Goal: Task Accomplishment & Management: Manage account settings

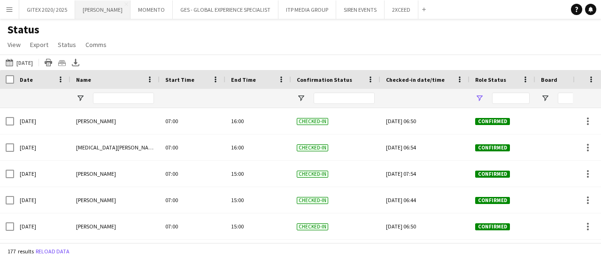
type input "**********"
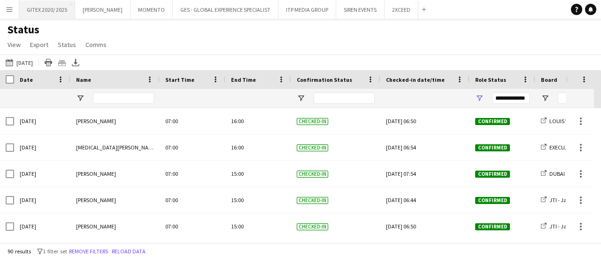
drag, startPoint x: 56, startPoint y: 16, endPoint x: 72, endPoint y: 0, distance: 23.2
click at [56, 14] on button "GITEX 2020/ 2025 Close" at bounding box center [47, 9] width 56 height 18
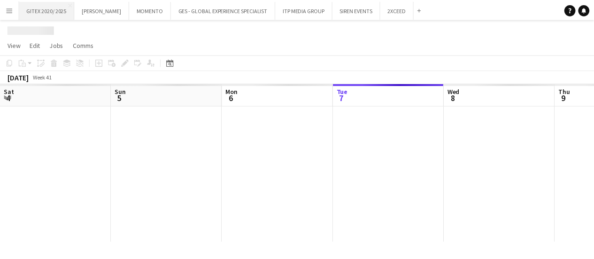
scroll to position [0, 224]
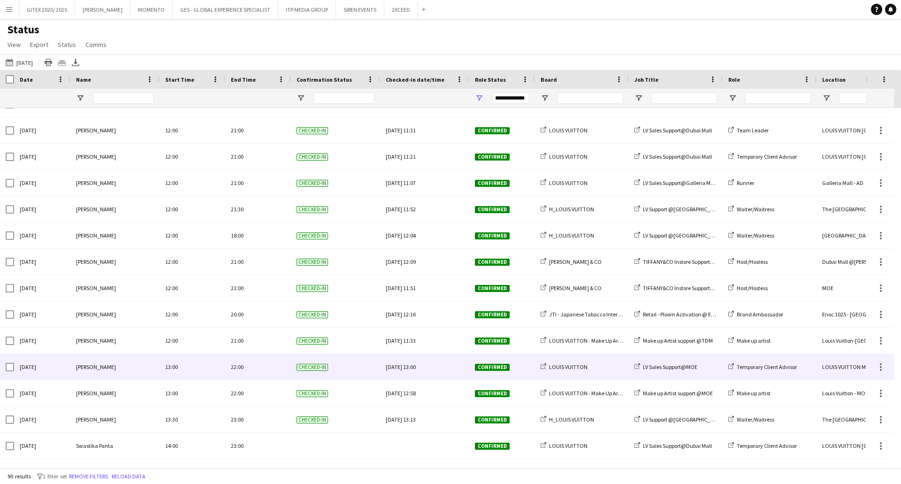
scroll to position [1408, 0]
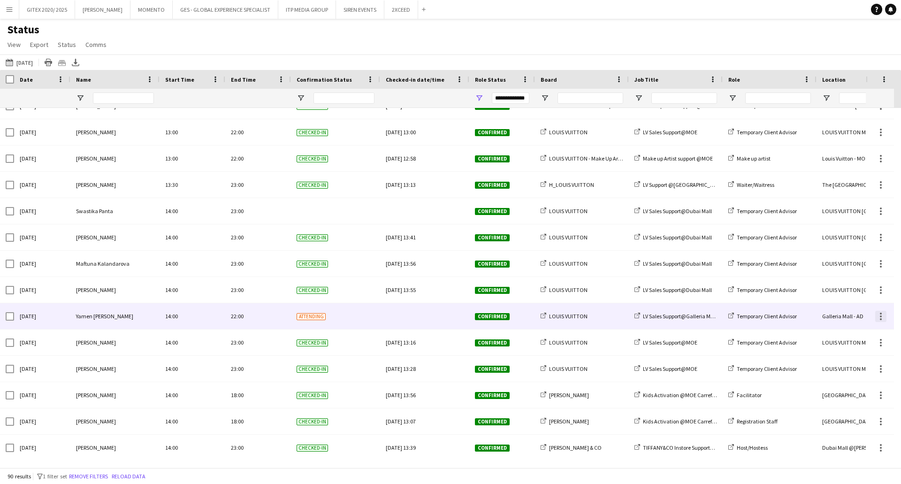
click at [600, 258] on div at bounding box center [881, 316] width 2 height 2
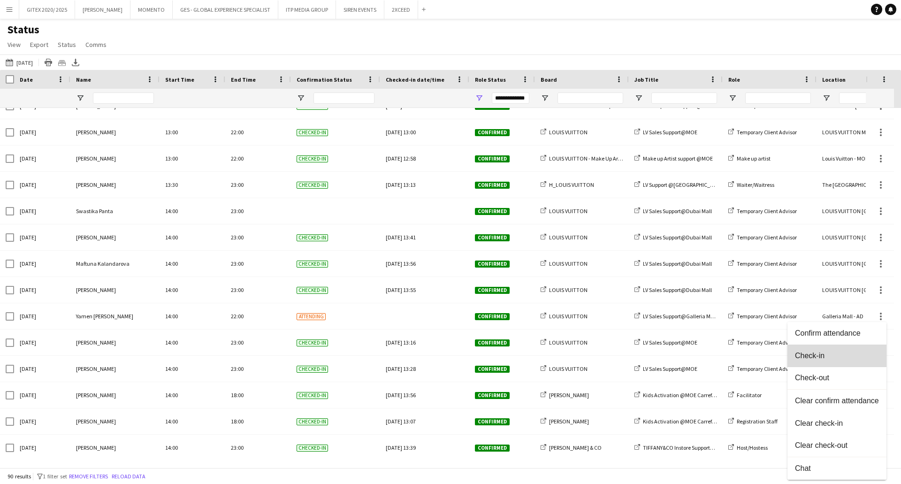
click at [600, 258] on button "Check-in" at bounding box center [836, 355] width 99 height 23
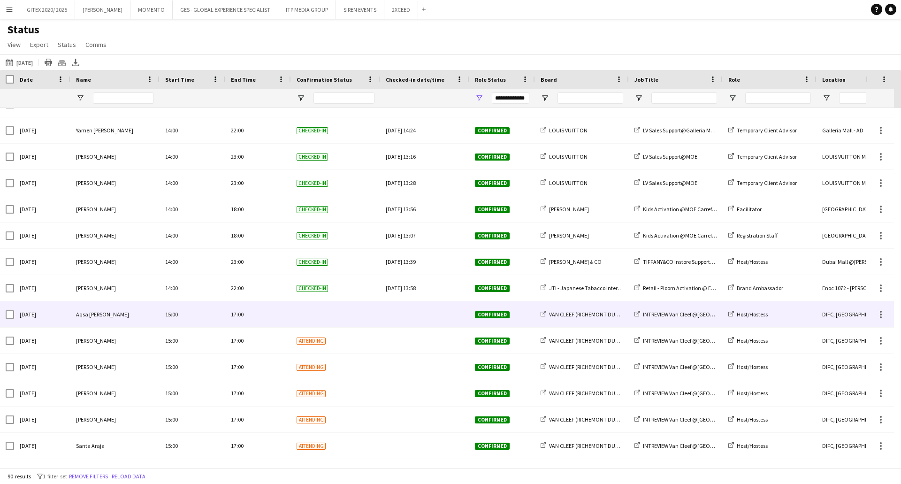
scroll to position [1595, 0]
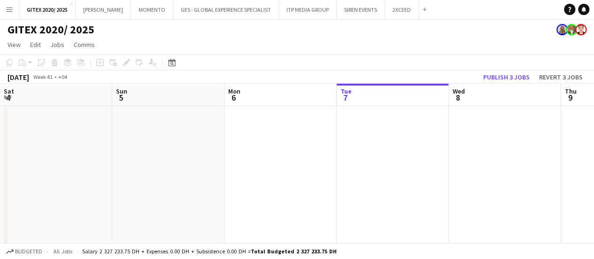
scroll to position [0, 224]
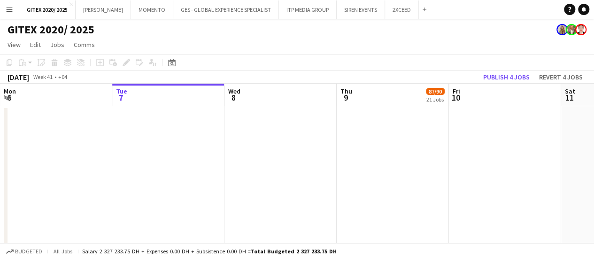
drag, startPoint x: 389, startPoint y: 145, endPoint x: 349, endPoint y: 160, distance: 43.1
drag, startPoint x: 349, startPoint y: 160, endPoint x: 187, endPoint y: 161, distance: 161.9
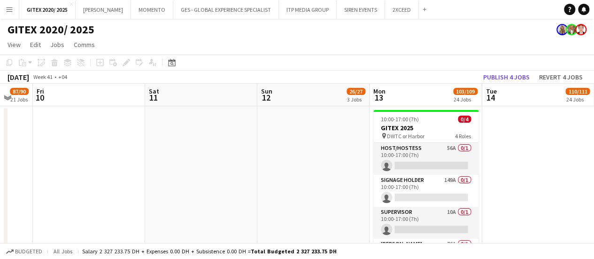
drag, startPoint x: 336, startPoint y: 163, endPoint x: 181, endPoint y: 172, distance: 154.7
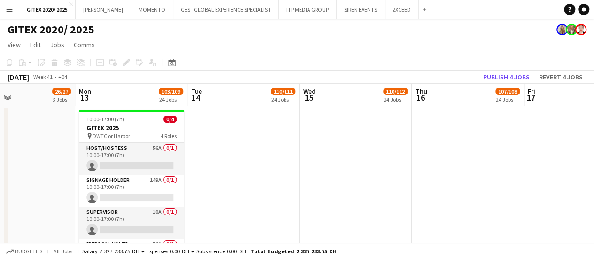
scroll to position [0, 290]
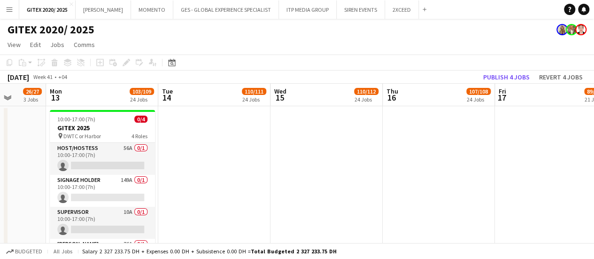
drag, startPoint x: 401, startPoint y: 176, endPoint x: 232, endPoint y: 166, distance: 169.2
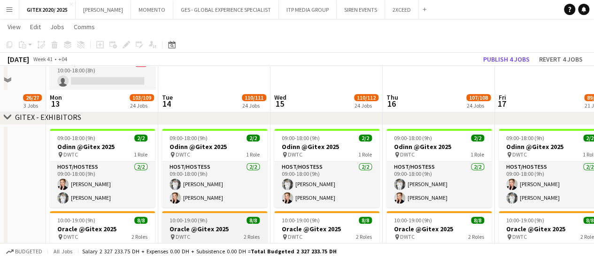
scroll to position [328, 0]
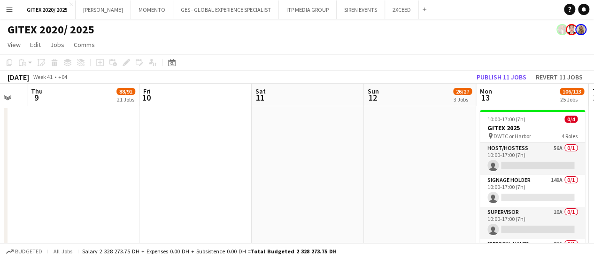
drag, startPoint x: 482, startPoint y: 168, endPoint x: 137, endPoint y: 174, distance: 345.4
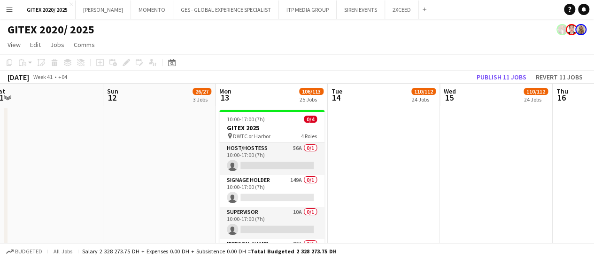
drag, startPoint x: 165, startPoint y: 196, endPoint x: 512, endPoint y: 174, distance: 347.9
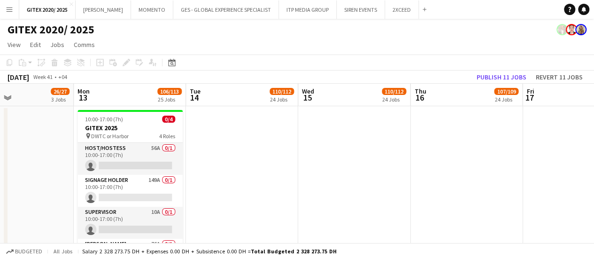
scroll to position [0, 263]
drag, startPoint x: 425, startPoint y: 181, endPoint x: 355, endPoint y: 180, distance: 70.4
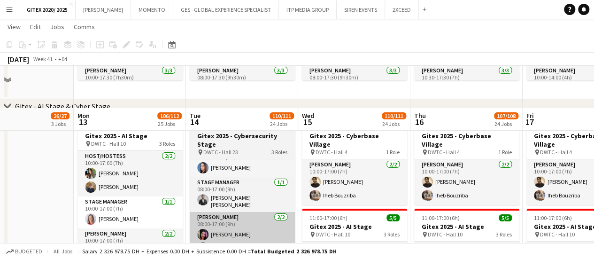
scroll to position [1689, 0]
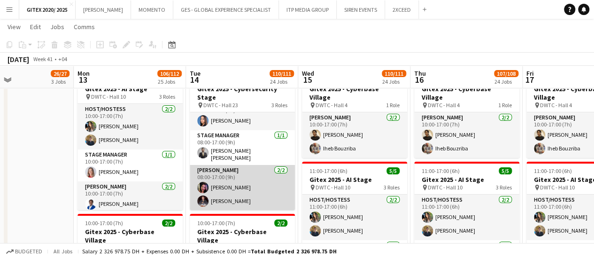
drag, startPoint x: 255, startPoint y: 194, endPoint x: 259, endPoint y: 182, distance: 13.2
click at [255, 194] on app-card-role "Usher 2/2 08:00-17:00 (9h) Darly Lanzuela Sameer Al Mofleh" at bounding box center [242, 188] width 105 height 46
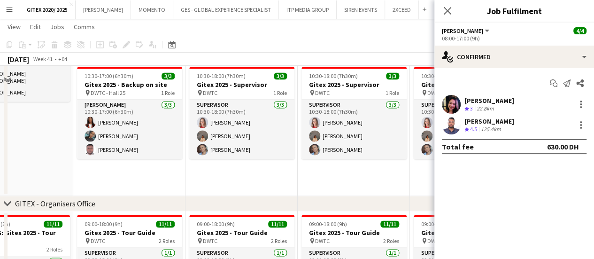
scroll to position [620, 0]
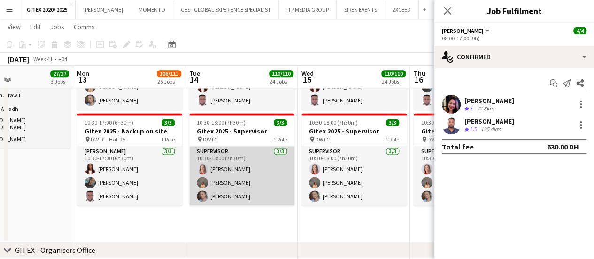
click at [236, 168] on app-card-role "Supervisor 3/3 10:30-18:00 (7h30m) Nikolett Egresi Kristina Kukec janet singh" at bounding box center [241, 175] width 105 height 59
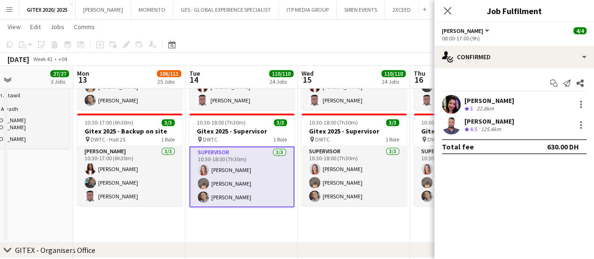
scroll to position [0, 263]
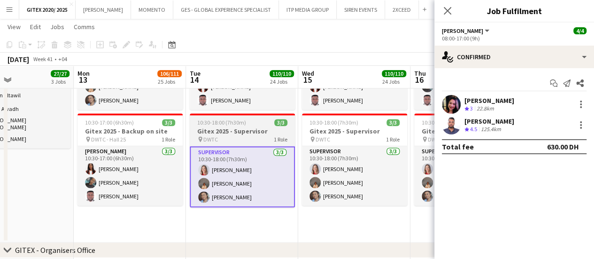
drag, startPoint x: 225, startPoint y: 218, endPoint x: 228, endPoint y: 192, distance: 25.5
click at [225, 218] on app-date-cell "10:30-17:00 (6h30m) 3/3 Gitex 2025 - Backup on site pin DWTC - Hall 25 1 Role U…" at bounding box center [242, 128] width 112 height 229
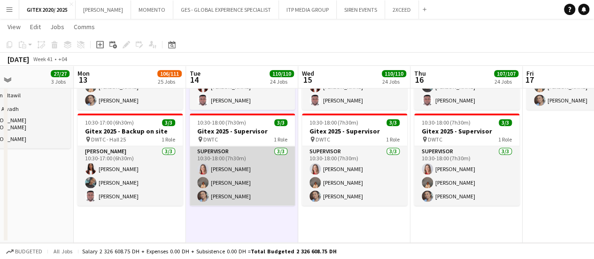
click at [228, 192] on app-card-role "Supervisor 3/3 10:30-18:00 (7h30m) Nikolett Egresi Kristina Kukec janet singh" at bounding box center [242, 175] width 105 height 59
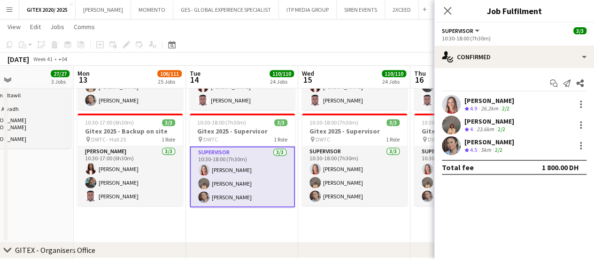
click at [487, 149] on div "5km" at bounding box center [486, 150] width 14 height 8
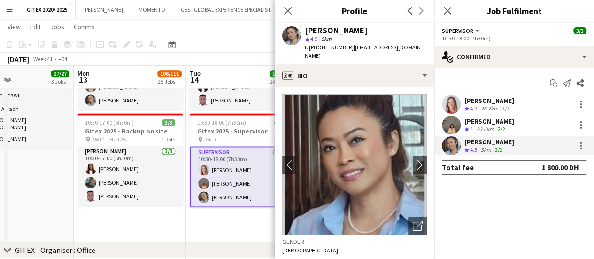
drag, startPoint x: 348, startPoint y: 46, endPoint x: 423, endPoint y: 47, distance: 75.1
click at [423, 47] on app-profile-header "janet singh star 4.5 5km t. +971507351291 | janetsingh111@gmail.com" at bounding box center [355, 44] width 160 height 42
copy span "janetsingh111@gmail.com"
drag, startPoint x: 319, startPoint y: 46, endPoint x: 344, endPoint y: 47, distance: 25.4
click at [344, 46] on span "t. +971507351291" at bounding box center [329, 47] width 49 height 7
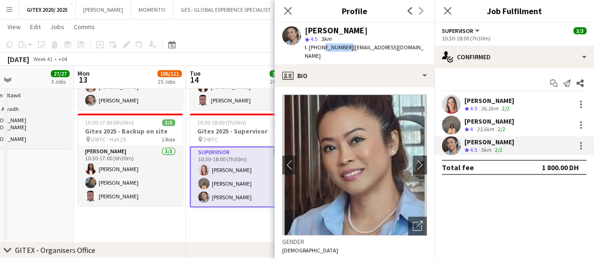
copy span "507351291"
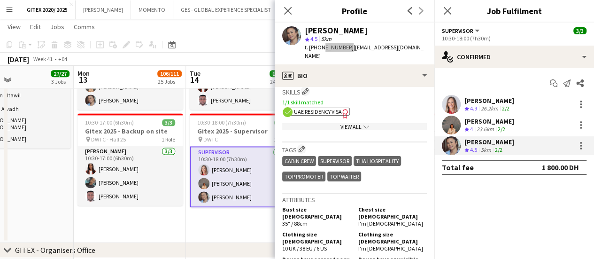
scroll to position [516, 0]
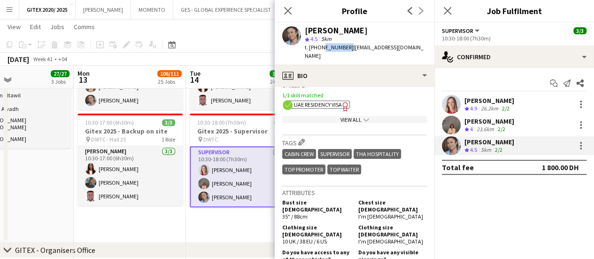
click at [328, 101] on span "UAE Residency Visa" at bounding box center [318, 104] width 48 height 7
click at [331, 116] on div "View All chevron-down" at bounding box center [354, 119] width 145 height 7
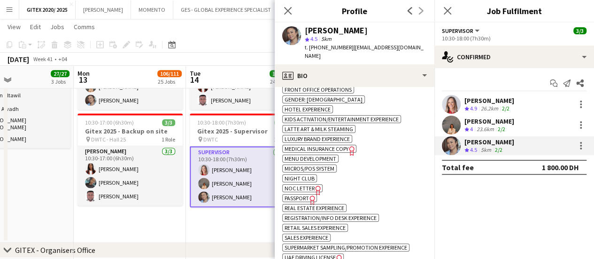
scroll to position [704, 0]
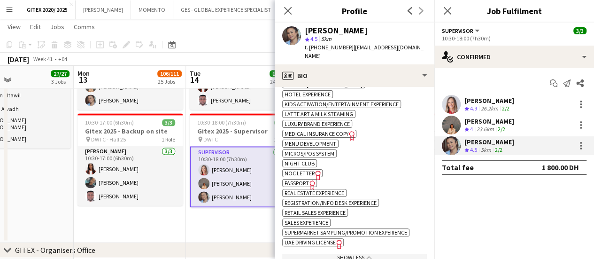
click at [310, 180] on icon "Freelancer has uploaded a photo validation of skill. Click to see" at bounding box center [312, 185] width 10 height 10
drag, startPoint x: 187, startPoint y: 208, endPoint x: 199, endPoint y: 198, distance: 16.3
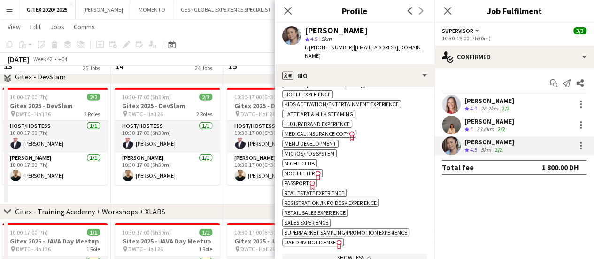
scroll to position [3201, 0]
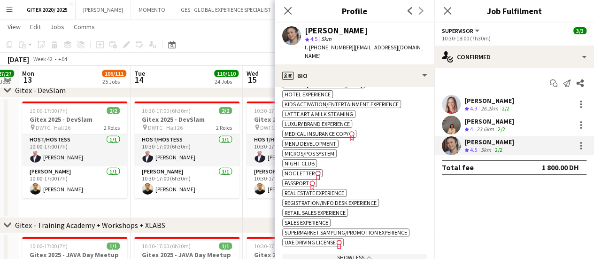
drag, startPoint x: 212, startPoint y: 183, endPoint x: 229, endPoint y: 183, distance: 16.9
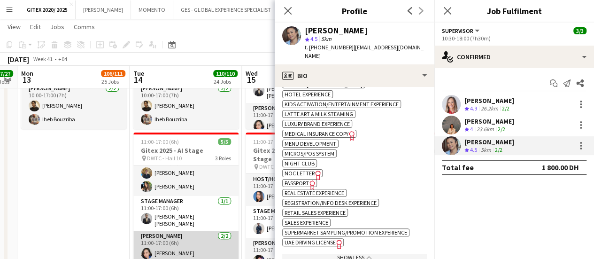
scroll to position [19, 0]
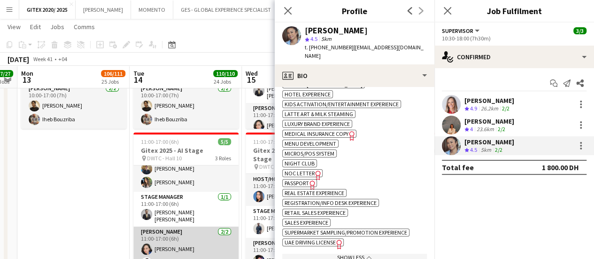
click at [191, 226] on app-card-role "Usher 2/2 11:00-17:00 (6h) Cherubim Reyes Olajide Ebai" at bounding box center [185, 249] width 105 height 46
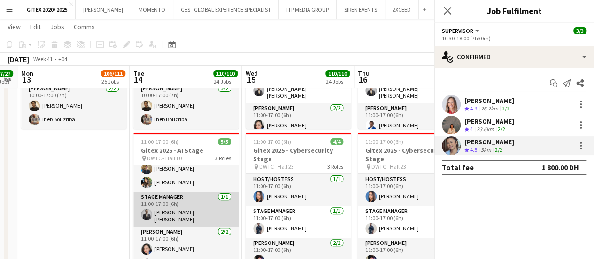
click at [193, 202] on app-card-role "Stage Manager 1/1 11:00-17:00 (6h) Mohammad Ziyad Abdel Kader" at bounding box center [185, 208] width 105 height 35
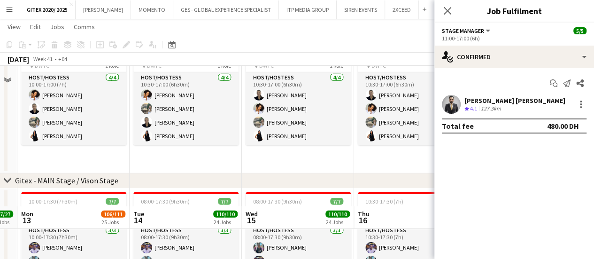
scroll to position [1511, 0]
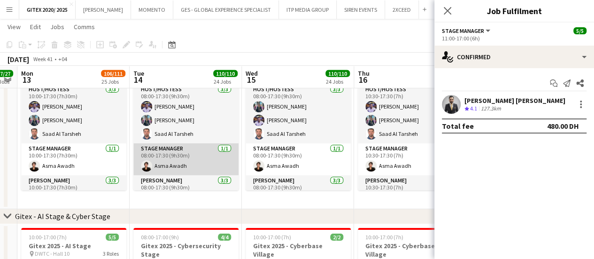
click at [205, 162] on app-card-role "Stage Manager 1/1 08:00-17:30 (9h30m) Asma Awadh" at bounding box center [185, 159] width 105 height 32
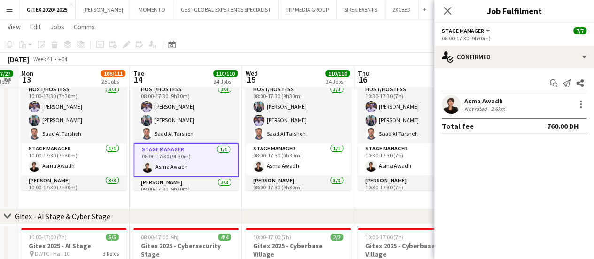
click at [482, 102] on div "Asma Awadh" at bounding box center [485, 101] width 43 height 8
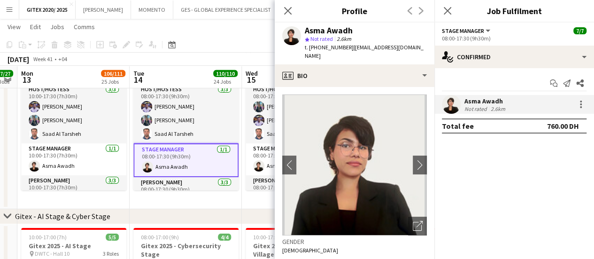
drag, startPoint x: 348, startPoint y: 49, endPoint x: 409, endPoint y: 49, distance: 61.0
click at [409, 49] on span "| asma0awadh@gmail.com" at bounding box center [364, 51] width 119 height 15
click at [360, 50] on span "| asma0awadh@gmail.com" at bounding box center [364, 51] width 119 height 15
drag, startPoint x: 349, startPoint y: 47, endPoint x: 410, endPoint y: 47, distance: 61.0
click at [410, 47] on div "Asma Awadh star Not rated 2.6km t. +971563305562 | asma0awadh@gmail.com" at bounding box center [355, 44] width 160 height 42
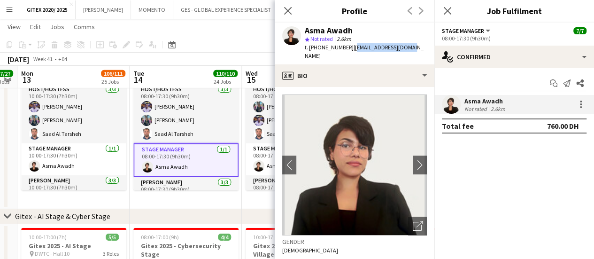
copy span "asma0awadh@gmail.com"
drag, startPoint x: 319, startPoint y: 46, endPoint x: 345, endPoint y: 47, distance: 25.9
click at [345, 47] on span "t. +971563305562" at bounding box center [329, 47] width 49 height 7
copy span "563305562"
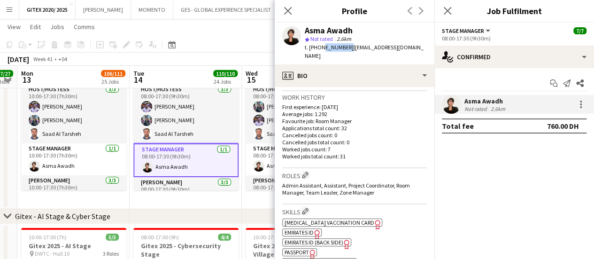
click at [308, 249] on icon "Freelancer has uploaded a photo validation of skill. Click to see" at bounding box center [312, 254] width 10 height 10
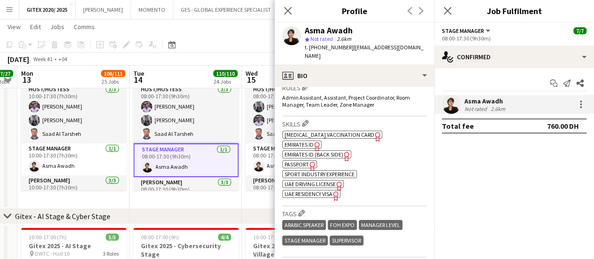
scroll to position [328, 0]
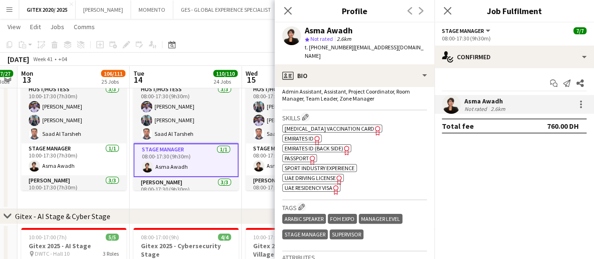
click at [315, 184] on span "UAE Residency Visa" at bounding box center [308, 187] width 48 height 7
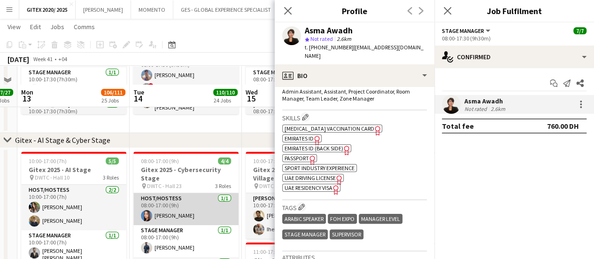
scroll to position [1652, 0]
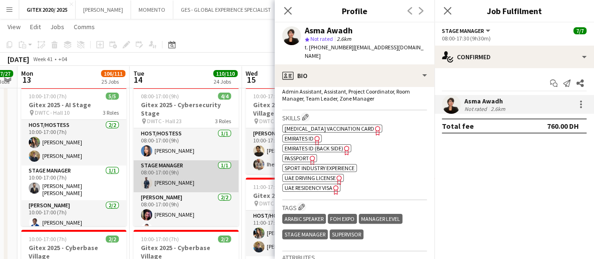
drag, startPoint x: 198, startPoint y: 175, endPoint x: 195, endPoint y: 181, distance: 6.3
click at [198, 174] on app-card-role "Stage Manager 1/1 08:00-17:00 (9h) Rami Gingari" at bounding box center [185, 176] width 105 height 32
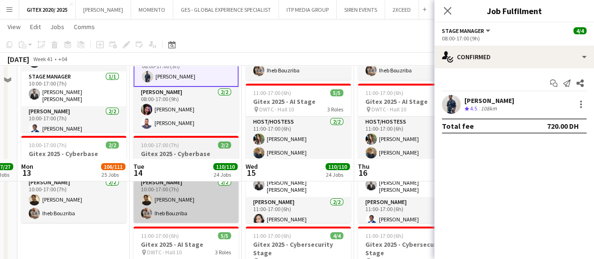
scroll to position [1840, 0]
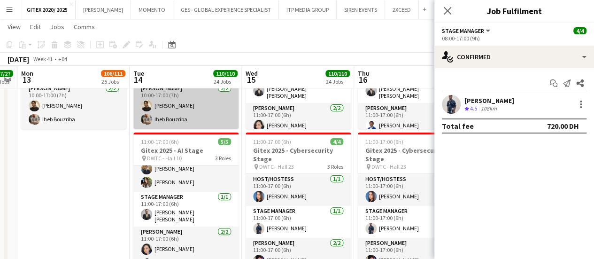
click at [198, 191] on app-card-role "Stage Manager 1/1 11:00-17:00 (6h) Mohammad Ziyad Abdel Kader" at bounding box center [185, 208] width 105 height 35
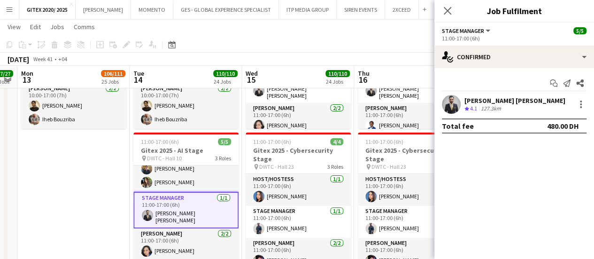
scroll to position [11, 0]
click at [482, 95] on div "Mohammad Ziyad Abdel Kader Crew rating 4.1 127.3km" at bounding box center [514, 104] width 160 height 19
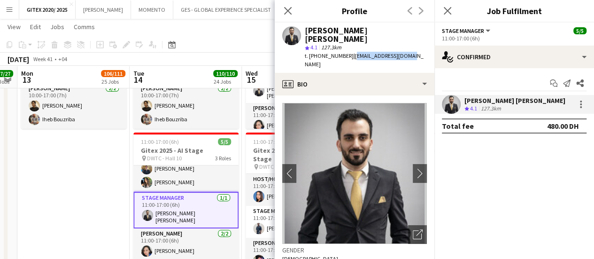
drag, startPoint x: 349, startPoint y: 47, endPoint x: 419, endPoint y: 48, distance: 69.5
click at [419, 48] on div "Mohammad Ziyad Abdel Kader star 4.1 127.3km t. +971562752609 | m7mdziyad1@gmail…" at bounding box center [355, 48] width 160 height 50
copy span "m7mdziyad1@gmail.com"
drag, startPoint x: 321, startPoint y: 47, endPoint x: 344, endPoint y: 47, distance: 23.0
click at [344, 52] on span "t. +971562752609" at bounding box center [329, 55] width 49 height 7
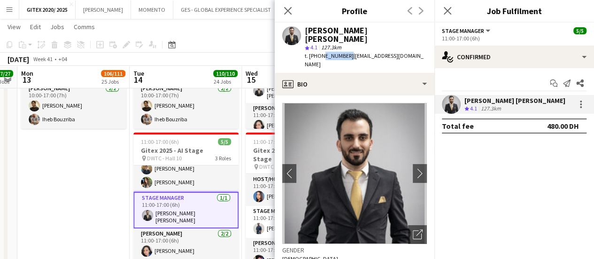
copy span "562752609"
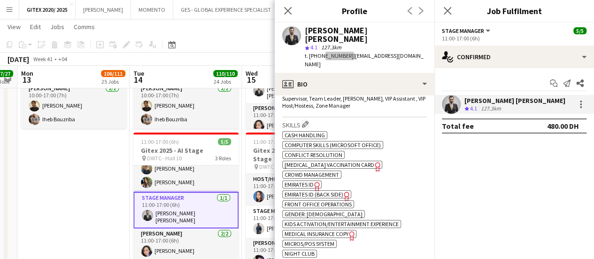
scroll to position [375, 0]
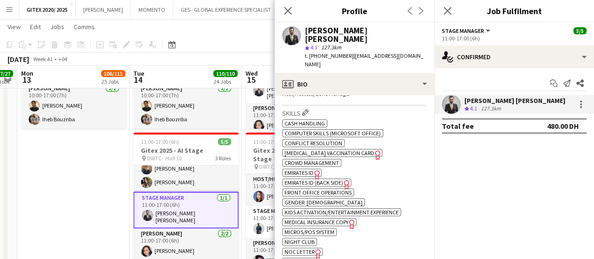
click at [301, 258] on span "Passport" at bounding box center [296, 261] width 24 height 7
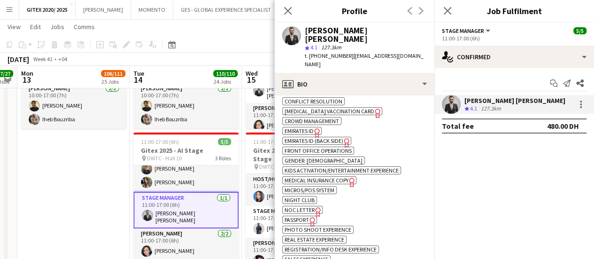
scroll to position [469, 0]
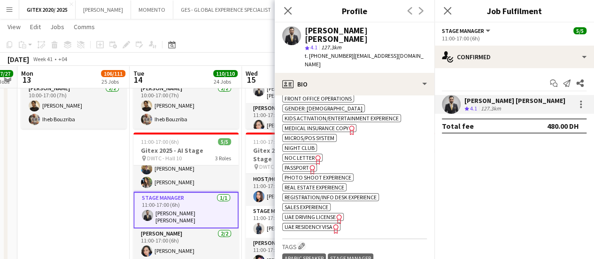
click at [321, 223] on span "UAE Residency Visa" at bounding box center [308, 226] width 48 height 7
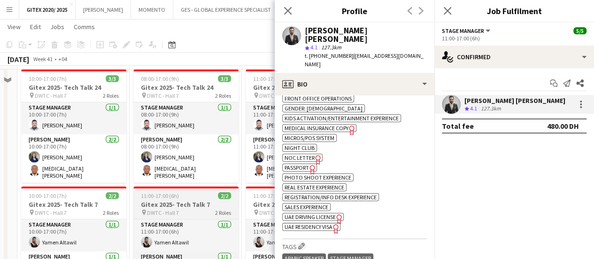
scroll to position [2919, 0]
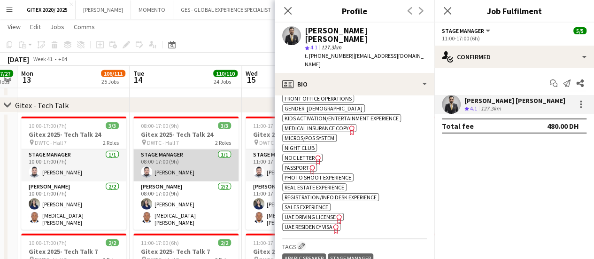
click at [198, 167] on app-card-role "Stage Manager 1/1 08:00-17:00 (9h) Mhd Ali Al Hamwi" at bounding box center [185, 165] width 105 height 32
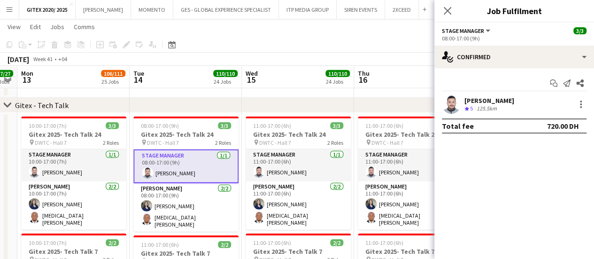
click at [501, 101] on div "Mhd Ali Al Hamwi" at bounding box center [489, 100] width 50 height 8
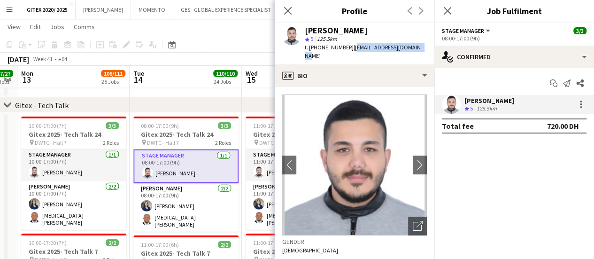
drag, startPoint x: 349, startPoint y: 48, endPoint x: 415, endPoint y: 48, distance: 66.2
click at [415, 48] on div "Mhd Ali Al Hamwi star 5 125.5km t. +971509135536 | alialhamwi2000@gmail.com" at bounding box center [355, 44] width 160 height 42
copy span "alialhamwi2000@gmail.com"
drag, startPoint x: 321, startPoint y: 46, endPoint x: 345, endPoint y: 46, distance: 24.4
click at [345, 46] on span "t. +971509135536" at bounding box center [329, 47] width 49 height 7
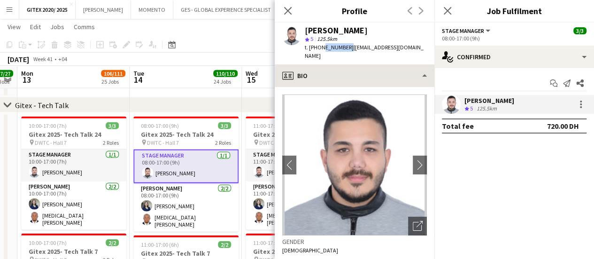
copy span "509135536"
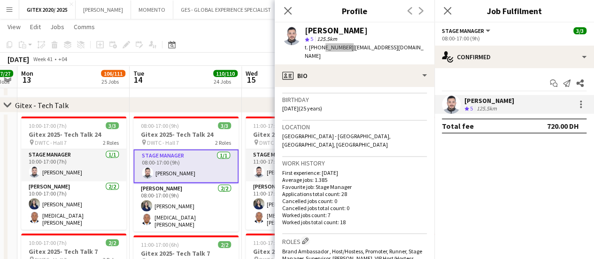
scroll to position [328, 0]
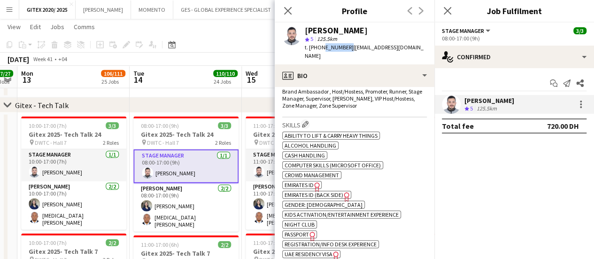
click at [302, 230] on span "Passport" at bounding box center [296, 233] width 24 height 7
click at [320, 250] on span "UAE Residency Visa" at bounding box center [308, 253] width 48 height 7
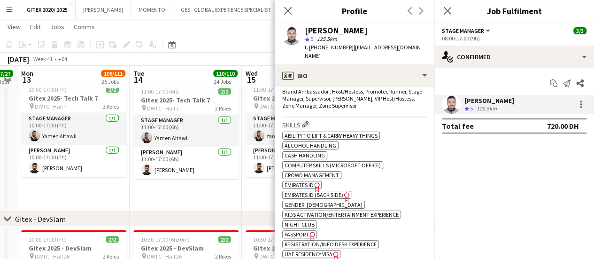
scroll to position [3060, 0]
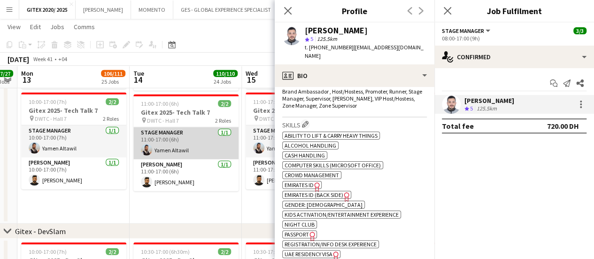
click at [198, 147] on app-card-role "Stage Manager 1/1 11:00-17:00 (6h) Yamen Altawil" at bounding box center [185, 143] width 105 height 32
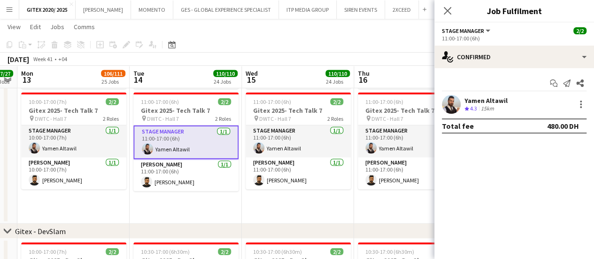
click at [519, 105] on div "Yamen Altawil Crew rating 4.3 15km" at bounding box center [514, 104] width 160 height 19
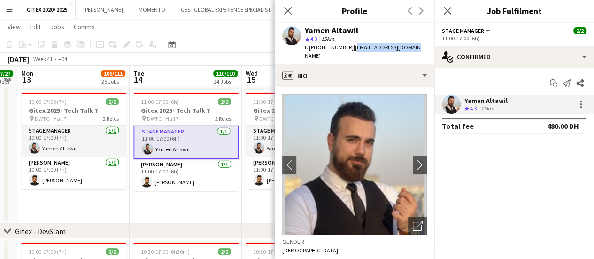
drag, startPoint x: 349, startPoint y: 48, endPoint x: 406, endPoint y: 49, distance: 57.3
click at [406, 49] on span "| yamenaltwil@gmail.com" at bounding box center [364, 51] width 119 height 15
copy span "yamenaltwil@gmail.com"
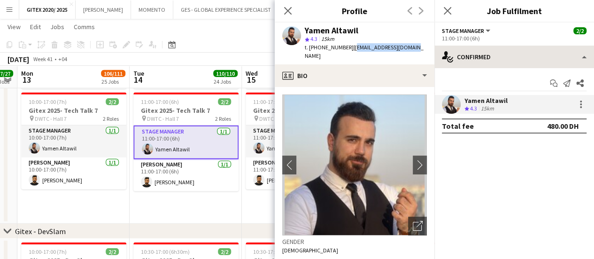
copy span "yamenaltwil@gmail.com"
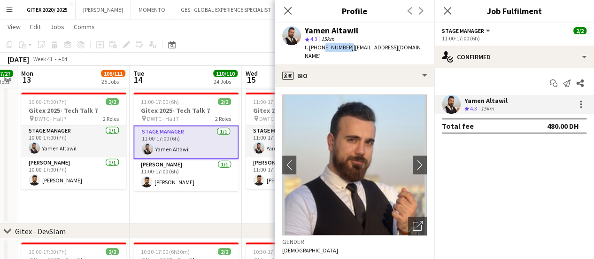
drag, startPoint x: 320, startPoint y: 48, endPoint x: 345, endPoint y: 46, distance: 25.8
click at [345, 46] on span "t. +971552748778" at bounding box center [329, 47] width 49 height 7
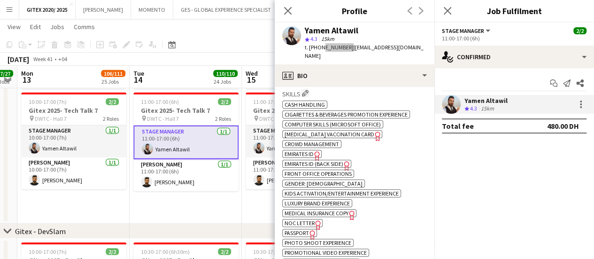
scroll to position [422, 0]
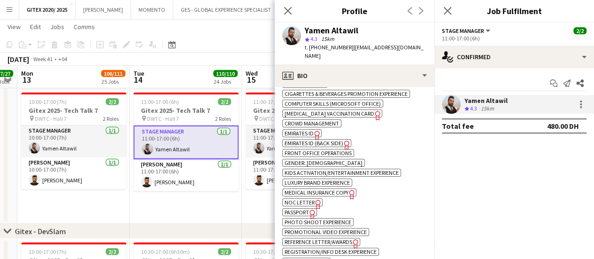
click at [308, 209] on icon "Freelancer has uploaded a photo validation of skill. Click to see" at bounding box center [312, 214] width 10 height 10
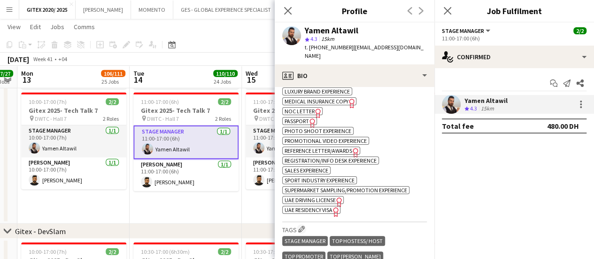
scroll to position [563, 0]
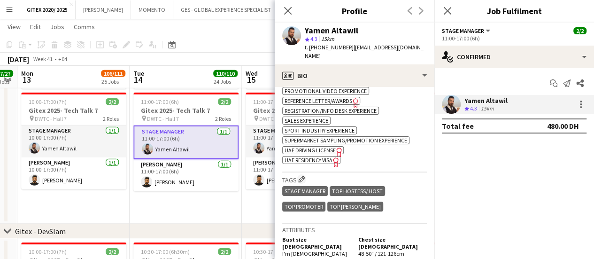
click at [311, 156] on span "UAE Residency Visa" at bounding box center [308, 159] width 48 height 7
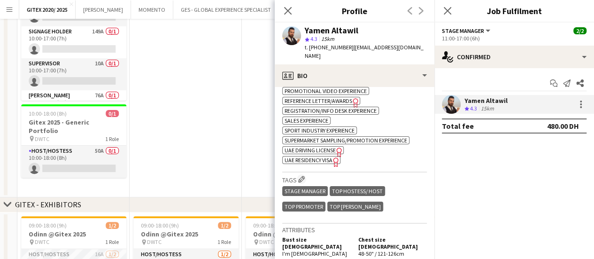
scroll to position [0, 0]
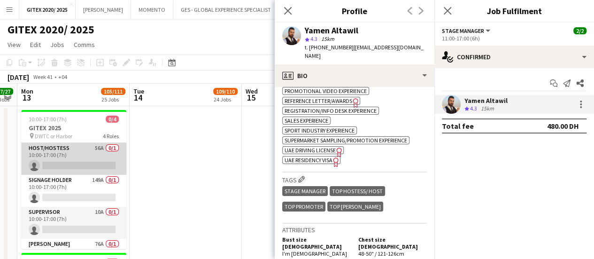
click at [74, 165] on app-card-role "Host/Hostess 56A 0/1 10:00-17:00 (7h) single-neutral-actions" at bounding box center [73, 159] width 105 height 32
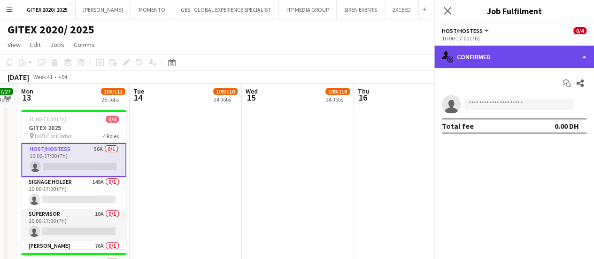
click at [468, 57] on div "single-neutral-actions-check-2 Confirmed" at bounding box center [514, 57] width 160 height 23
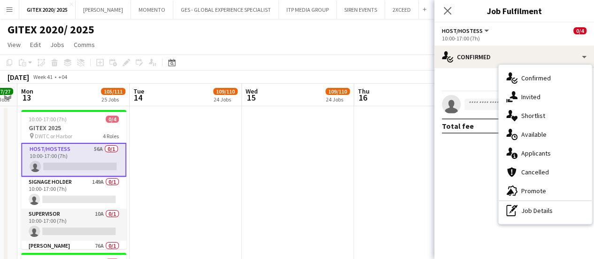
click at [536, 112] on span "Shortlist" at bounding box center [533, 115] width 24 height 8
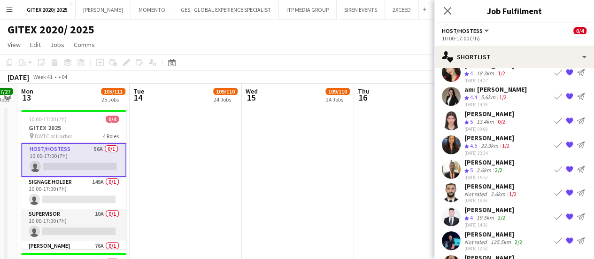
scroll to position [200, 0]
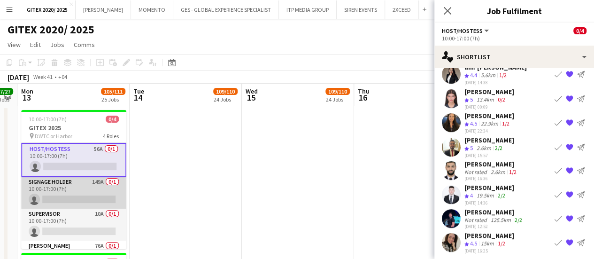
click at [52, 190] on app-card-role "Signage Holder 149A 0/1 10:00-17:00 (7h) single-neutral-actions" at bounding box center [73, 192] width 105 height 32
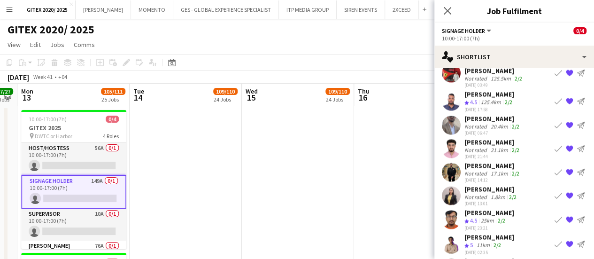
scroll to position [767, 0]
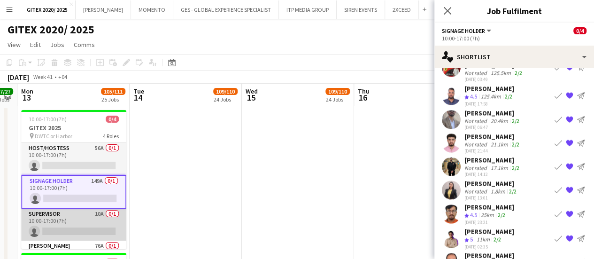
click at [52, 222] on app-card-role "Supervisor 10A 0/1 10:00-17:00 (7h) single-neutral-actions" at bounding box center [73, 224] width 105 height 32
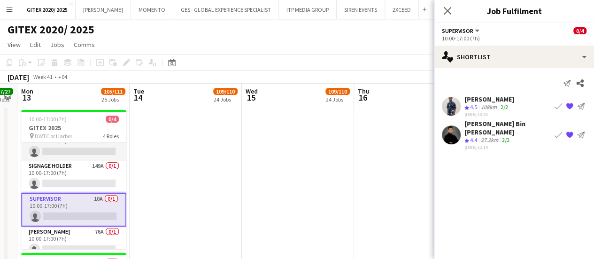
scroll to position [23, 0]
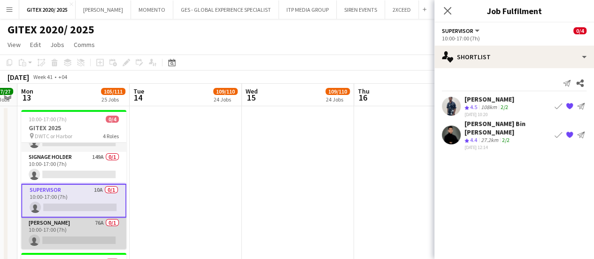
click at [71, 223] on app-card-role "Usher 76A 0/1 10:00-17:00 (7h) single-neutral-actions" at bounding box center [73, 233] width 105 height 32
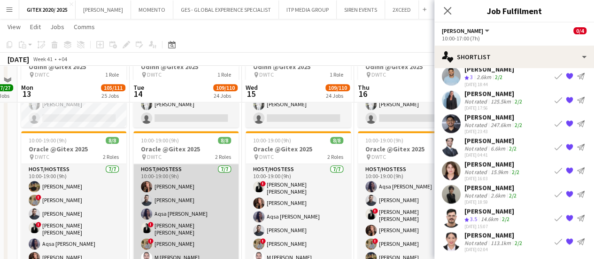
scroll to position [328, 0]
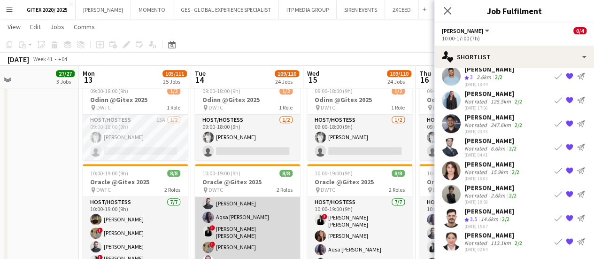
scroll to position [39, 0]
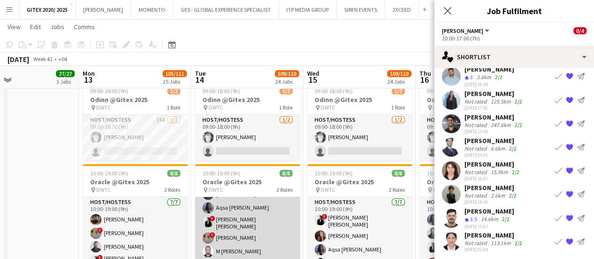
click at [233, 214] on app-card-role "Host/Hostess 7/7 10:00-19:00 (9h) Julia Drumond Amine Chaoui Aqsa Urooj Zahid !…" at bounding box center [247, 216] width 105 height 116
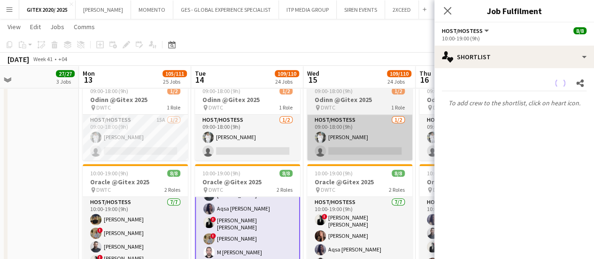
click at [131, 213] on app-card-role "Host/Hostess 7/7 10:00-19:00 (9h) Mohanad Ahmed ! Hussain Almeshal Amine Chaoui…" at bounding box center [135, 255] width 105 height 116
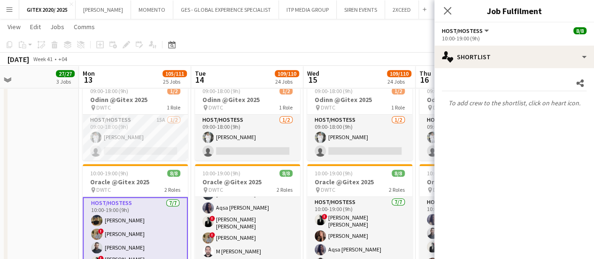
click at [58, 220] on app-date-cell at bounding box center [23, 200] width 112 height 244
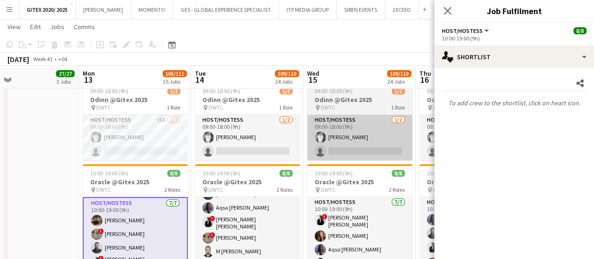
click at [104, 228] on app-card-role "Host/Hostess 7/7 10:00-19:00 (9h) Mohanad Ahmed ! Hussain Almeshal Amine Chaoui…" at bounding box center [135, 256] width 105 height 118
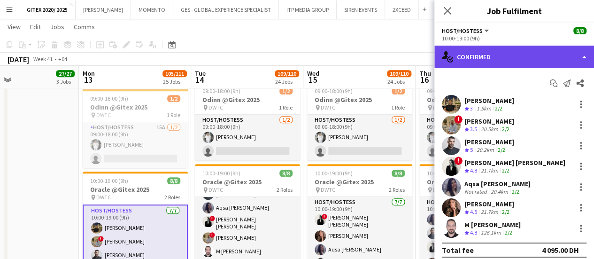
click at [496, 57] on div "single-neutral-actions-check-2 Confirmed" at bounding box center [514, 57] width 160 height 23
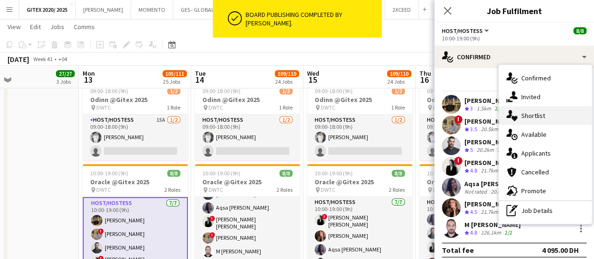
click at [523, 117] on span "Shortlist" at bounding box center [533, 115] width 24 height 8
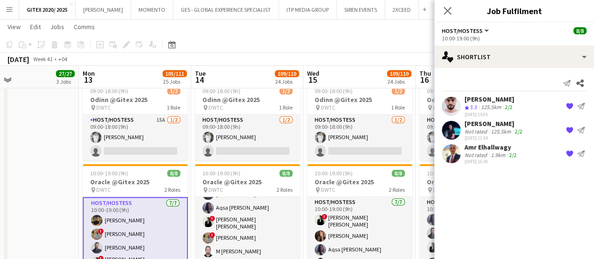
click at [474, 95] on div "Daniel Rasheed" at bounding box center [489, 99] width 50 height 8
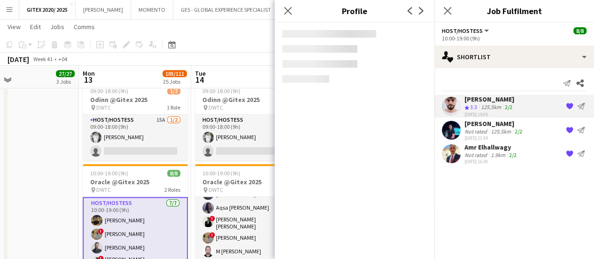
click at [475, 97] on div "Daniel Rasheed" at bounding box center [489, 99] width 50 height 8
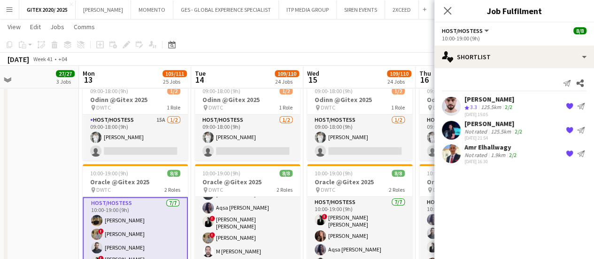
click at [479, 99] on div "Daniel Rasheed" at bounding box center [489, 99] width 50 height 8
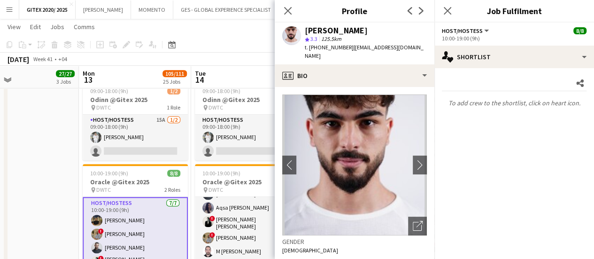
scroll to position [328, 0]
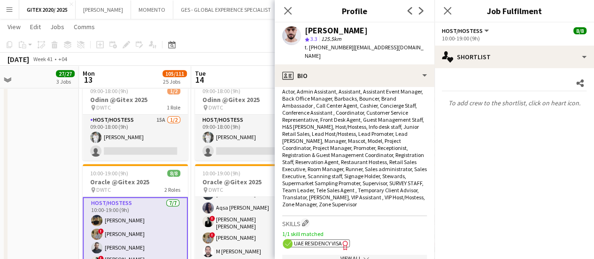
click at [337, 239] on span "UAE Residency Visa" at bounding box center [318, 242] width 48 height 7
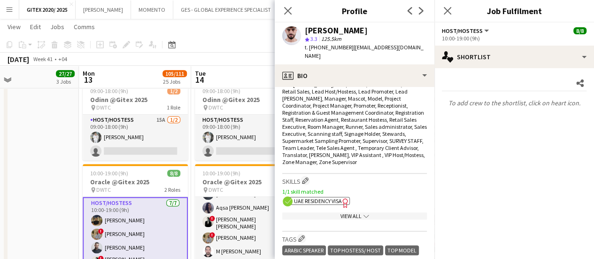
scroll to position [422, 0]
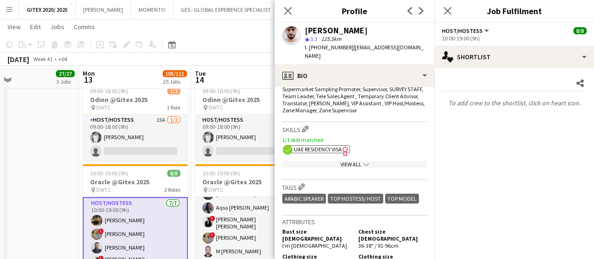
click at [353, 160] on div "View All chevron-down" at bounding box center [354, 163] width 145 height 7
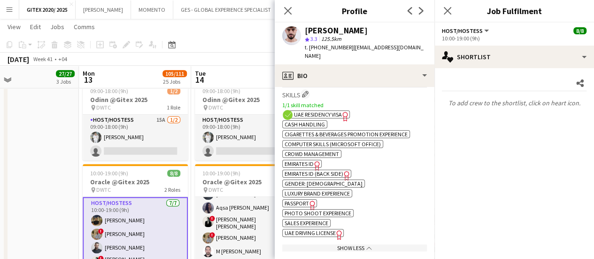
scroll to position [469, 0]
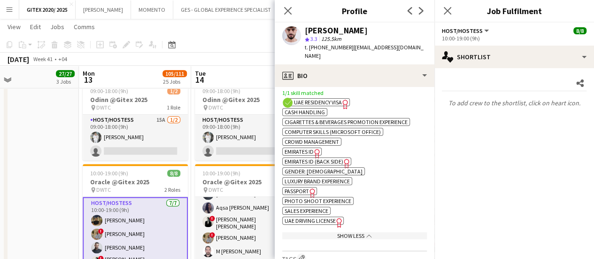
click at [305, 187] on span "Passport" at bounding box center [296, 190] width 24 height 7
click at [119, 227] on app-card-role "Host/Hostess 7/7 10:00-19:00 (9h) Mohanad Ahmed ! Hussain Almeshal Amine Chaoui…" at bounding box center [135, 256] width 105 height 118
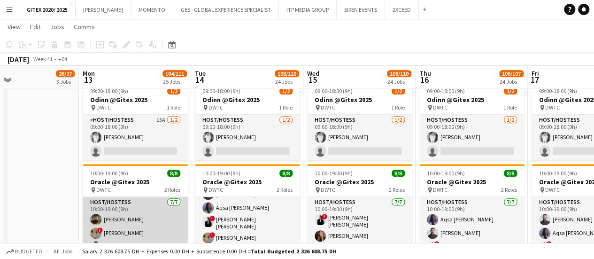
click at [119, 228] on app-card-role "Host/Hostess 7/7 10:00-19:00 (9h) Mohanad Ahmed ! Hussain Almeshal Amine Chaoui…" at bounding box center [135, 255] width 105 height 116
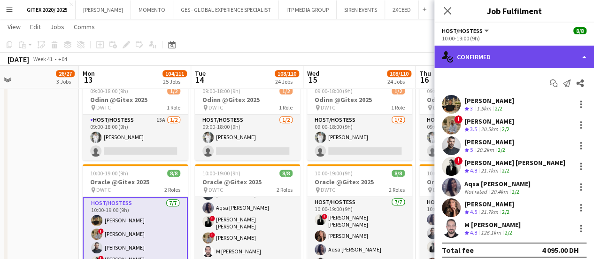
click at [521, 53] on div "single-neutral-actions-check-2 Confirmed" at bounding box center [514, 57] width 160 height 23
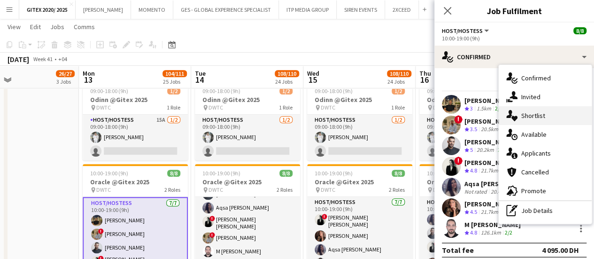
click at [517, 118] on div "single-neutral-actions-heart Shortlist" at bounding box center [544, 115] width 93 height 19
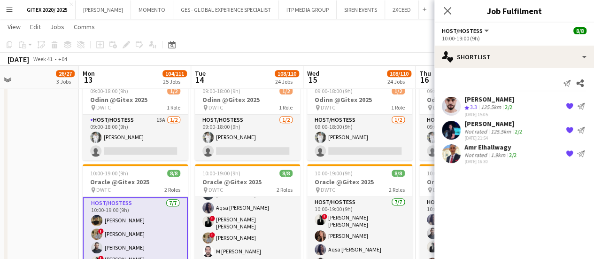
click at [487, 120] on div "ZAID Zaid" at bounding box center [494, 123] width 60 height 8
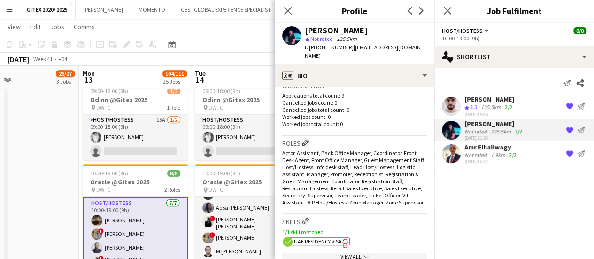
scroll to position [328, 0]
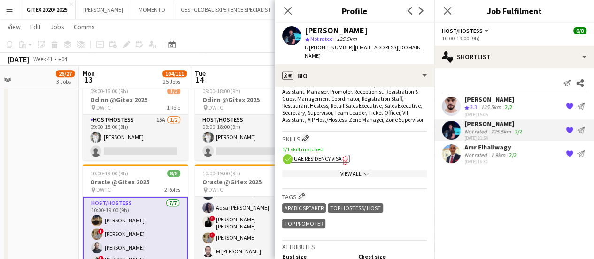
click at [343, 155] on icon "Freelancer has uploaded a photo validation of skill. Click to see" at bounding box center [345, 160] width 10 height 10
click at [329, 170] on div "View All chevron-down" at bounding box center [354, 173] width 145 height 7
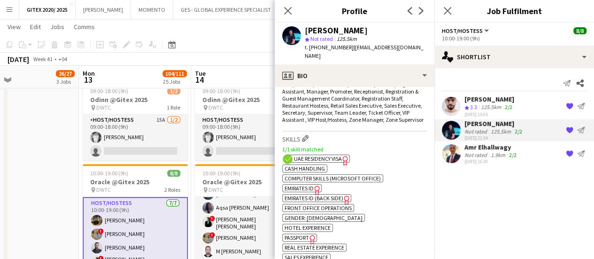
scroll to position [422, 0]
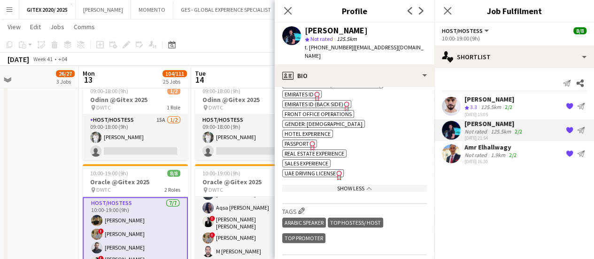
click at [312, 140] on icon "Freelancer has uploaded a photo validation of skill. Click to see" at bounding box center [312, 145] width 10 height 10
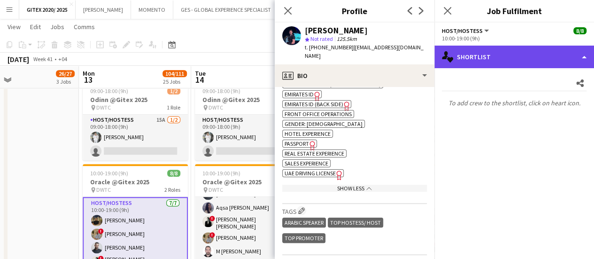
click at [475, 64] on div "single-neutral-actions-heart Shortlist" at bounding box center [514, 57] width 160 height 23
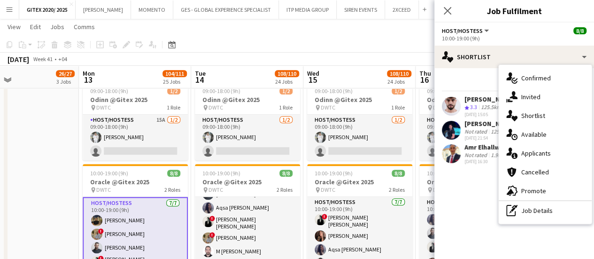
click at [466, 163] on div "22-09-2025 16:30" at bounding box center [491, 161] width 54 height 6
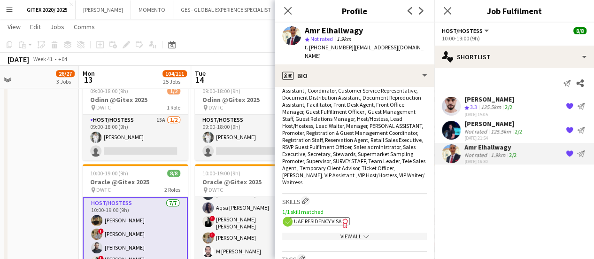
scroll to position [375, 0]
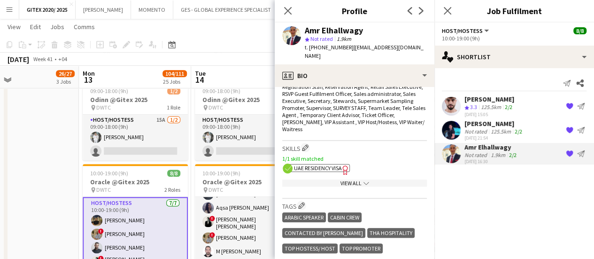
click at [343, 165] on icon "Freelancer has uploaded a photo validation of skill. Click to see" at bounding box center [345, 170] width 10 height 10
click at [351, 179] on div "View All chevron-down" at bounding box center [354, 182] width 145 height 7
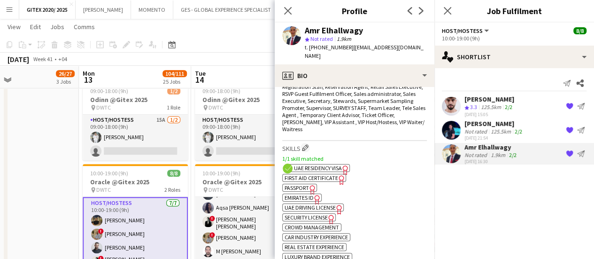
click at [302, 184] on span "Passport" at bounding box center [296, 187] width 24 height 7
click at [290, 12] on icon "Close pop-in" at bounding box center [287, 10] width 9 height 9
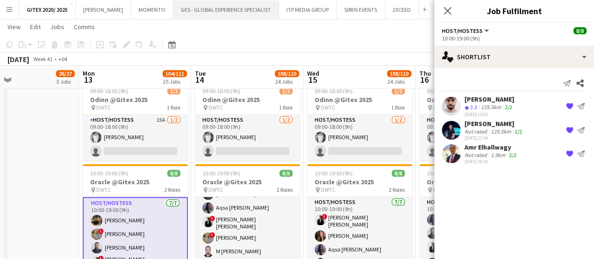
click at [205, 9] on button "GES - GLOBAL EXPERIENCE SPECIALIST Close" at bounding box center [226, 9] width 106 height 18
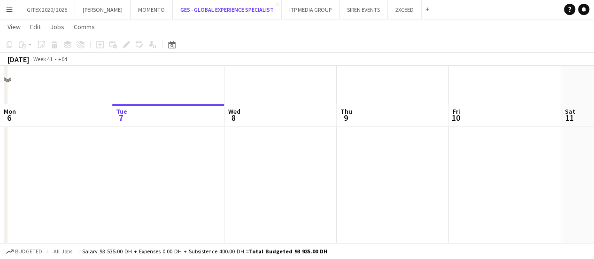
scroll to position [328, 0]
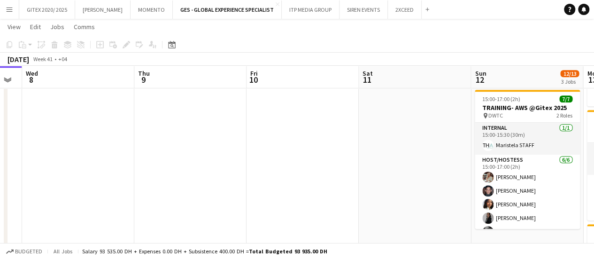
drag, startPoint x: 215, startPoint y: 175, endPoint x: 100, endPoint y: 177, distance: 114.5
click at [95, 174] on app-calendar-viewport "Sat 4 Sun 5 Mon 6 Tue 7 Wed 8 Thu 9 Fri 10 Sat 11 Sun 12 12/13 3 Jobs Mon 13 23…" at bounding box center [297, 127] width 594 height 839
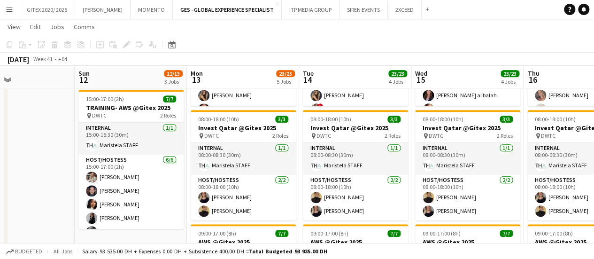
scroll to position [0, 380]
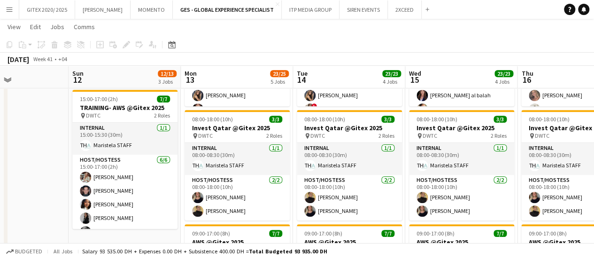
drag, startPoint x: 309, startPoint y: 172, endPoint x: 26, endPoint y: 167, distance: 282.5
click at [26, 167] on app-calendar-viewport "Wed 8 Thu 9 Fri 10 Sat 11 Sun 12 12/13 3 Jobs Mon 13 23/25 5 Jobs Tue 14 23/23 …" at bounding box center [297, 127] width 594 height 839
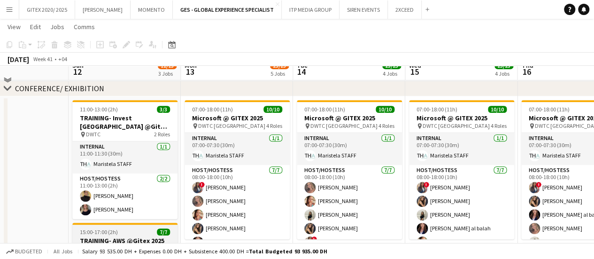
scroll to position [188, 0]
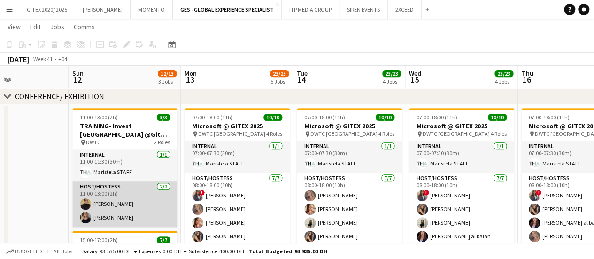
click at [134, 184] on app-card-role "Host/Hostess 2/2 11:00-13:00 (2h) Taisa Bachur TALITA SOARES" at bounding box center [124, 204] width 105 height 46
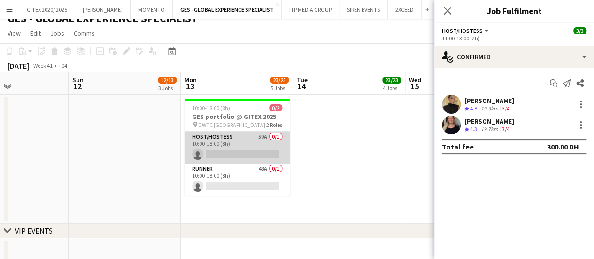
scroll to position [0, 0]
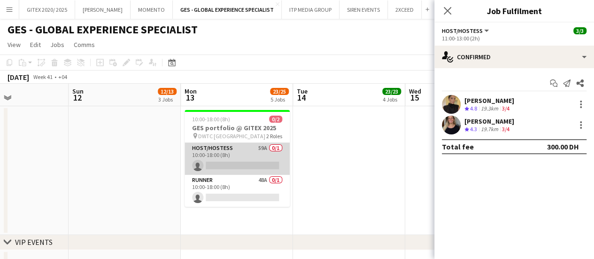
click at [226, 158] on app-card-role "Host/Hostess 59A 0/1 10:00-18:00 (8h) single-neutral-actions" at bounding box center [236, 159] width 105 height 32
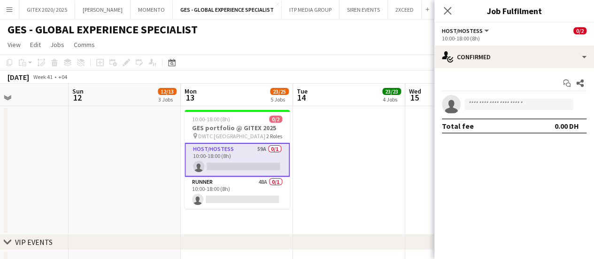
scroll to position [0, 380]
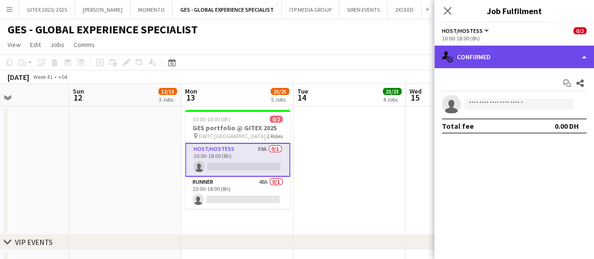
click at [570, 51] on div "single-neutral-actions-check-2 Confirmed" at bounding box center [514, 57] width 160 height 23
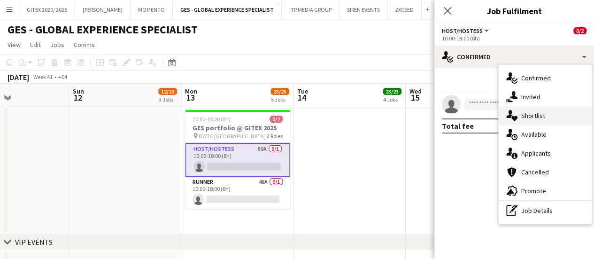
click at [526, 115] on span "Shortlist" at bounding box center [533, 115] width 24 height 8
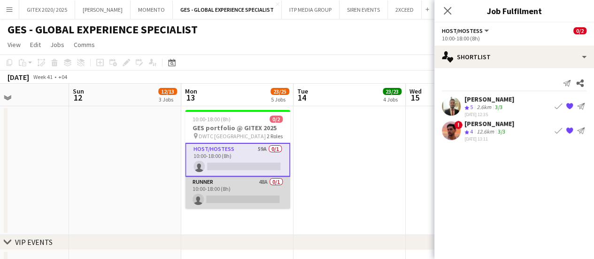
click at [220, 186] on app-card-role "Runner 48A 0/1 10:00-18:00 (8h) single-neutral-actions" at bounding box center [237, 192] width 105 height 32
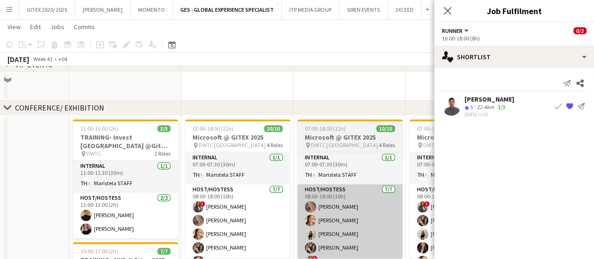
scroll to position [235, 0]
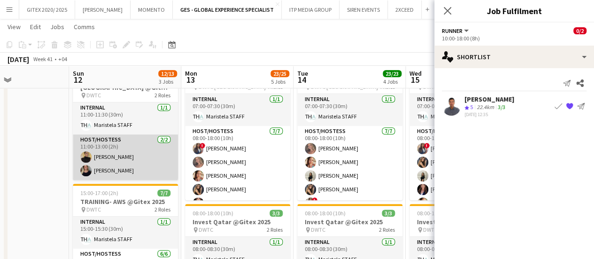
click at [103, 155] on app-card-role "Host/Hostess 2/2 11:00-13:00 (2h) Taisa Bachur TALITA SOARES" at bounding box center [125, 157] width 105 height 46
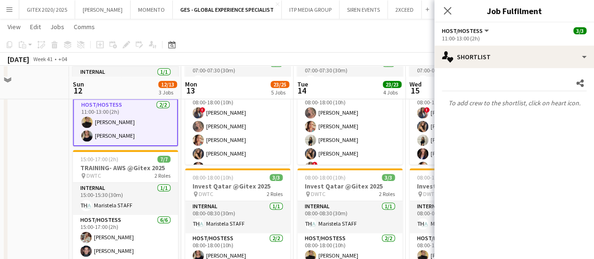
scroll to position [282, 0]
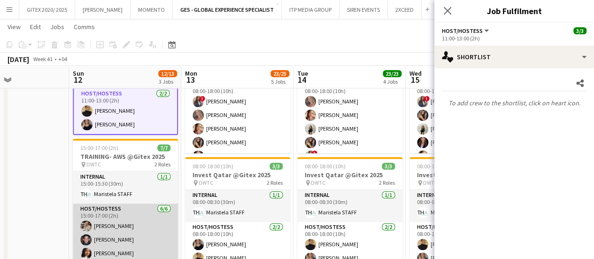
click at [130, 214] on app-card-role "Host/Hostess 6/6 15:00-17:00 (2h) Maryna Tsypar Jarryn Van Dyk Mai Mohamed Iuli…" at bounding box center [125, 253] width 105 height 100
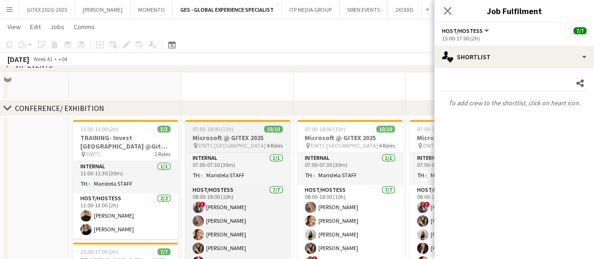
scroll to position [235, 0]
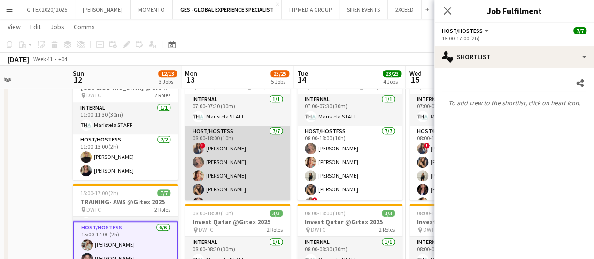
drag, startPoint x: 248, startPoint y: 155, endPoint x: 236, endPoint y: 155, distance: 12.2
click at [248, 155] on app-card-role "Host/Hostess 7/7 08:00-18:00 (10h) ! Rajaa Fannan Roberta Lobato Punchita Srisu…" at bounding box center [237, 183] width 105 height 114
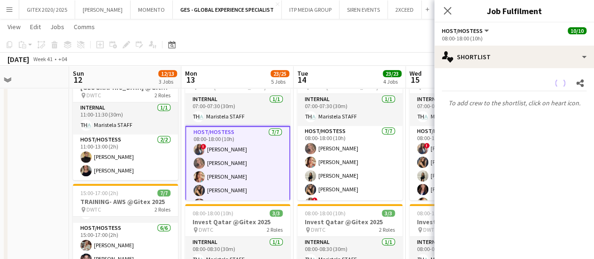
scroll to position [25, 0]
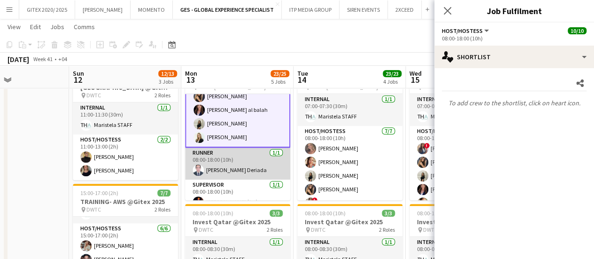
click at [248, 156] on app-card-role "Runner 1/1 08:00-18:00 (10h) Bren Daren Deriada" at bounding box center [237, 163] width 105 height 32
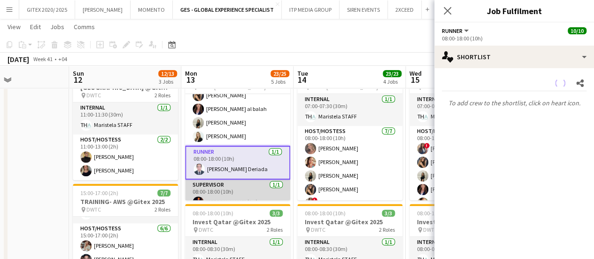
scroll to position [93, 0]
click at [240, 189] on app-card-role "Supervisor 1/1 08:00-18:00 (10h) Mohamed Ali Diab (1st)" at bounding box center [237, 196] width 105 height 32
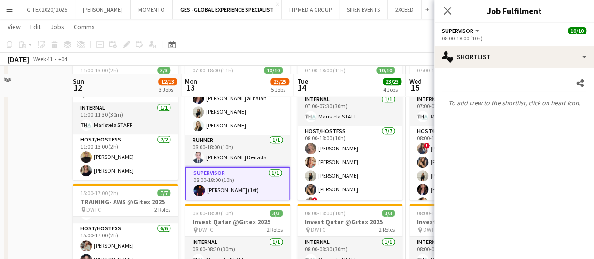
scroll to position [375, 0]
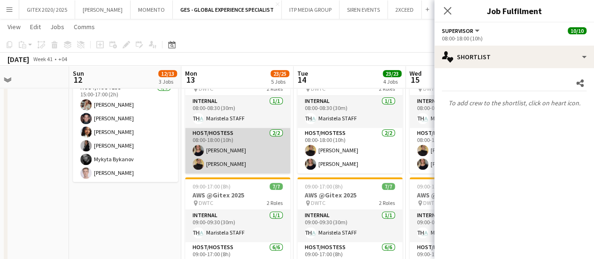
click at [236, 160] on app-card-role "Host/Hostess 2/2 08:00-18:00 (10h) TALITA SOARES Taisa Bachur" at bounding box center [237, 151] width 105 height 46
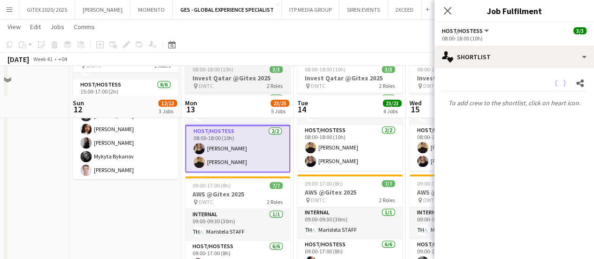
scroll to position [422, 0]
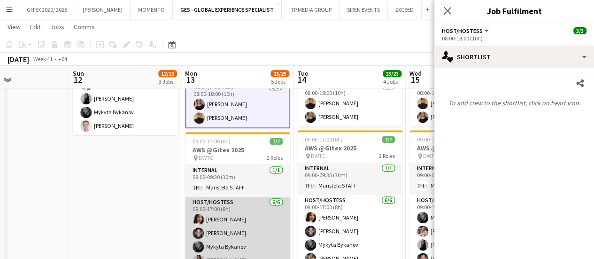
click at [244, 223] on app-card-role "Host/Hostess 6/6 09:00-17:00 (8h) Mai Mohamed Jarryn Van Dyk Mykyta Bykanov Iul…" at bounding box center [237, 247] width 105 height 100
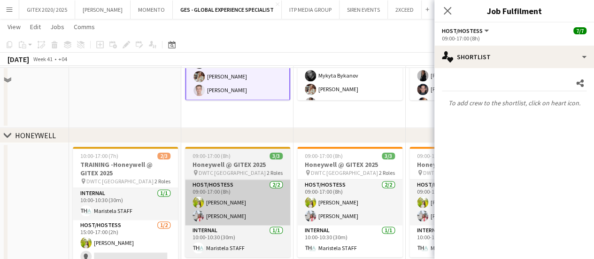
scroll to position [610, 0]
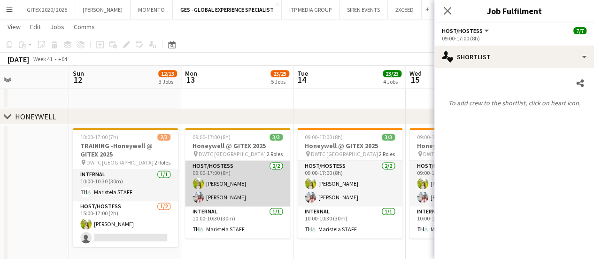
click at [229, 184] on app-card-role "Host/Hostess 2/2 09:00-17:00 (8h) Naya Talas Ozlem Dogan" at bounding box center [237, 183] width 105 height 46
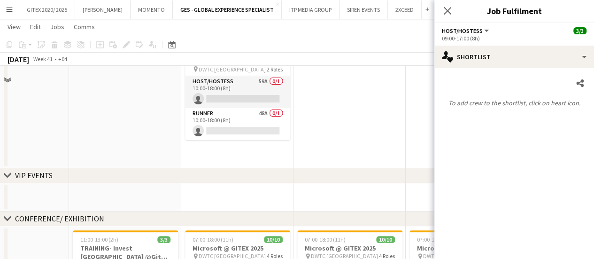
scroll to position [0, 0]
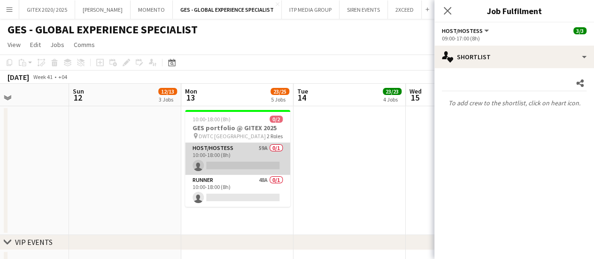
click at [229, 154] on app-card-role "Host/Hostess 59A 0/1 10:00-18:00 (8h) single-neutral-actions" at bounding box center [237, 159] width 105 height 32
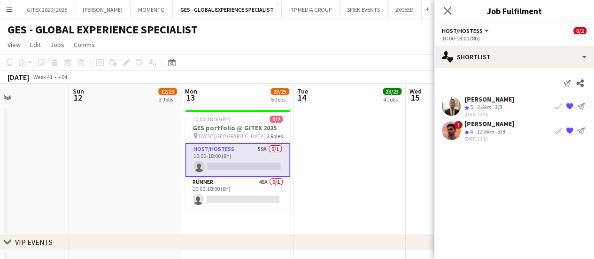
click at [487, 136] on div "19-09-2025 13:11" at bounding box center [489, 138] width 50 height 6
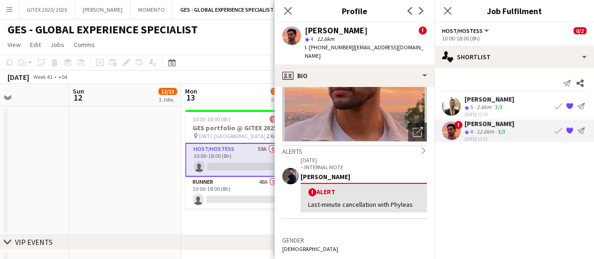
click at [506, 107] on div "Crew rating 5 2.6km 3/3" at bounding box center [489, 107] width 50 height 8
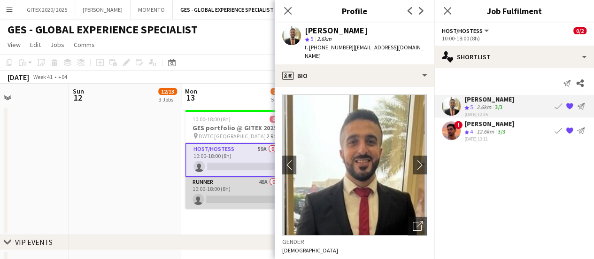
drag, startPoint x: 212, startPoint y: 195, endPoint x: 221, endPoint y: 193, distance: 9.7
click at [212, 195] on app-card-role "Runner 48A 0/1 10:00-18:00 (8h) single-neutral-actions" at bounding box center [237, 192] width 105 height 32
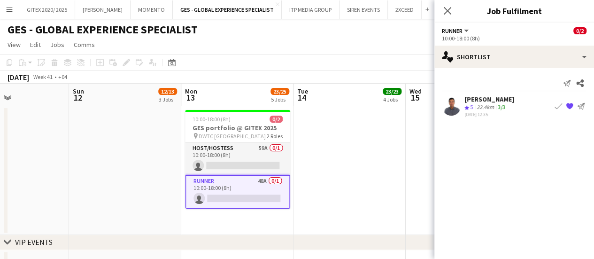
click at [473, 107] on span "5" at bounding box center [471, 106] width 3 height 7
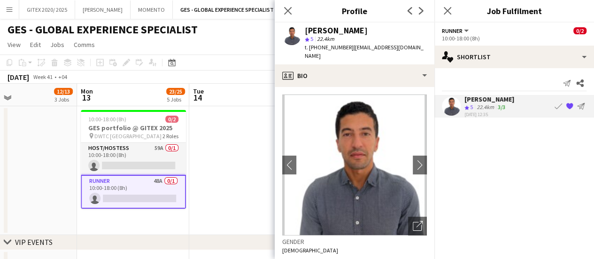
scroll to position [0, 229]
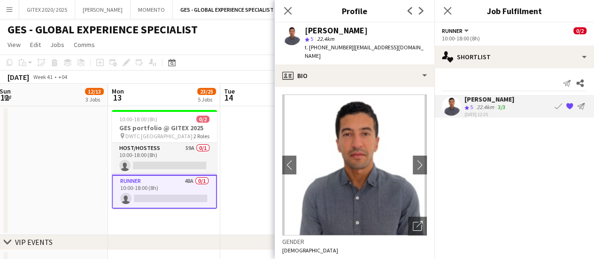
drag, startPoint x: 187, startPoint y: 207, endPoint x: 145, endPoint y: 191, distance: 45.3
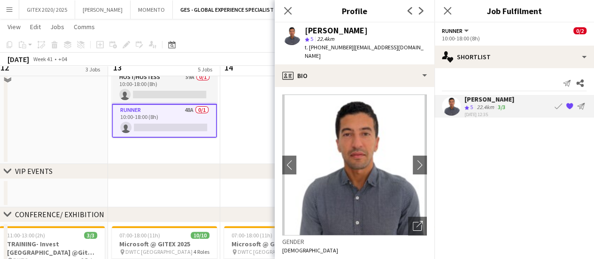
scroll to position [0, 0]
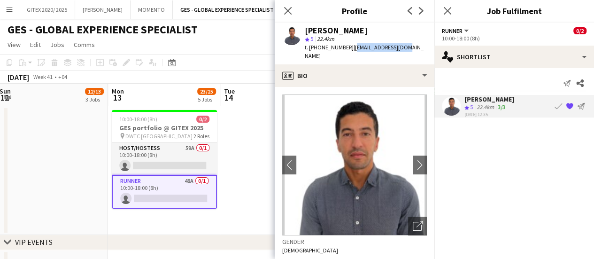
drag, startPoint x: 349, startPoint y: 49, endPoint x: 416, endPoint y: 46, distance: 66.7
click at [416, 46] on app-profile-header "Khalid Moumad star 5 22.4km t. +971569336379 | k.moumad@gmail.com" at bounding box center [355, 44] width 160 height 42
drag, startPoint x: 321, startPoint y: 47, endPoint x: 344, endPoint y: 47, distance: 23.5
click at [344, 47] on span "t. +971569336379" at bounding box center [329, 47] width 49 height 7
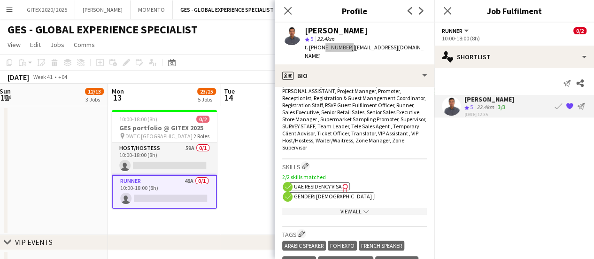
scroll to position [422, 0]
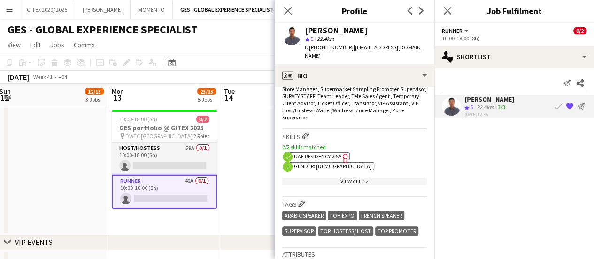
click at [331, 153] on span "UAE Residency Visa" at bounding box center [318, 156] width 48 height 7
click at [365, 177] on div "View All chevron-down" at bounding box center [354, 180] width 145 height 7
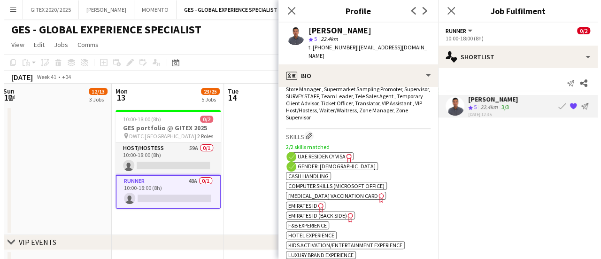
scroll to position [469, 0]
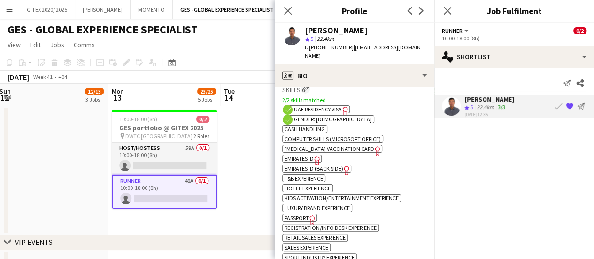
click at [306, 214] on span "Passport" at bounding box center [296, 217] width 24 height 7
click at [45, 8] on button "GITEX 2020/ 2025 Close" at bounding box center [47, 9] width 56 height 18
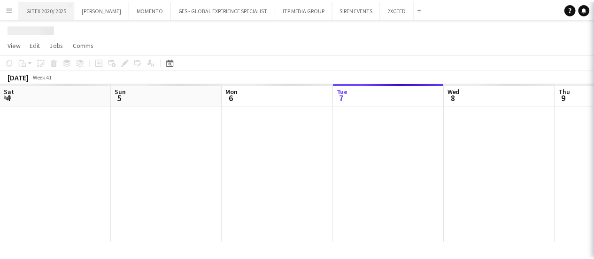
scroll to position [0, 224]
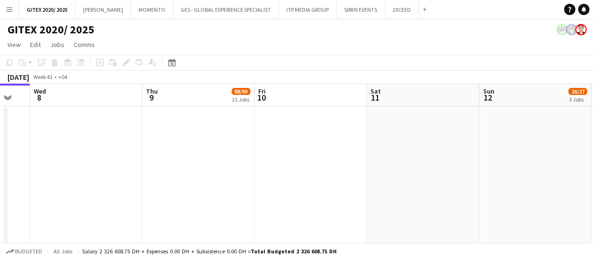
drag, startPoint x: 321, startPoint y: 177, endPoint x: 284, endPoint y: 179, distance: 36.7
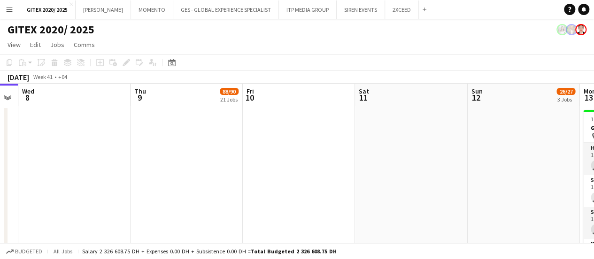
drag, startPoint x: 198, startPoint y: 186, endPoint x: 113, endPoint y: 198, distance: 85.7
drag, startPoint x: 113, startPoint y: 198, endPoint x: 100, endPoint y: 198, distance: 13.1
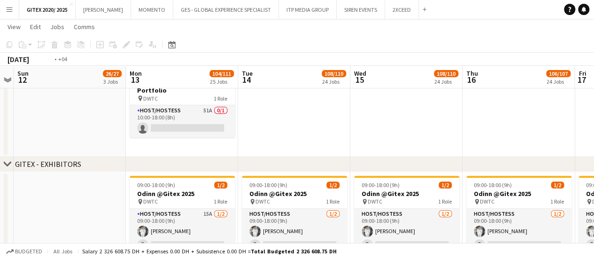
scroll to position [0, 452]
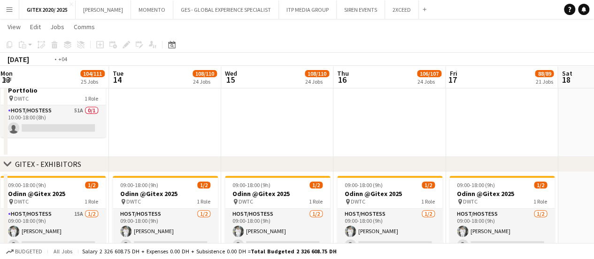
drag, startPoint x: 453, startPoint y: 121, endPoint x: 324, endPoint y: 128, distance: 129.2
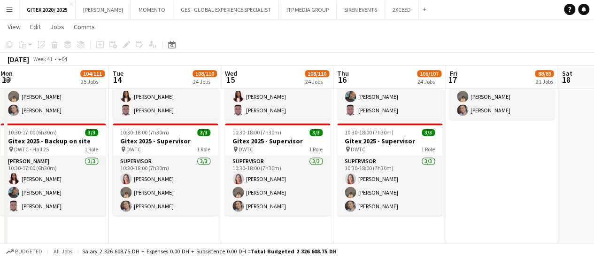
scroll to position [0, 311]
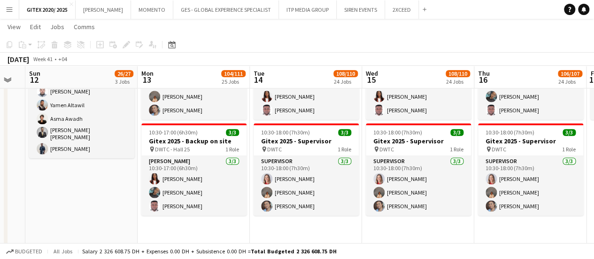
drag, startPoint x: 171, startPoint y: 199, endPoint x: 305, endPoint y: 189, distance: 134.6
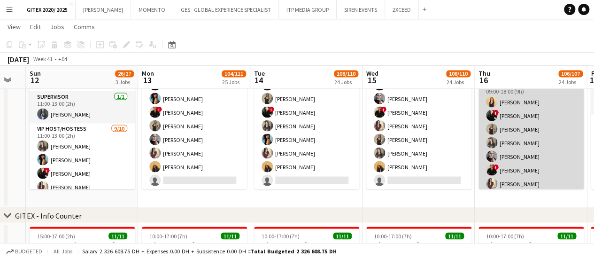
scroll to position [39, 0]
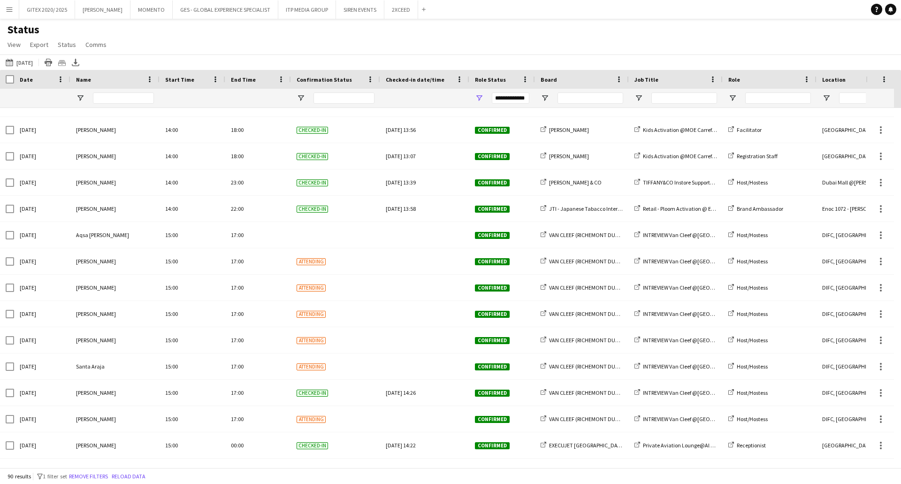
scroll to position [1689, 0]
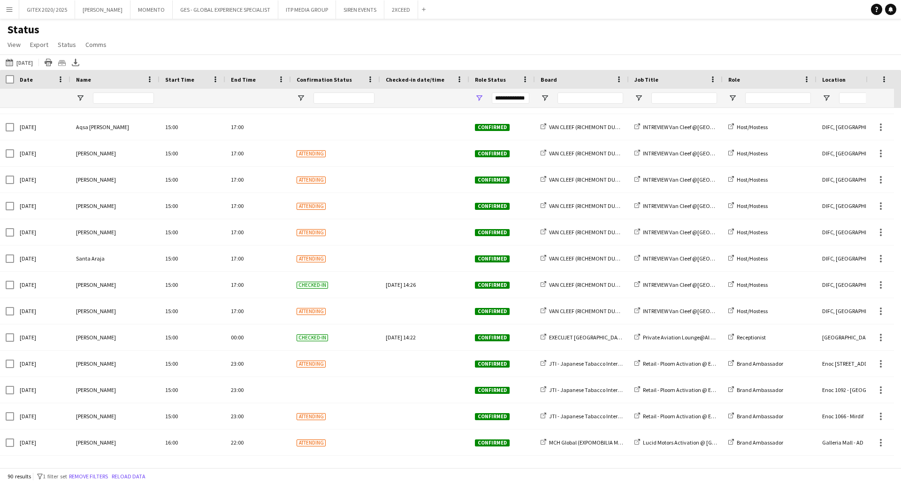
scroll to position [1590, 0]
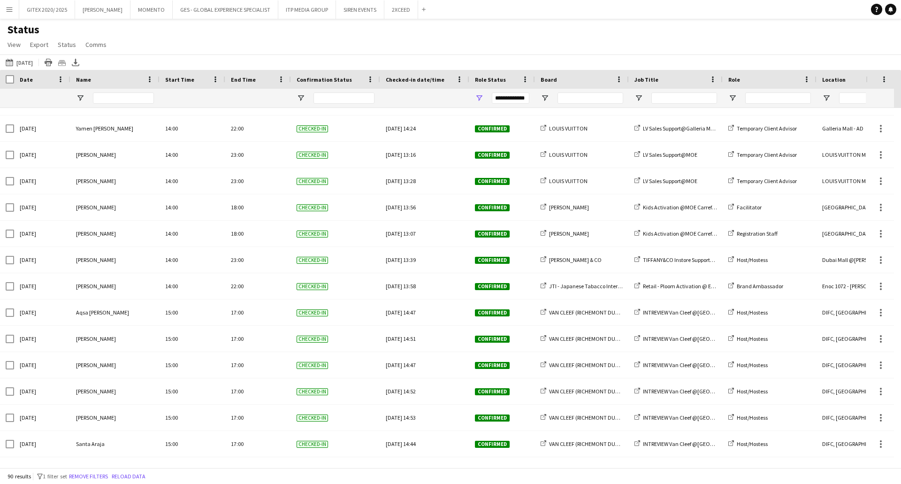
scroll to position [1924, 0]
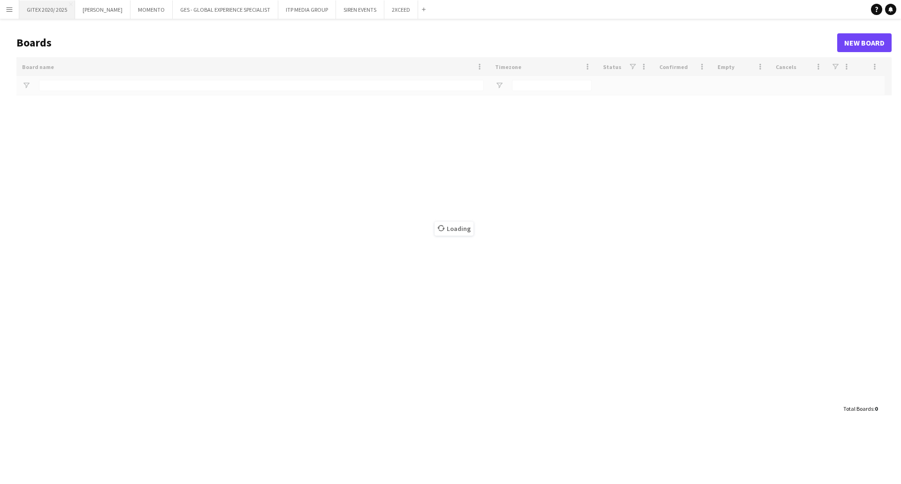
click at [60, 6] on button "GITEX 2020/ 2025 Close" at bounding box center [47, 9] width 56 height 18
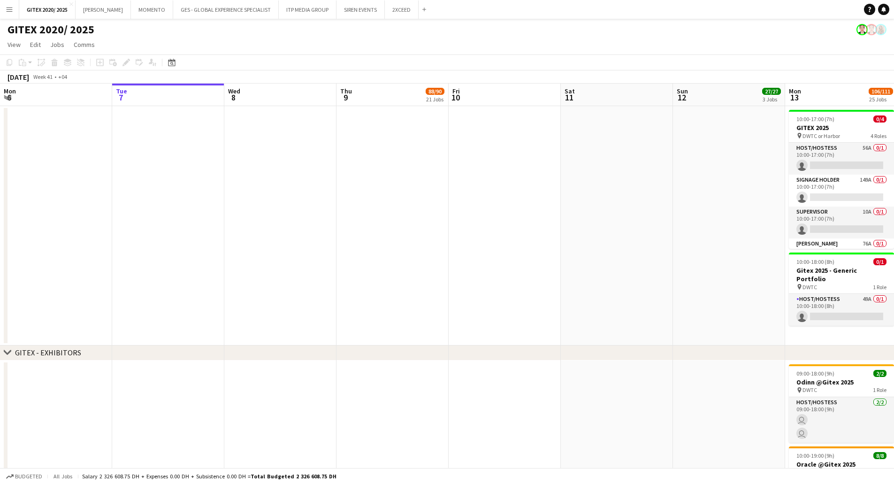
drag, startPoint x: 464, startPoint y: 209, endPoint x: 655, endPoint y: 234, distance: 193.1
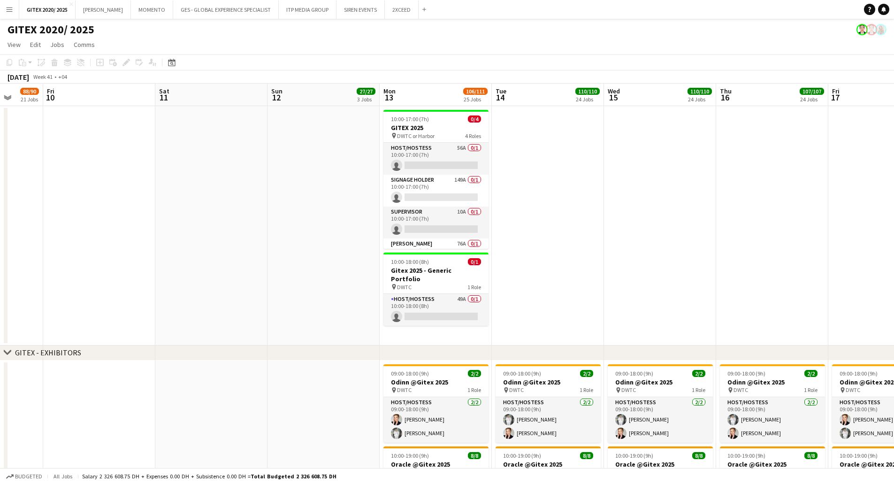
drag, startPoint x: 550, startPoint y: 274, endPoint x: 438, endPoint y: 274, distance: 111.7
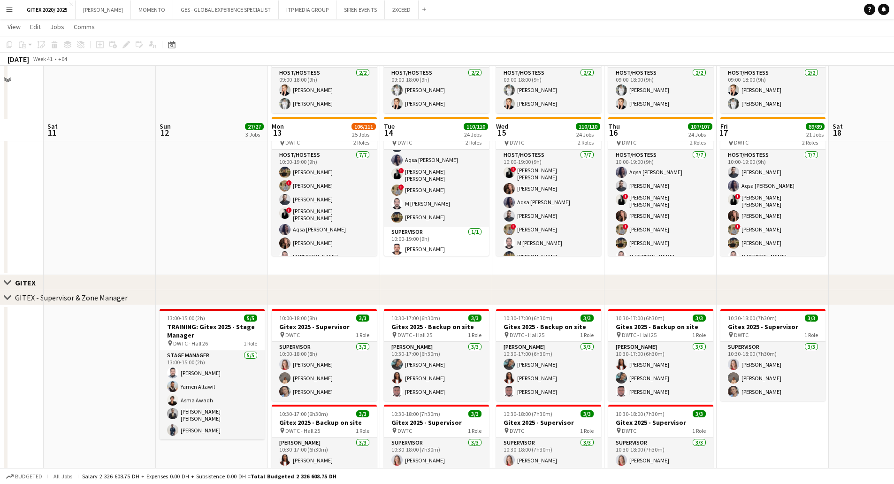
scroll to position [563, 0]
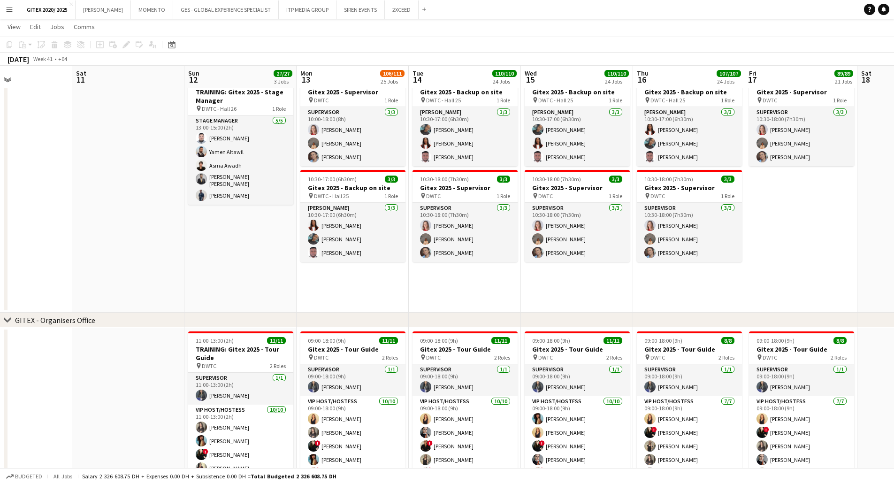
drag, startPoint x: 352, startPoint y: 288, endPoint x: 382, endPoint y: 294, distance: 30.6
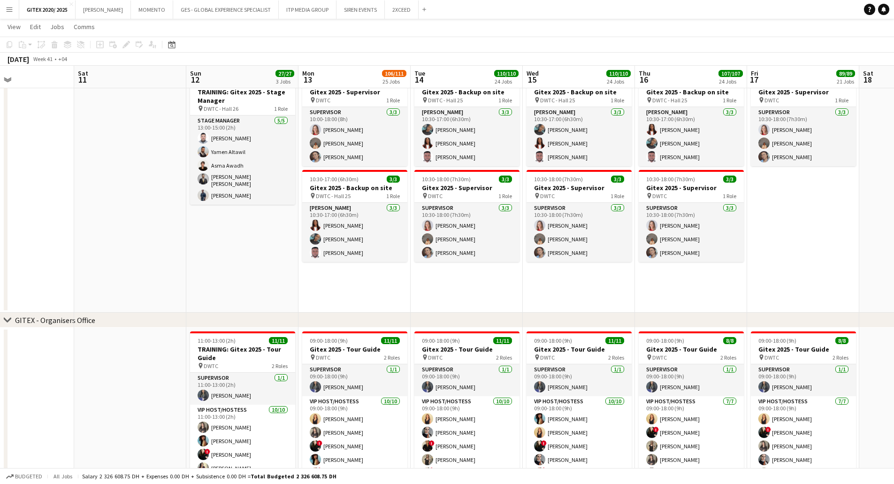
scroll to position [0, 213]
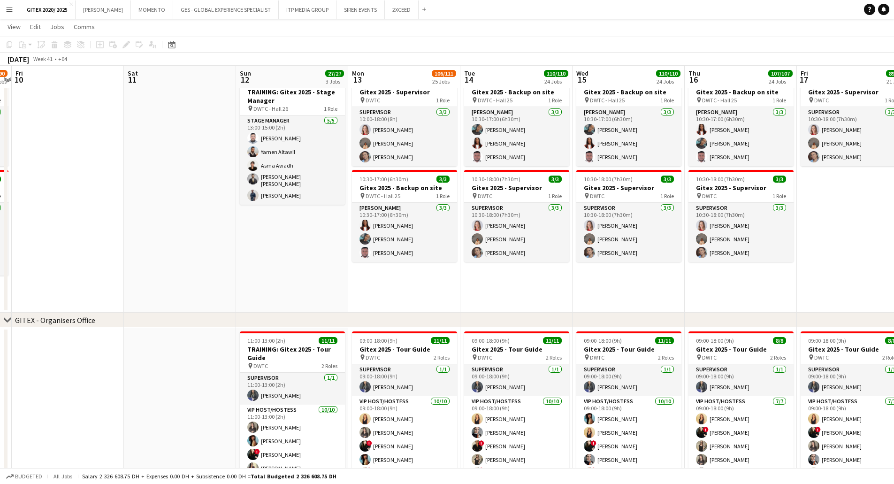
drag, startPoint x: 254, startPoint y: 249, endPoint x: 304, endPoint y: 265, distance: 52.2
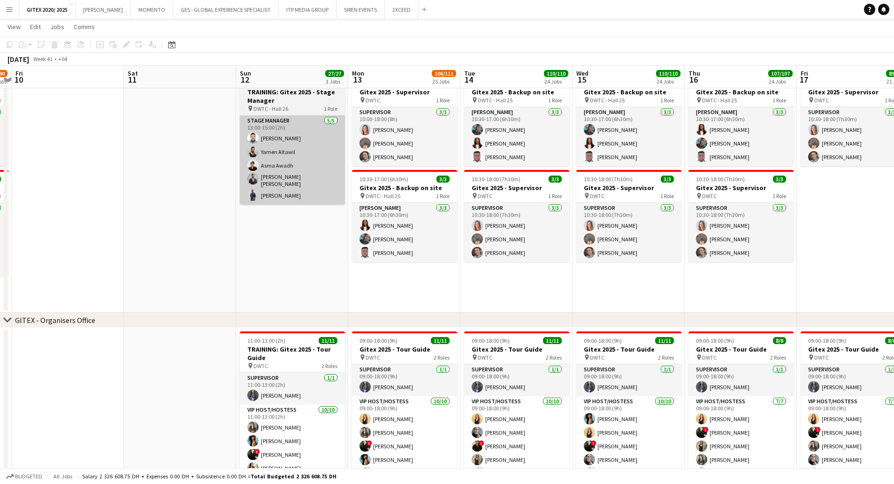
click at [301, 186] on app-card-role "Stage Manager 5/5 13:00-15:00 (2h) Mhd Ali Al Hamwi Yamen Altawil Asma Awadh Mo…" at bounding box center [292, 159] width 105 height 89
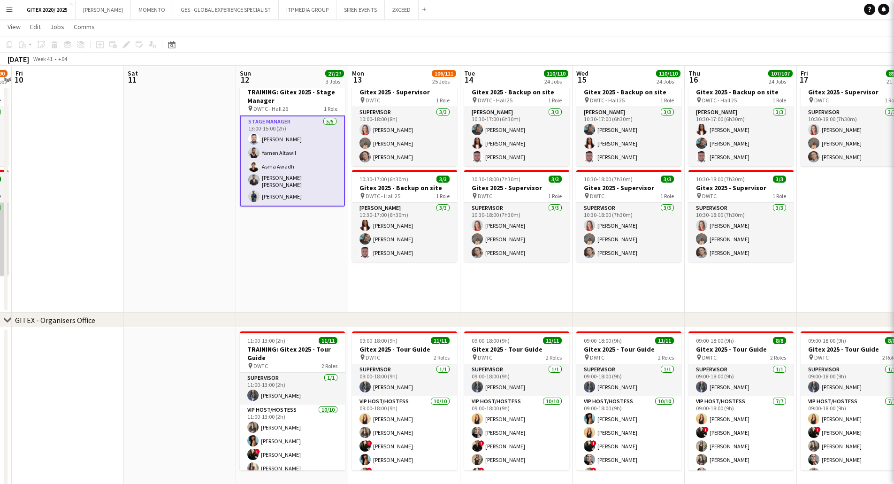
click at [294, 176] on app-card-role "Stage Manager 5/5 13:00-15:00 (2h) Mhd Ali Al Hamwi Yamen Altawil Asma Awadh Mo…" at bounding box center [292, 160] width 105 height 91
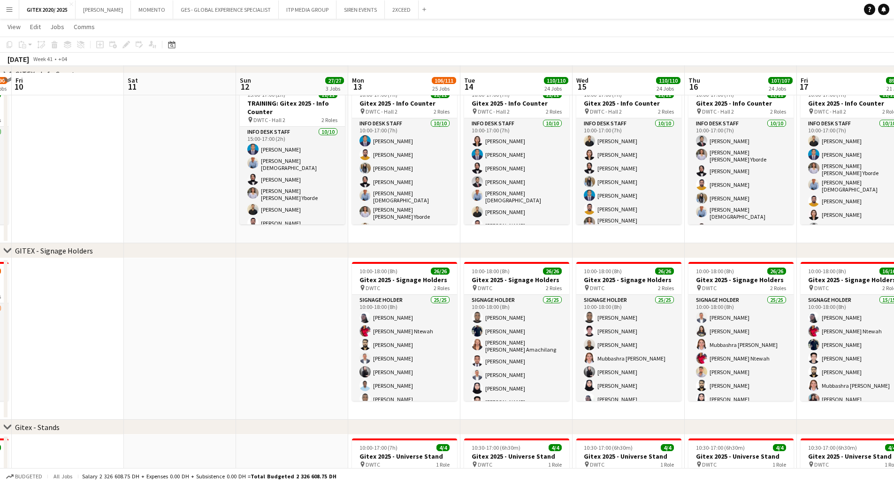
scroll to position [1314, 0]
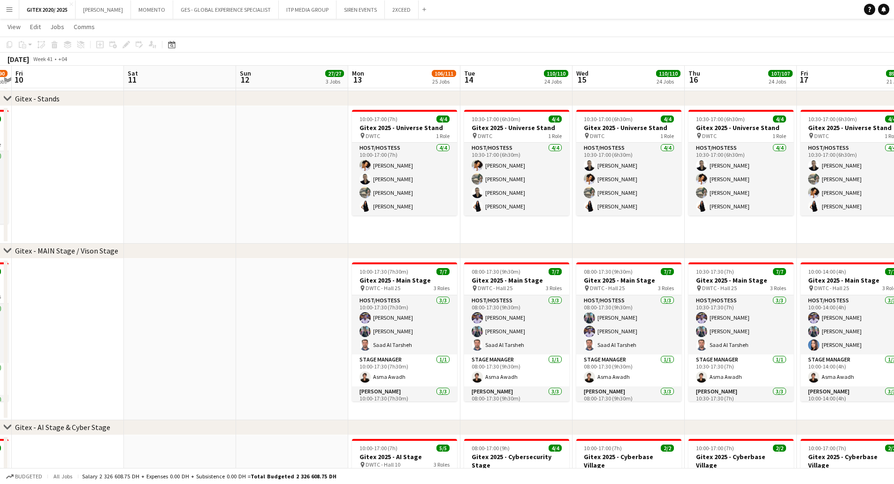
drag, startPoint x: 522, startPoint y: 250, endPoint x: 494, endPoint y: 250, distance: 28.2
click at [494, 250] on div "chevron-right Gitex - MAIN Stage / Vison Stage" at bounding box center [447, 251] width 894 height 15
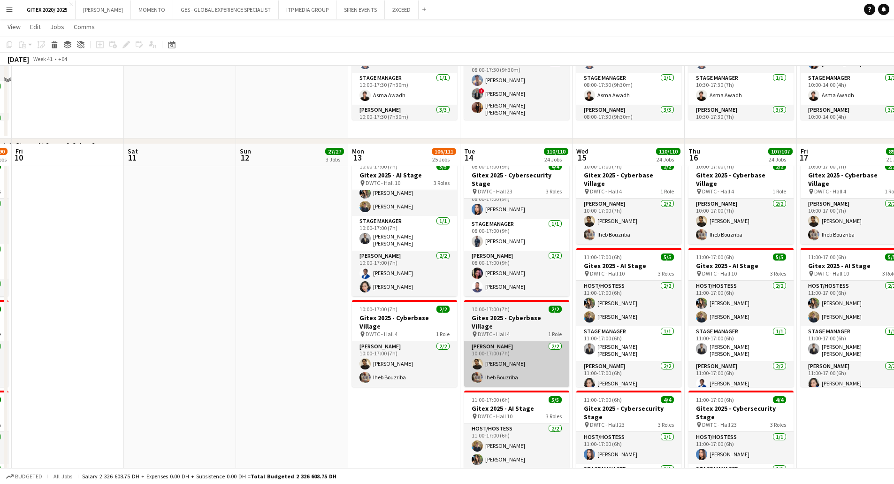
scroll to position [1689, 0]
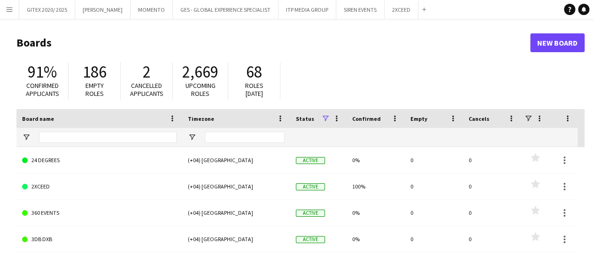
click at [5, 12] on button "Menu" at bounding box center [9, 9] width 19 height 19
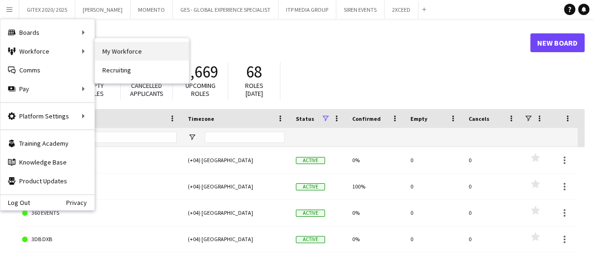
click at [117, 54] on link "My Workforce" at bounding box center [142, 51] width 94 height 19
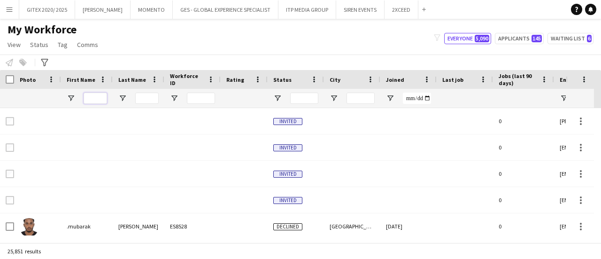
click at [100, 97] on input "First Name Filter Input" at bounding box center [95, 97] width 23 height 11
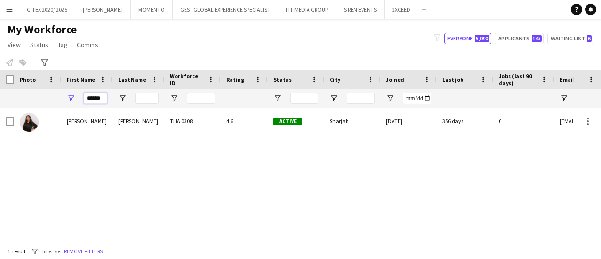
type input "******"
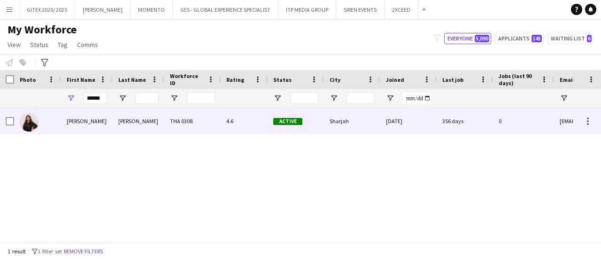
click at [84, 125] on div "[PERSON_NAME]" at bounding box center [87, 121] width 52 height 26
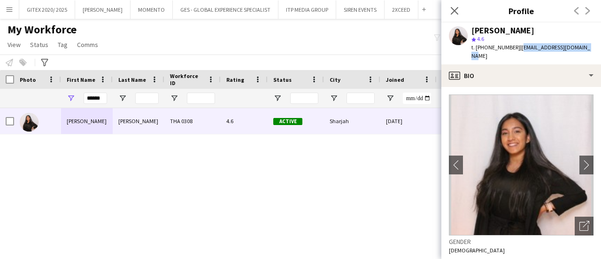
drag, startPoint x: 522, startPoint y: 47, endPoint x: 593, endPoint y: 46, distance: 71.3
click at [593, 46] on app-profile-header "Sakshi Rajani star 4.6 t. +00971564849752 | sakshirajani27@gmail.com" at bounding box center [521, 44] width 160 height 42
copy span "sakshirajani27@gmail.com"
drag, startPoint x: 492, startPoint y: 46, endPoint x: 516, endPoint y: 47, distance: 23.9
click at [516, 47] on span "t. +00971564849752" at bounding box center [495, 47] width 49 height 7
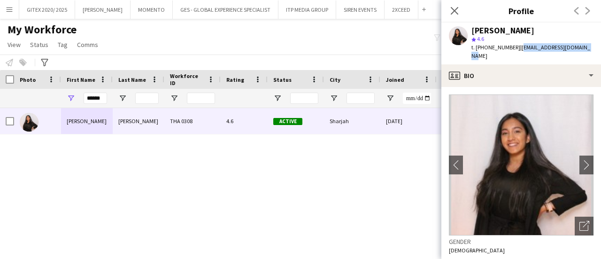
click at [517, 48] on span "t. +00971564849752" at bounding box center [495, 47] width 49 height 7
copy span "564849752"
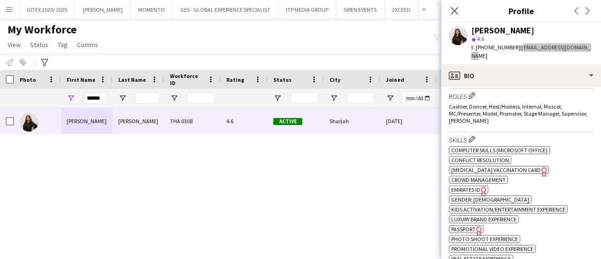
scroll to position [328, 0]
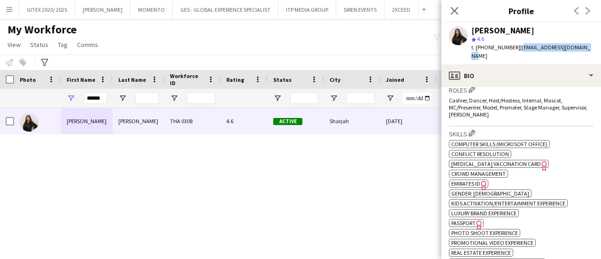
click at [471, 219] on span "Passport" at bounding box center [463, 222] width 24 height 7
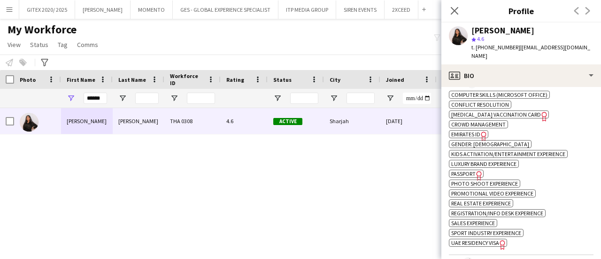
scroll to position [422, 0]
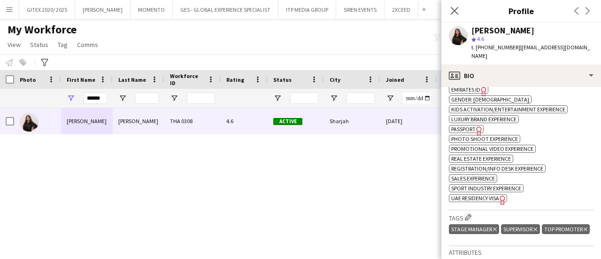
click at [490, 194] on span "UAE Residency Visa" at bounding box center [475, 197] width 48 height 7
drag, startPoint x: 101, startPoint y: 100, endPoint x: 67, endPoint y: 99, distance: 34.8
click at [67, 99] on div "******" at bounding box center [87, 98] width 52 height 19
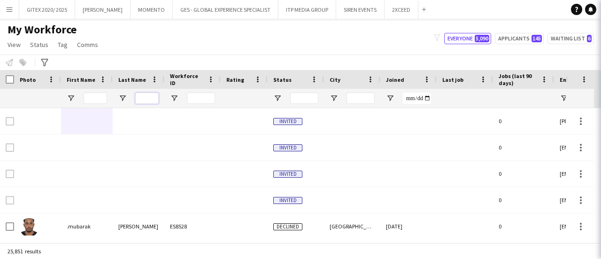
click at [145, 99] on input "Last Name Filter Input" at bounding box center [146, 97] width 23 height 11
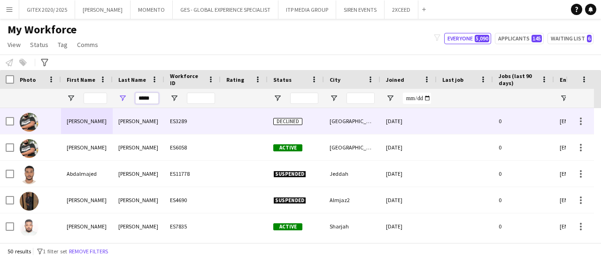
type input "*****"
click at [105, 119] on div "[PERSON_NAME]" at bounding box center [87, 121] width 52 height 26
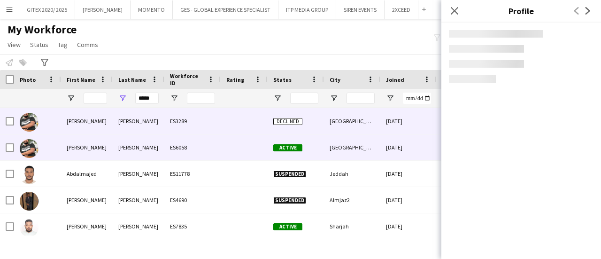
click at [170, 150] on div "ES6058" at bounding box center [192, 147] width 56 height 26
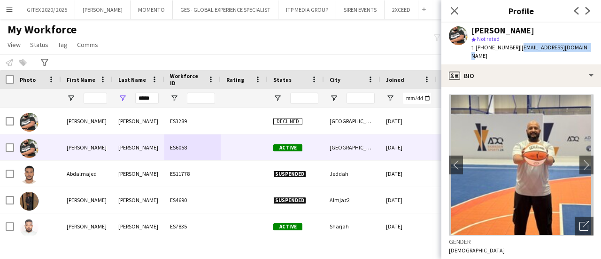
drag, startPoint x: 517, startPoint y: 49, endPoint x: 580, endPoint y: 49, distance: 62.9
click at [580, 49] on span "| abdallahe1493@gmail.com" at bounding box center [530, 51] width 119 height 15
copy span "[EMAIL_ADDRESS][DOMAIN_NAME]"
drag, startPoint x: 487, startPoint y: 47, endPoint x: 512, endPoint y: 47, distance: 25.3
click at [512, 47] on span "t. +971553379818" at bounding box center [495, 47] width 49 height 7
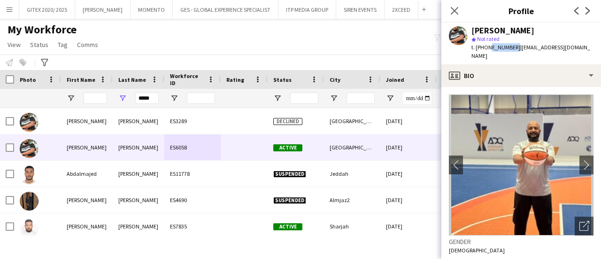
copy span "553379818"
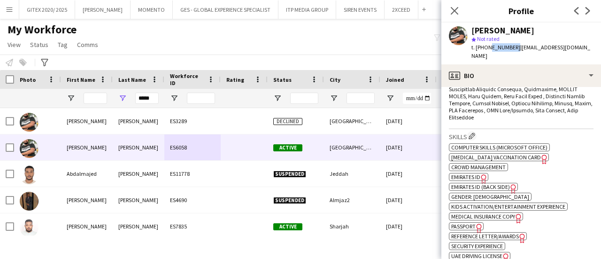
click at [465, 222] on span "Passport" at bounding box center [463, 225] width 24 height 7
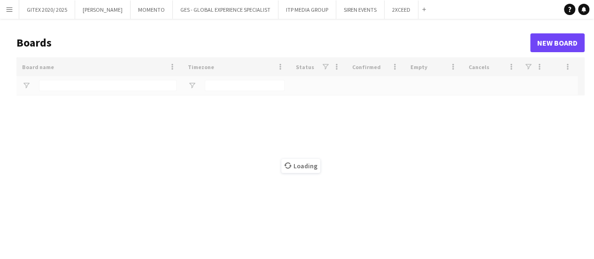
click at [8, 14] on button "Menu" at bounding box center [9, 9] width 19 height 19
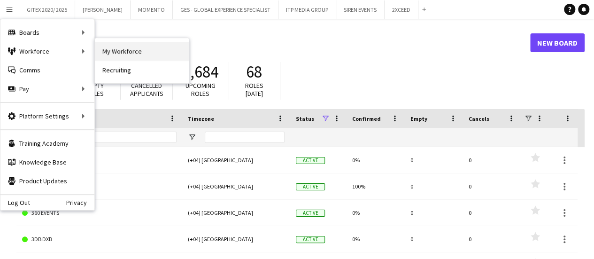
click at [119, 49] on link "My Workforce" at bounding box center [142, 51] width 94 height 19
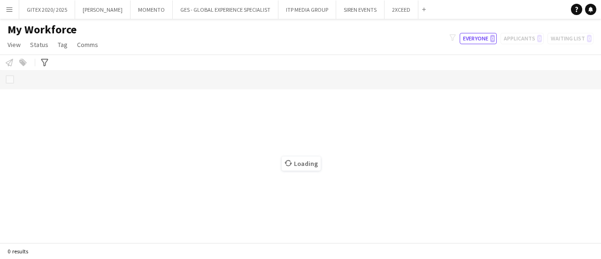
click at [12, 15] on button "Menu" at bounding box center [9, 9] width 19 height 19
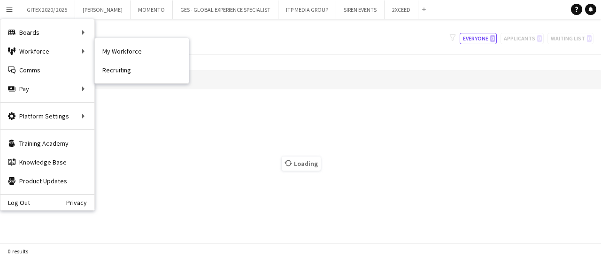
drag, startPoint x: 117, startPoint y: 50, endPoint x: 124, endPoint y: 54, distance: 8.2
click at [117, 50] on link "My Workforce" at bounding box center [142, 51] width 94 height 19
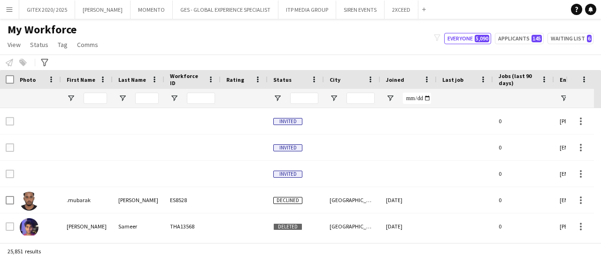
type input "*****"
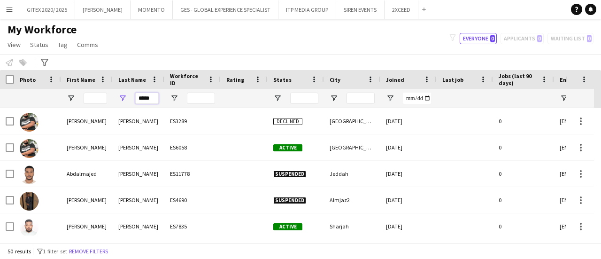
drag, startPoint x: 156, startPoint y: 97, endPoint x: 103, endPoint y: 97, distance: 52.6
click at [103, 97] on div "*****" at bounding box center [508, 98] width 1017 height 19
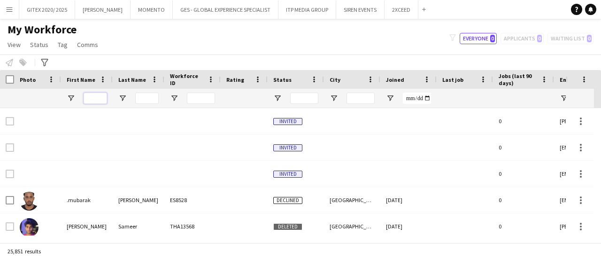
click at [93, 100] on input "First Name Filter Input" at bounding box center [95, 97] width 23 height 11
type input "******"
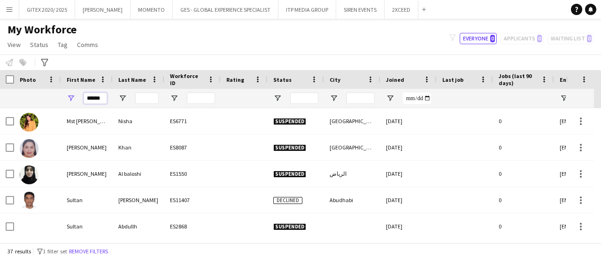
click at [63, 94] on div "******" at bounding box center [87, 98] width 52 height 19
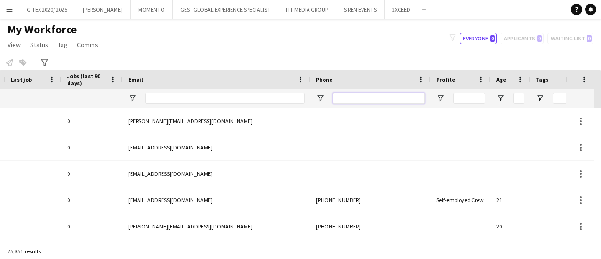
click at [378, 100] on input "Phone Filter Input" at bounding box center [379, 97] width 92 height 11
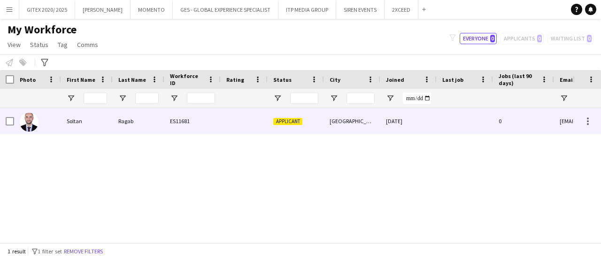
type input "*********"
click at [158, 119] on div "Ragab" at bounding box center [139, 121] width 52 height 26
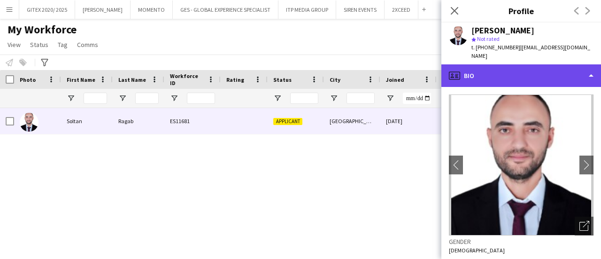
click at [532, 70] on div "profile Bio" at bounding box center [521, 75] width 160 height 23
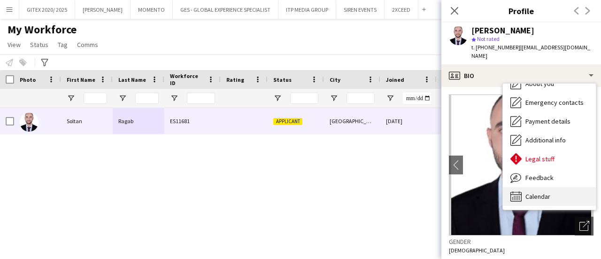
click at [542, 192] on span "Calendar" at bounding box center [537, 196] width 25 height 8
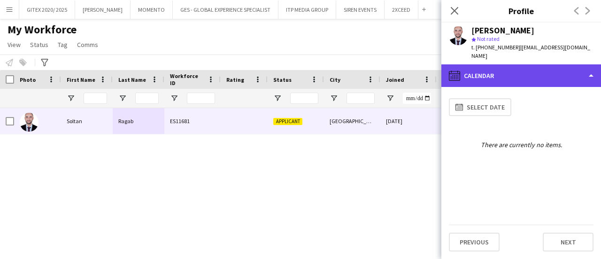
click at [528, 67] on div "calendar-full Calendar" at bounding box center [521, 75] width 160 height 23
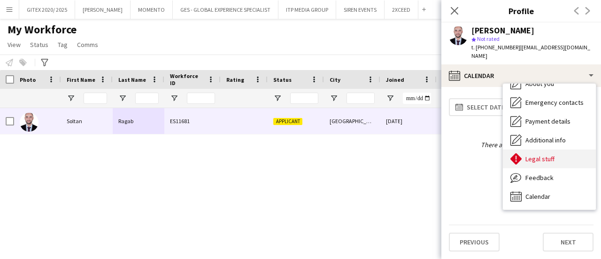
click at [539, 154] on span "Legal stuff" at bounding box center [539, 158] width 29 height 8
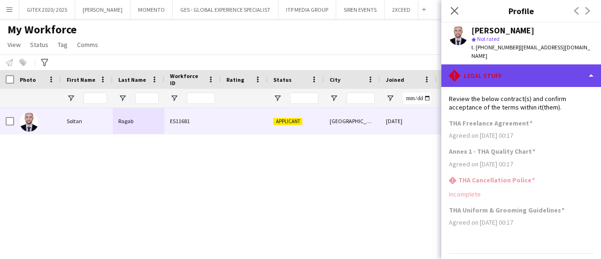
click at [528, 64] on div "rhombus-alert Legal stuff" at bounding box center [521, 75] width 160 height 23
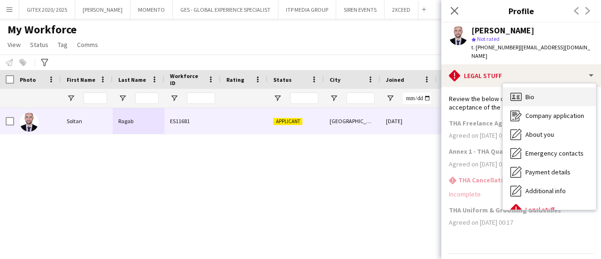
click at [527, 92] on span "Bio" at bounding box center [529, 96] width 9 height 8
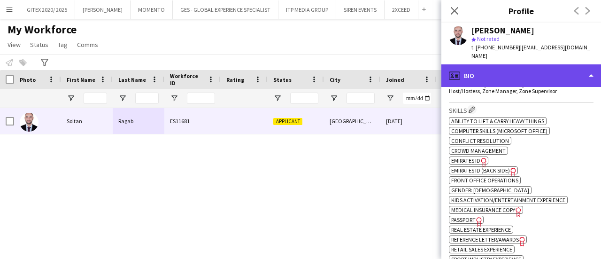
click at [518, 71] on div "profile Bio" at bounding box center [521, 75] width 160 height 23
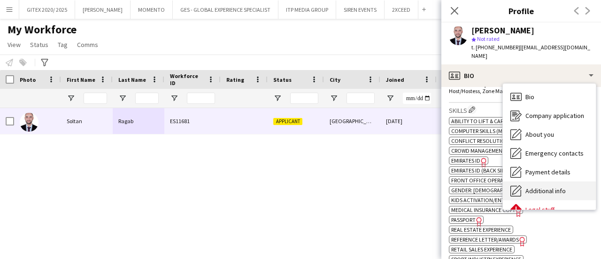
click at [531, 186] on span "Additional info" at bounding box center [545, 190] width 40 height 8
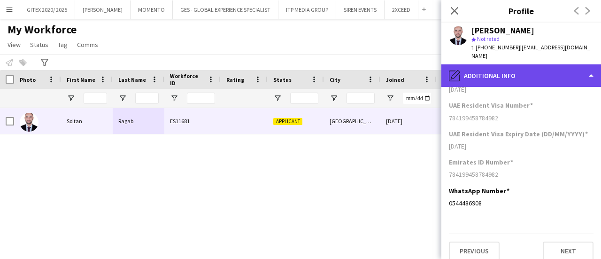
click at [525, 76] on div "pencil4 Additional info" at bounding box center [521, 75] width 160 height 23
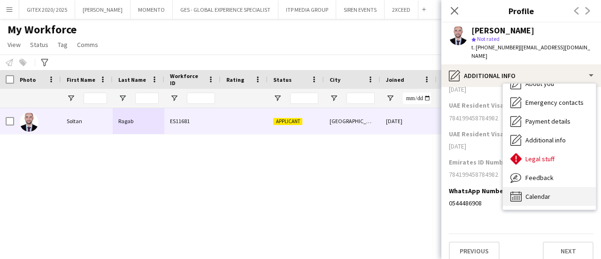
click at [542, 192] on span "Calendar" at bounding box center [537, 196] width 25 height 8
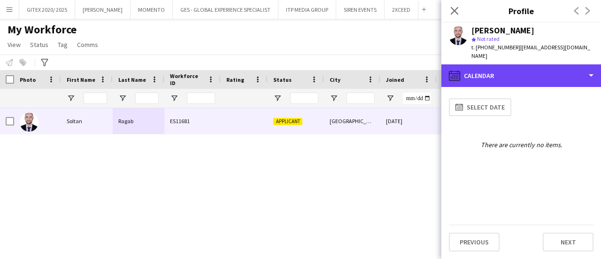
drag, startPoint x: 532, startPoint y: 62, endPoint x: 539, endPoint y: 91, distance: 29.5
click at [532, 64] on div "calendar-full Calendar" at bounding box center [521, 75] width 160 height 23
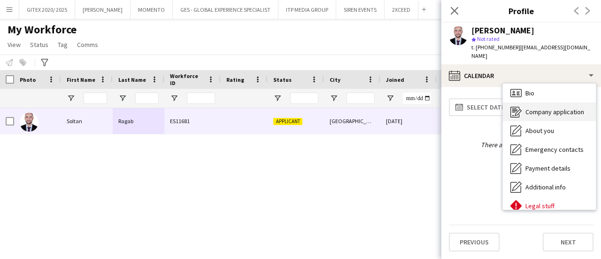
click at [543, 107] on span "Company application" at bounding box center [554, 111] width 59 height 8
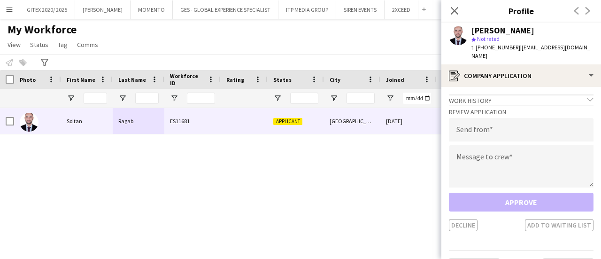
click at [534, 94] on div "Work history chevron-down" at bounding box center [521, 99] width 145 height 10
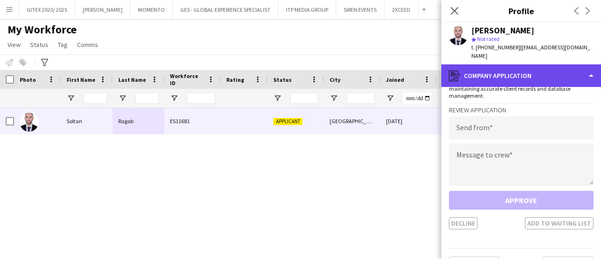
click at [530, 73] on div "register Company application" at bounding box center [521, 75] width 160 height 23
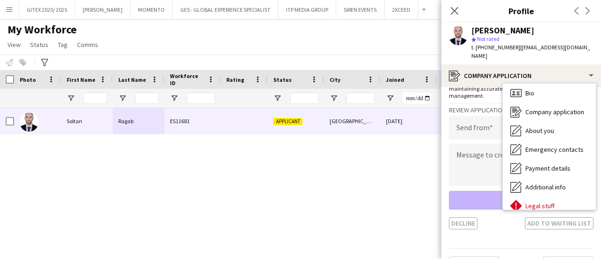
click at [355, 158] on div "Dubai 10-06-2025 0 sultanragab999@gmail.com Applicant ES11681 Ragab Soltan" at bounding box center [286, 171] width 572 height 127
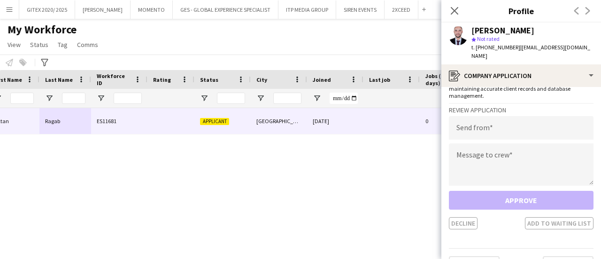
scroll to position [0, 82]
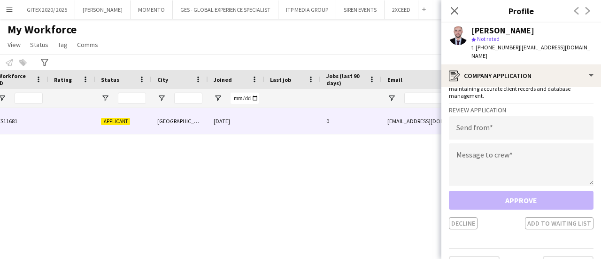
click at [90, 173] on div "Dubai 10-06-2025 0 sultanragab999@gmail.com Applicant ES11681 Ragab Soltan +971…" at bounding box center [286, 171] width 572 height 127
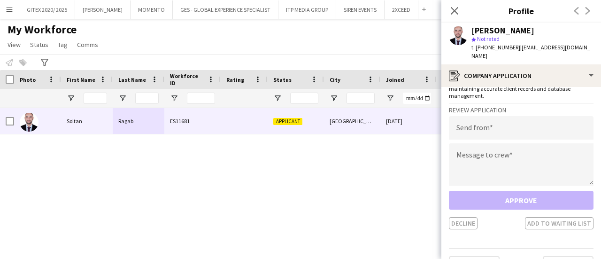
drag, startPoint x: 303, startPoint y: 172, endPoint x: 333, endPoint y: 154, distance: 34.3
click at [303, 172] on div "Dubai 10-06-2025 0 sultanragab999@gmail.com Applicant ES11681 Ragab Soltan" at bounding box center [286, 171] width 572 height 127
click at [457, 13] on icon "Close pop-in" at bounding box center [454, 11] width 8 height 8
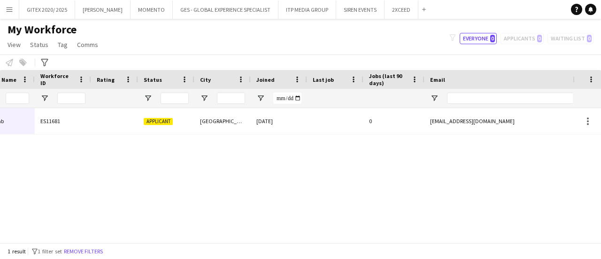
scroll to position [0, 236]
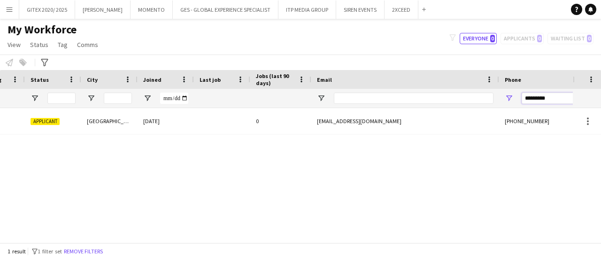
drag, startPoint x: 553, startPoint y: 99, endPoint x: 462, endPoint y: 99, distance: 91.0
click at [462, 99] on div at bounding box center [265, 98] width 1017 height 19
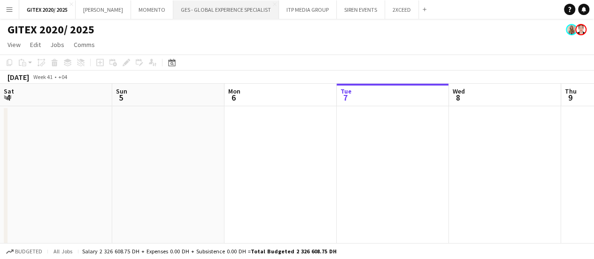
scroll to position [0, 224]
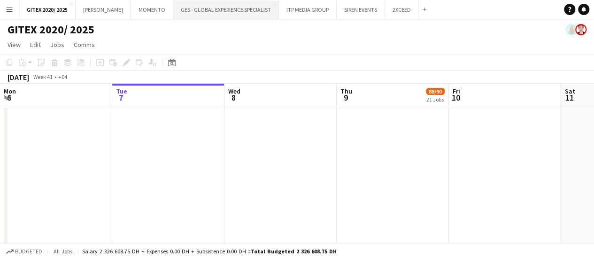
click at [191, 13] on button "GES - GLOBAL EXPERIENCE SPECIALIST Close" at bounding box center [226, 9] width 106 height 18
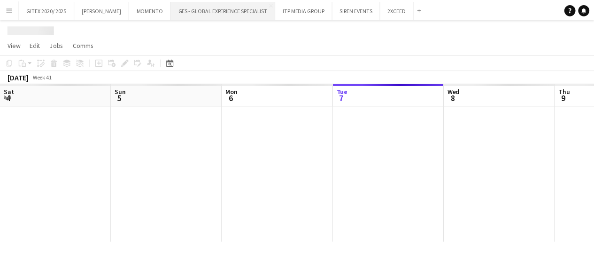
scroll to position [0, 224]
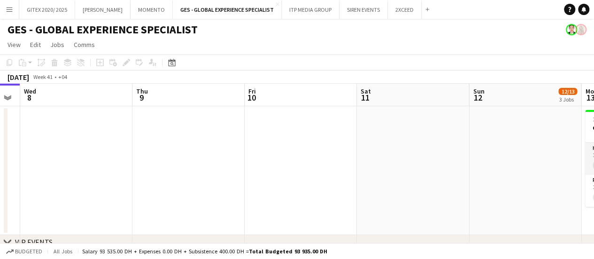
drag, startPoint x: 283, startPoint y: 176, endPoint x: 130, endPoint y: 159, distance: 154.9
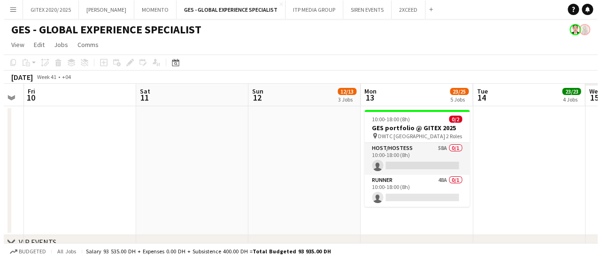
scroll to position [0, 235]
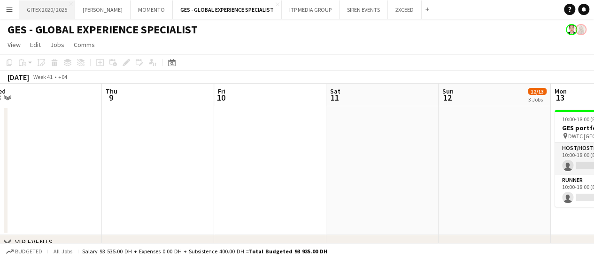
click at [46, 5] on button "GITEX 2020/ 2025 Close" at bounding box center [47, 9] width 56 height 18
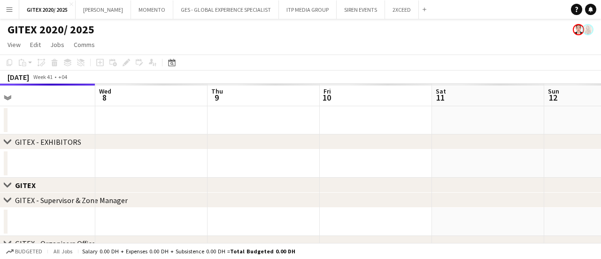
drag, startPoint x: 407, startPoint y: 185, endPoint x: 412, endPoint y: 173, distance: 12.9
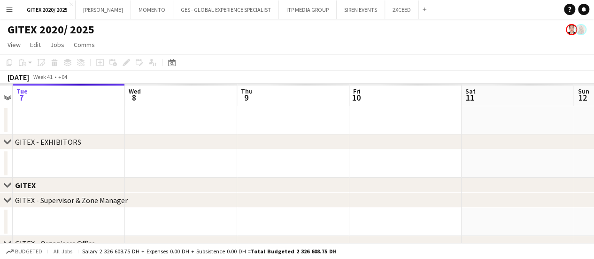
drag, startPoint x: 448, startPoint y: 174, endPoint x: 328, endPoint y: 158, distance: 121.2
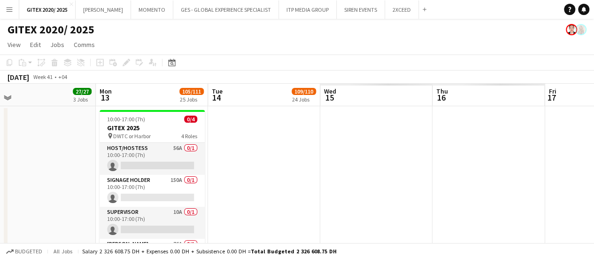
drag, startPoint x: 328, startPoint y: 158, endPoint x: 449, endPoint y: 165, distance: 121.2
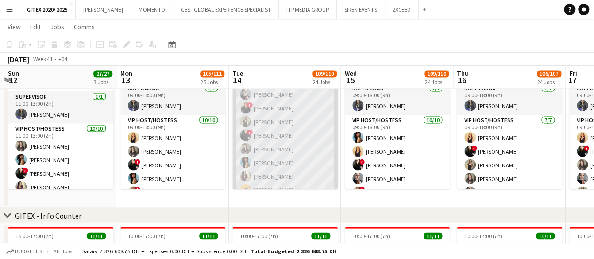
scroll to position [80, 0]
click at [312, 164] on app-card-role "VIP Host/Hostess 10/10 09:00-18:00 (9h) Dorsa Ahmadi Pishkouhi Sepideh Salehi !…" at bounding box center [284, 112] width 105 height 154
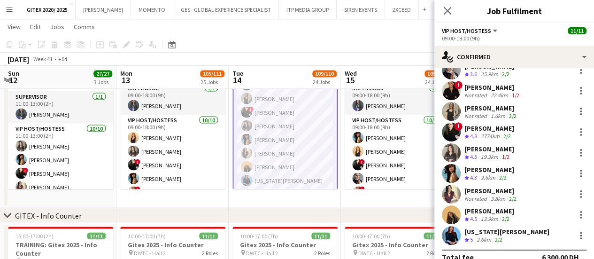
scroll to position [68, 0]
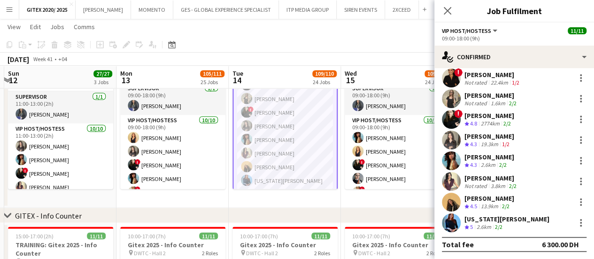
click at [490, 223] on div "2.6km" at bounding box center [483, 227] width 18 height 8
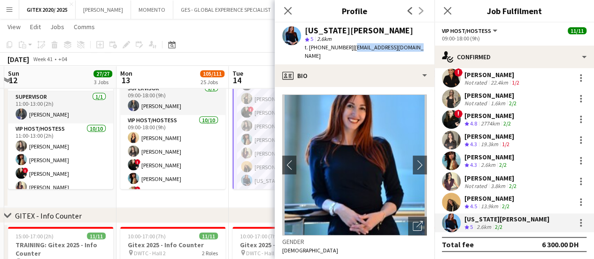
drag, startPoint x: 350, startPoint y: 48, endPoint x: 418, endPoint y: 48, distance: 67.6
click at [418, 48] on div "Virginia Abboud star 5 2.6km t. +971503216225 | mari_pop54@hotmail.com" at bounding box center [355, 44] width 160 height 42
copy span "mari_pop54@hotmail.com"
drag, startPoint x: 320, startPoint y: 47, endPoint x: 344, endPoint y: 47, distance: 24.4
click at [344, 47] on span "t. +971503216225" at bounding box center [329, 47] width 49 height 7
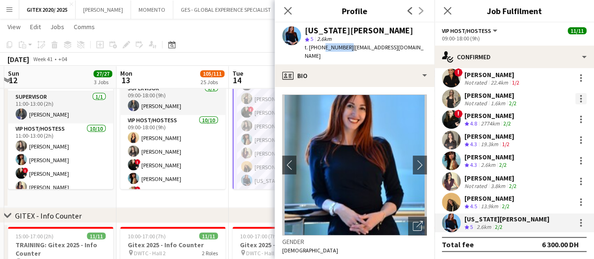
copy span "503216225"
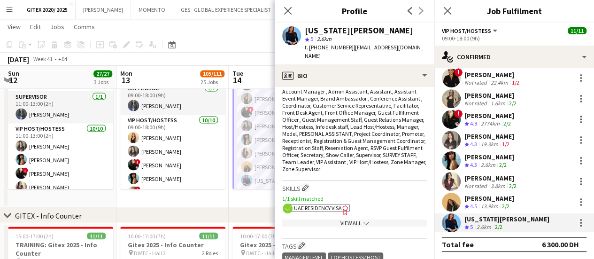
click at [341, 204] on span "UAE Residency Visa" at bounding box center [318, 207] width 48 height 7
click at [351, 219] on div "View All chevron-down" at bounding box center [354, 222] width 145 height 7
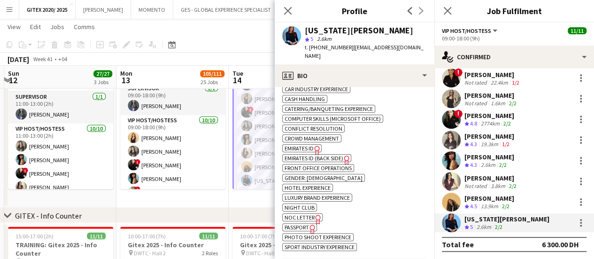
scroll to position [516, 0]
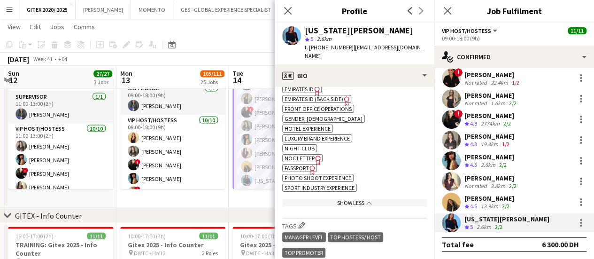
click at [305, 164] on span "Passport" at bounding box center [296, 167] width 24 height 7
click at [289, 9] on icon at bounding box center [287, 10] width 9 height 9
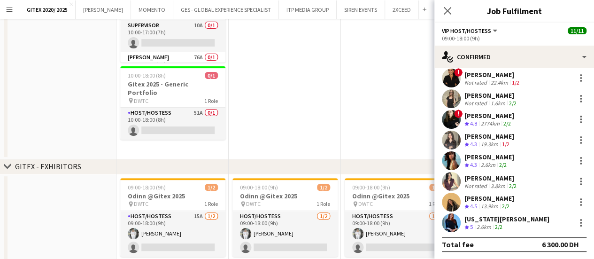
scroll to position [0, 0]
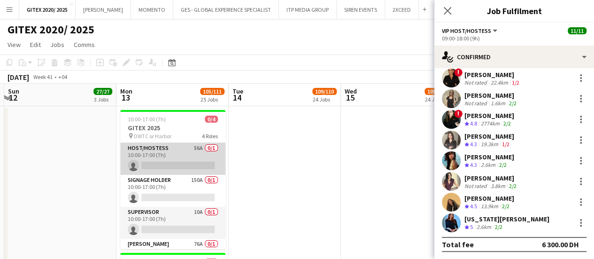
click at [168, 153] on app-card-role "Host/Hostess 56A 0/1 10:00-17:00 (7h) single-neutral-actions" at bounding box center [172, 159] width 105 height 32
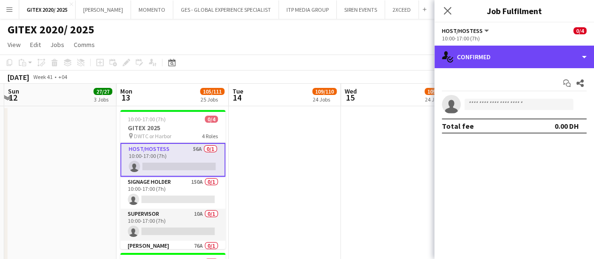
drag, startPoint x: 498, startPoint y: 54, endPoint x: 500, endPoint y: 81, distance: 27.3
click at [498, 54] on div "single-neutral-actions-check-2 Confirmed" at bounding box center [514, 57] width 160 height 23
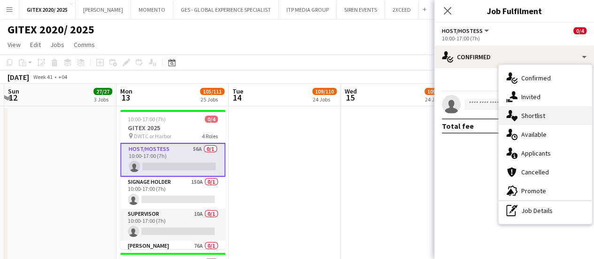
click at [530, 113] on span "Shortlist" at bounding box center [533, 115] width 24 height 8
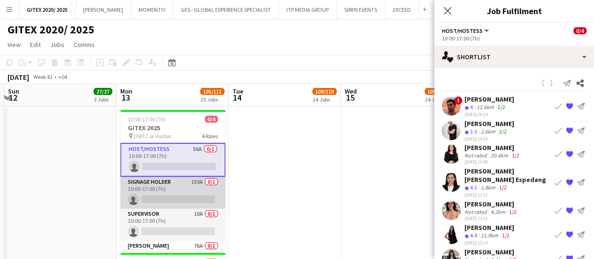
click at [156, 190] on app-card-role "Signage Holder 150A 0/1 10:00-17:00 (7h) single-neutral-actions" at bounding box center [172, 192] width 105 height 32
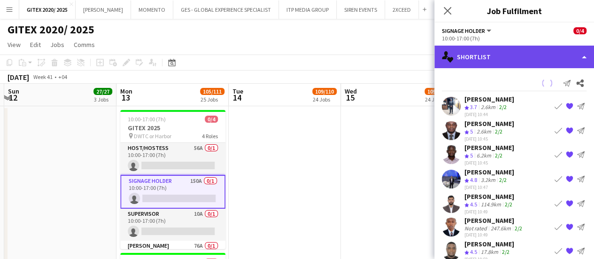
click at [494, 58] on div "single-neutral-actions-heart Shortlist" at bounding box center [514, 57] width 160 height 23
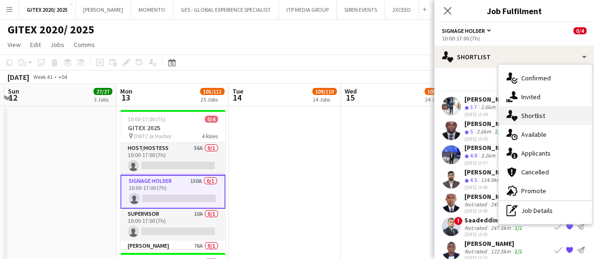
click at [531, 116] on span "Shortlist" at bounding box center [533, 115] width 24 height 8
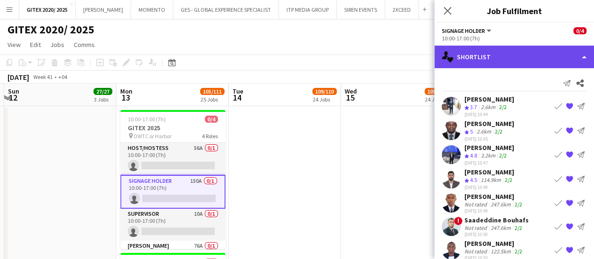
click at [523, 54] on div "single-neutral-actions-heart Shortlist" at bounding box center [514, 57] width 160 height 23
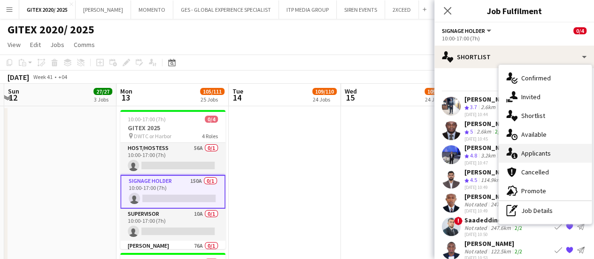
click at [535, 150] on span "Applicants" at bounding box center [536, 153] width 30 height 8
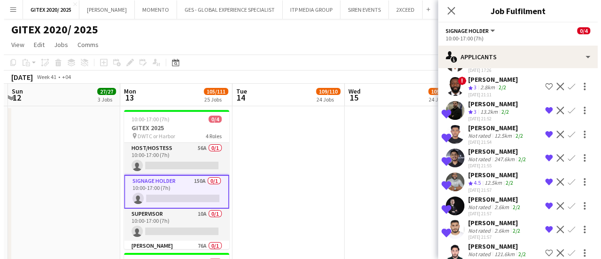
scroll to position [1408, 0]
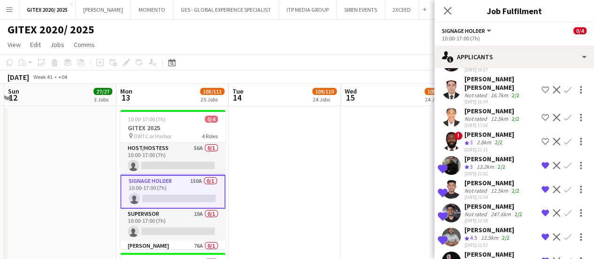
click at [484, 258] on div "Not rated" at bounding box center [476, 261] width 24 height 7
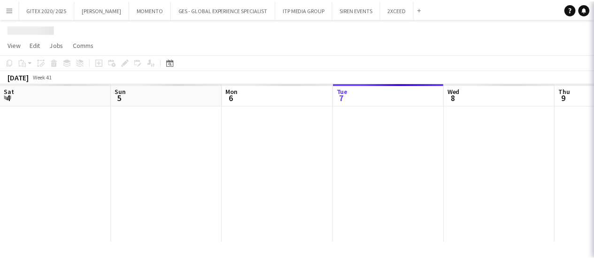
scroll to position [0, 224]
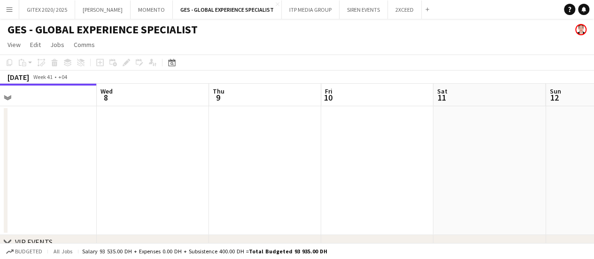
drag, startPoint x: 362, startPoint y: 168, endPoint x: 84, endPoint y: 165, distance: 278.3
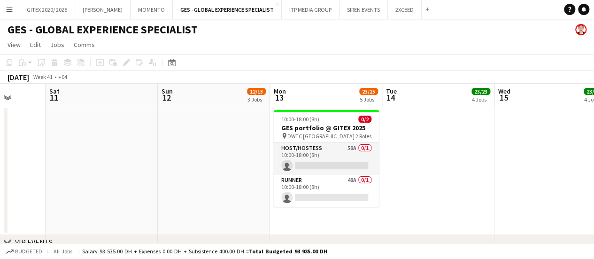
drag, startPoint x: 387, startPoint y: 171, endPoint x: 151, endPoint y: 169, distance: 236.0
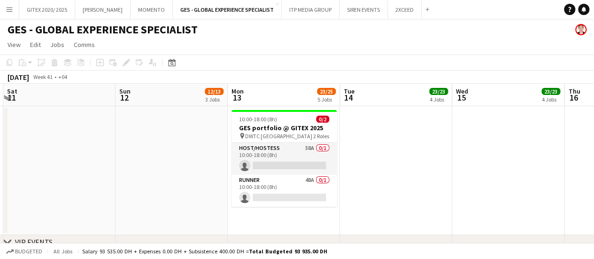
drag, startPoint x: 282, startPoint y: 155, endPoint x: 460, endPoint y: 93, distance: 189.2
click at [282, 155] on app-card-role "Host/Hostess 58A 0/1 10:00-18:00 (8h) single-neutral-actions" at bounding box center [283, 159] width 105 height 32
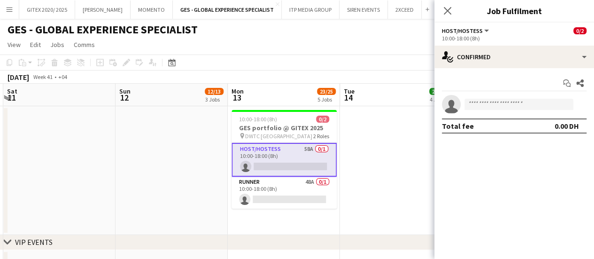
scroll to position [0, 333]
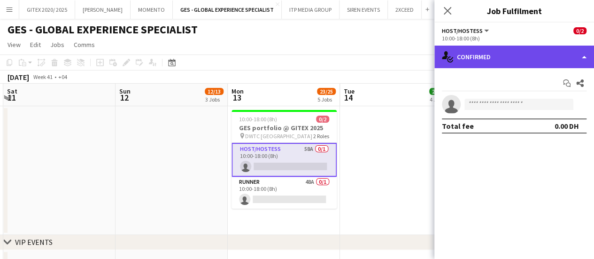
click at [521, 61] on div "single-neutral-actions-check-2 Confirmed" at bounding box center [514, 57] width 160 height 23
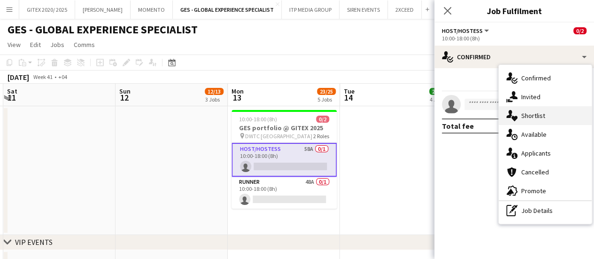
click at [539, 111] on span "Shortlist" at bounding box center [533, 115] width 24 height 8
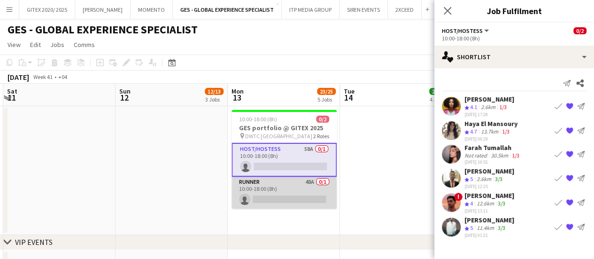
click at [327, 197] on app-card-role "Runner 48A 0/1 10:00-18:00 (8h) single-neutral-actions" at bounding box center [283, 192] width 105 height 32
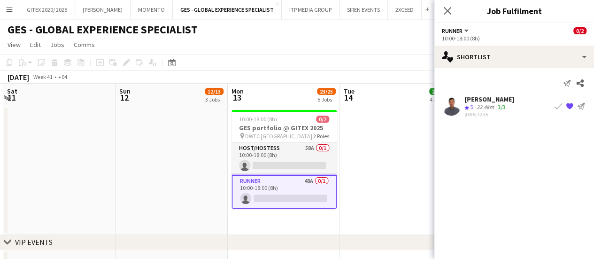
drag, startPoint x: 277, startPoint y: 160, endPoint x: 281, endPoint y: 156, distance: 5.3
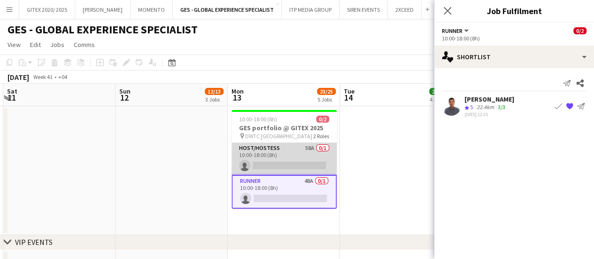
scroll to position [0, 330]
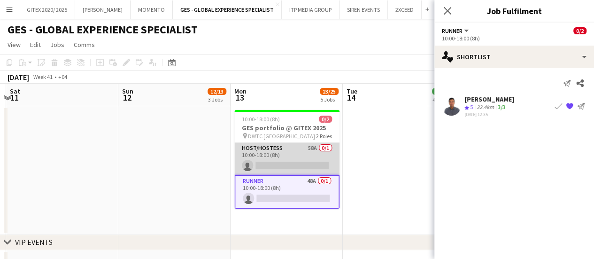
click at [268, 169] on app-card-role "Host/Hostess 58A 0/1 10:00-18:00 (8h) single-neutral-actions" at bounding box center [286, 159] width 105 height 32
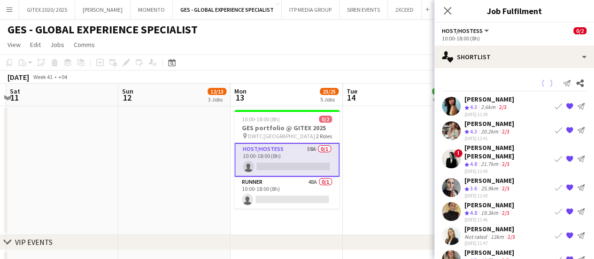
click at [285, 151] on app-card-role "Host/Hostess 58A 0/1 10:00-18:00 (8h) single-neutral-actions" at bounding box center [286, 160] width 105 height 34
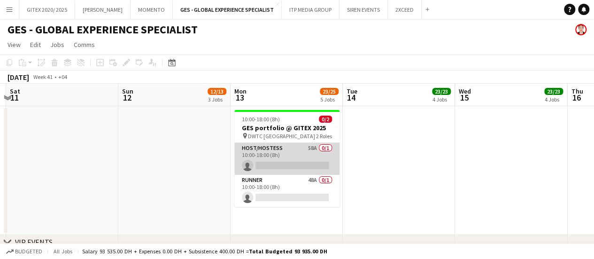
click at [321, 150] on app-card-role "Host/Hostess 58A 0/1 10:00-18:00 (8h) single-neutral-actions" at bounding box center [286, 159] width 105 height 32
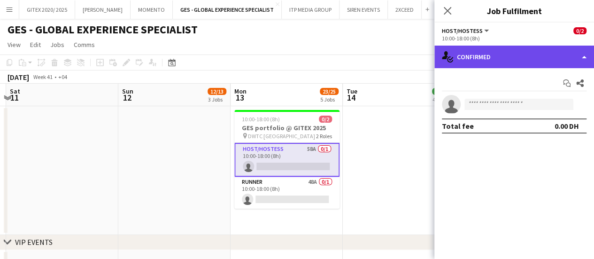
click at [499, 56] on div "single-neutral-actions-check-2 Confirmed" at bounding box center [514, 57] width 160 height 23
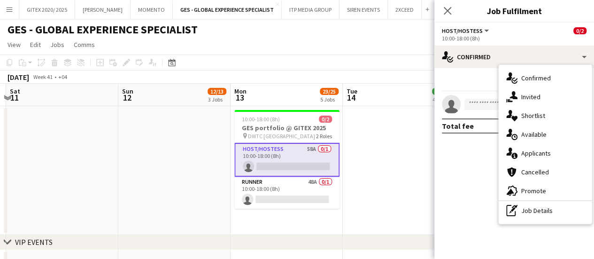
click at [514, 114] on icon "single-neutral-actions-heart" at bounding box center [511, 115] width 11 height 11
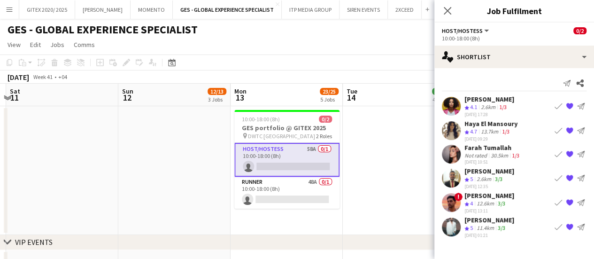
click at [501, 108] on app-skills-label "1/3" at bounding box center [503, 106] width 8 height 7
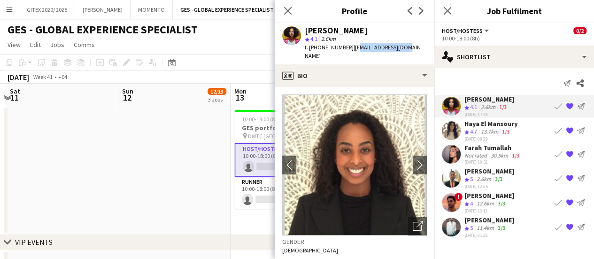
drag, startPoint x: 351, startPoint y: 47, endPoint x: 341, endPoint y: 47, distance: 9.9
click at [400, 48] on span "| negu2005@yahoo.com" at bounding box center [364, 51] width 119 height 15
drag, startPoint x: 349, startPoint y: 47, endPoint x: 401, endPoint y: 47, distance: 51.6
click at [401, 47] on span "| negu2005@yahoo.com" at bounding box center [364, 51] width 119 height 15
copy span "negu2005@yahoo.com"
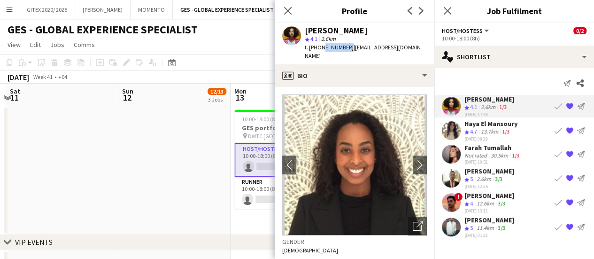
drag, startPoint x: 320, startPoint y: 46, endPoint x: 345, endPoint y: 47, distance: 25.8
click at [345, 47] on span "t. +971547488213" at bounding box center [329, 47] width 49 height 7
copy span "547488213"
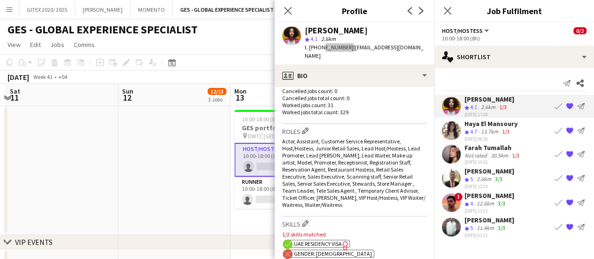
scroll to position [282, 0]
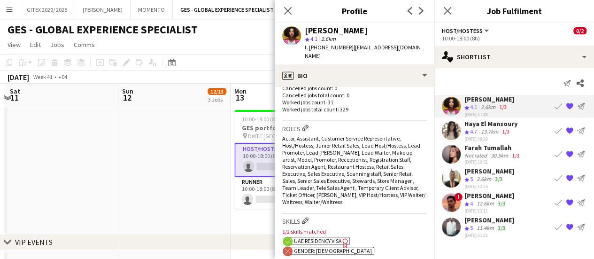
click at [336, 237] on span "UAE Residency Visa" at bounding box center [318, 240] width 48 height 7
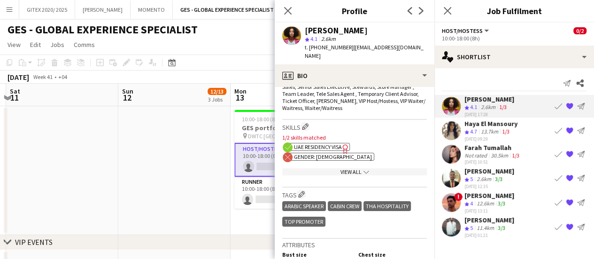
click at [367, 168] on div "View All chevron-down" at bounding box center [354, 171] width 145 height 7
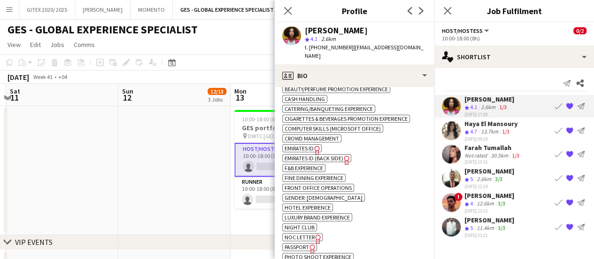
scroll to position [469, 0]
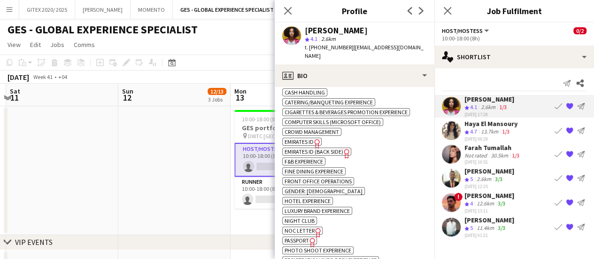
click at [311, 237] on icon "Freelancer has uploaded a photo validation of skill. Click to see" at bounding box center [312, 242] width 10 height 10
click at [483, 124] on div "Haya El Mansoury" at bounding box center [490, 123] width 53 height 8
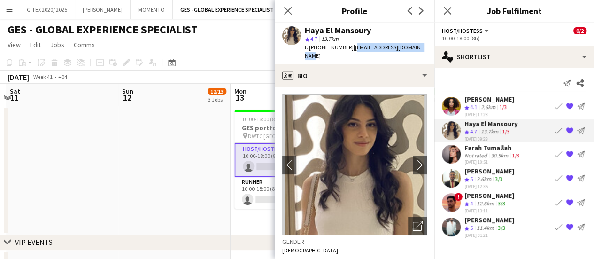
drag, startPoint x: 350, startPoint y: 48, endPoint x: 426, endPoint y: 49, distance: 76.0
click at [426, 49] on div "Haya El Mansoury star 4.7 13.7km t. +971545619797 | haya.elmansoury@gmail.com" at bounding box center [355, 44] width 160 height 42
copy span "haya.elmansoury@gmail.com"
drag, startPoint x: 320, startPoint y: 49, endPoint x: 344, endPoint y: 48, distance: 24.0
click at [344, 48] on span "t. +971545619797" at bounding box center [329, 47] width 49 height 7
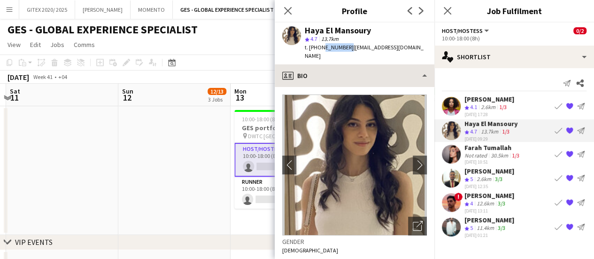
copy span "545619797"
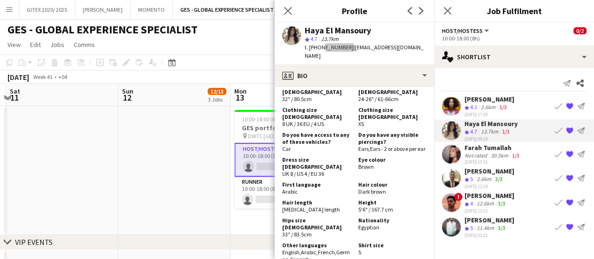
scroll to position [422, 0]
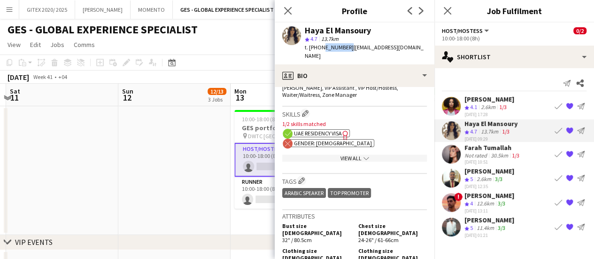
click at [341, 130] on icon "Freelancer has uploaded a photo validation of skill. Click to see" at bounding box center [345, 135] width 10 height 10
click at [361, 154] on app-icon "chevron-down" at bounding box center [365, 157] width 8 height 7
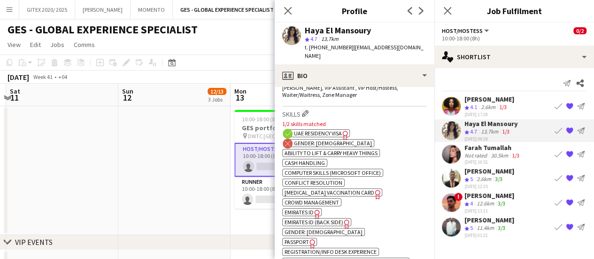
scroll to position [469, 0]
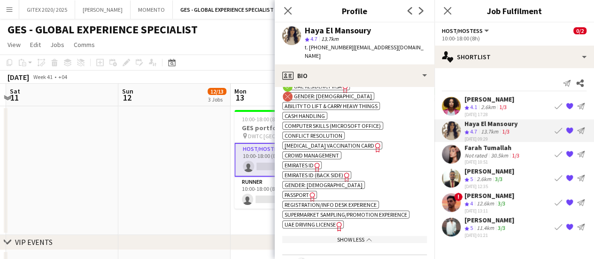
click at [303, 191] on span "Passport" at bounding box center [296, 194] width 24 height 7
click at [470, 154] on div "Not rated" at bounding box center [476, 155] width 24 height 7
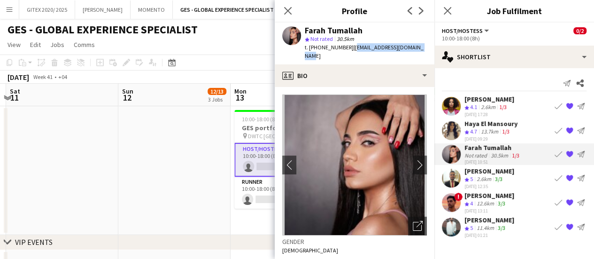
drag, startPoint x: 349, startPoint y: 46, endPoint x: 428, endPoint y: 47, distance: 78.9
click at [428, 47] on app-profile-header "Farah Tumallah star Not rated 30.5km t. +971566495881 | farahtumallah96@yahoo.c…" at bounding box center [355, 44] width 160 height 42
copy span "farahtumallah96@yahoo.com"
drag, startPoint x: 321, startPoint y: 48, endPoint x: 343, endPoint y: 48, distance: 22.5
click at [343, 48] on span "t. +971566495881" at bounding box center [329, 47] width 49 height 7
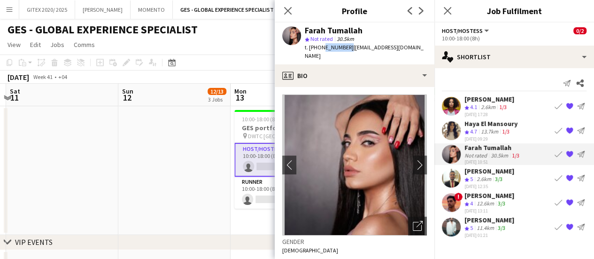
click at [344, 48] on span "t. +971566495881" at bounding box center [329, 47] width 49 height 7
copy span "566495881"
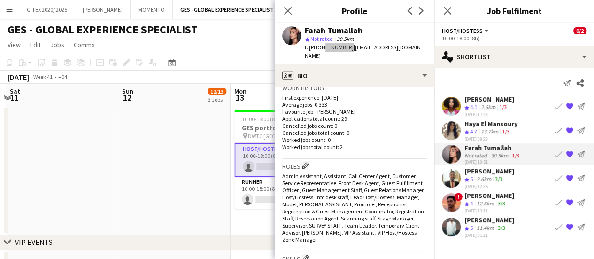
scroll to position [328, 0]
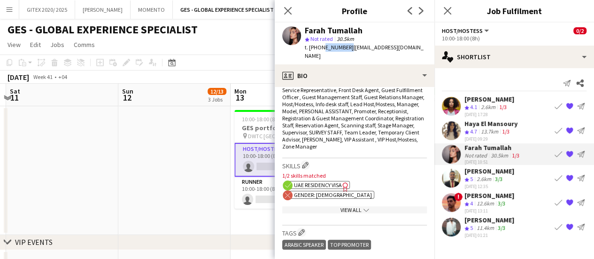
click at [337, 181] on span "UAE Residency Visa" at bounding box center [318, 184] width 48 height 7
click at [343, 206] on div "View All chevron-down" at bounding box center [354, 209] width 145 height 7
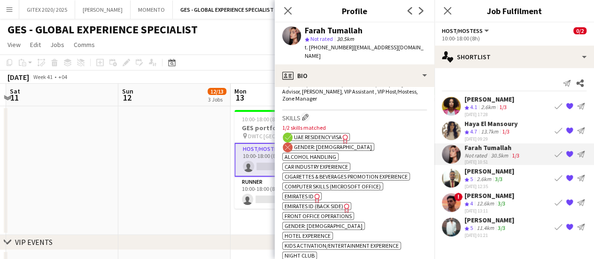
scroll to position [422, 0]
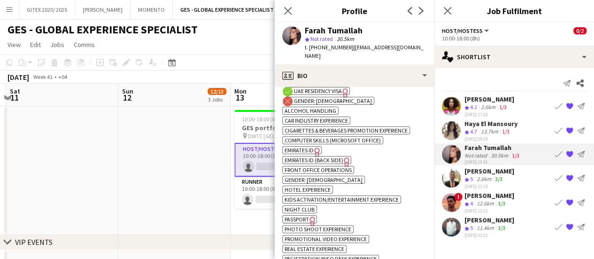
click at [311, 216] on icon "Freelancer has uploaded a photo validation of skill. Click to see" at bounding box center [312, 221] width 10 height 10
drag, startPoint x: 171, startPoint y: 176, endPoint x: 218, endPoint y: 172, distance: 47.1
click at [173, 176] on app-date-cell at bounding box center [174, 170] width 112 height 129
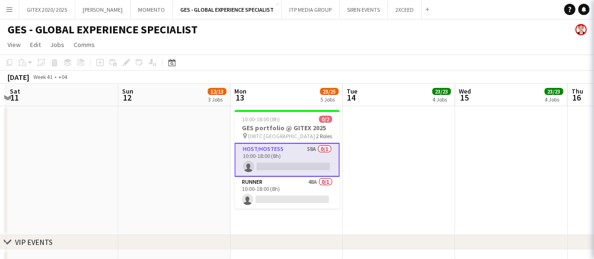
scroll to position [0, 328]
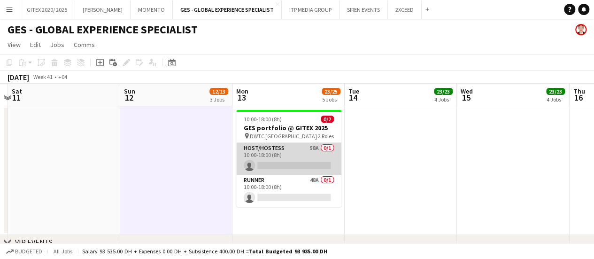
click at [292, 160] on app-card-role "Host/Hostess 58A 0/1 10:00-18:00 (8h) single-neutral-actions" at bounding box center [288, 159] width 105 height 32
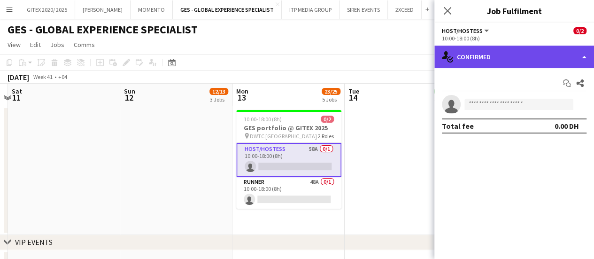
click at [516, 54] on div "single-neutral-actions-check-2 Confirmed" at bounding box center [514, 57] width 160 height 23
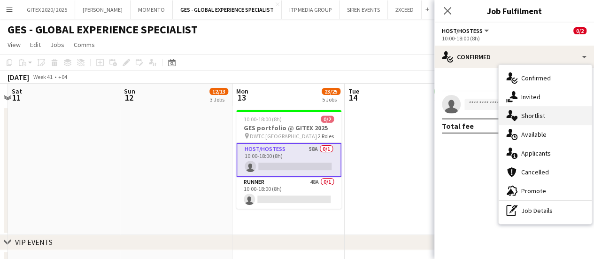
click at [526, 109] on div "single-neutral-actions-heart Shortlist" at bounding box center [544, 115] width 93 height 19
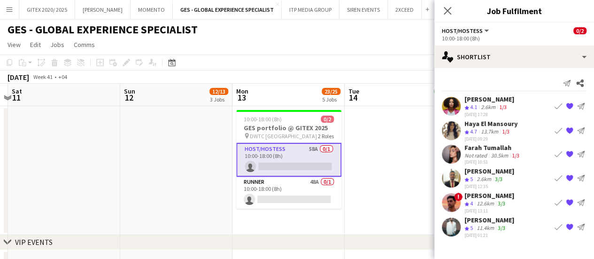
click at [496, 224] on div "11.4km" at bounding box center [484, 228] width 21 height 8
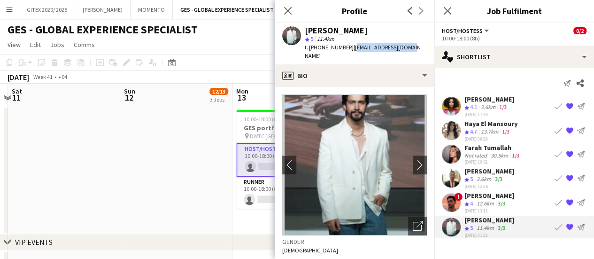
drag, startPoint x: 349, startPoint y: 46, endPoint x: 409, endPoint y: 47, distance: 60.5
click at [409, 47] on div "Hamza Sherin star 5 11.4km t. +971503989922 | hamza_s1@hotmail.com" at bounding box center [355, 44] width 160 height 42
copy span "hamza_s1@hotmail.com"
drag, startPoint x: 320, startPoint y: 46, endPoint x: 345, endPoint y: 47, distance: 25.3
click at [345, 47] on span "t. +971503989922" at bounding box center [329, 47] width 49 height 7
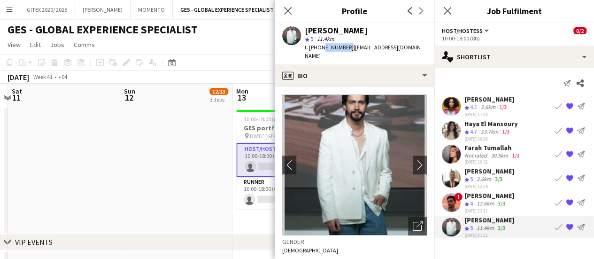
copy span "503989922"
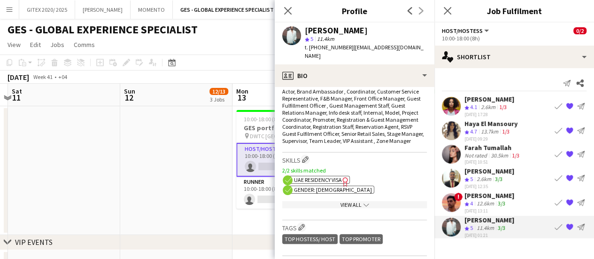
click at [326, 178] on span "UAE Residency Visa" at bounding box center [318, 179] width 48 height 7
click at [349, 201] on div "View All chevron-down" at bounding box center [354, 204] width 145 height 7
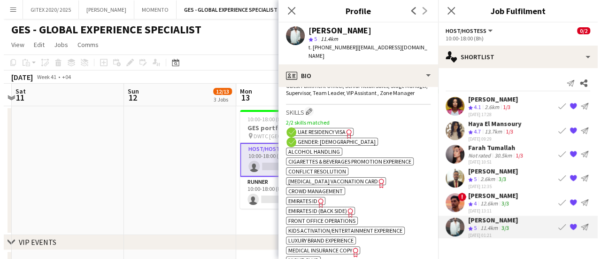
scroll to position [422, 0]
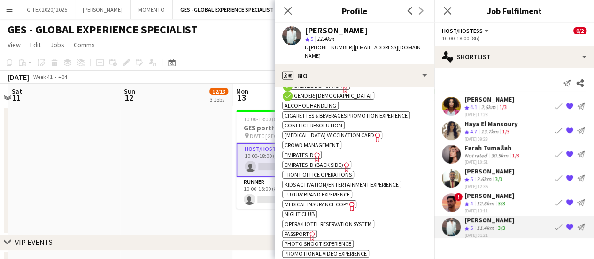
click at [312, 233] on icon "Freelancer has uploaded a photo validation of skill. Click to see" at bounding box center [312, 235] width 10 height 10
click at [32, 8] on button "GITEX 2020/ 2025 Close" at bounding box center [47, 9] width 56 height 18
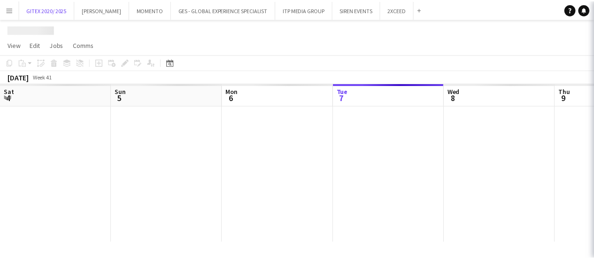
scroll to position [0, 224]
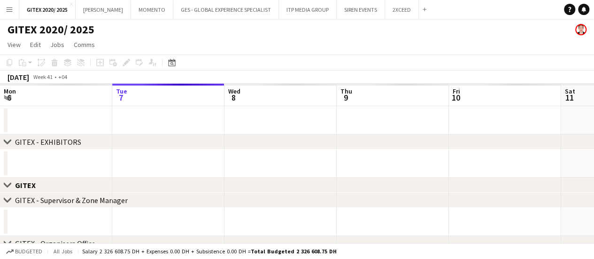
click at [259, 178] on div "Close set GITEX" at bounding box center [297, 184] width 594 height 15
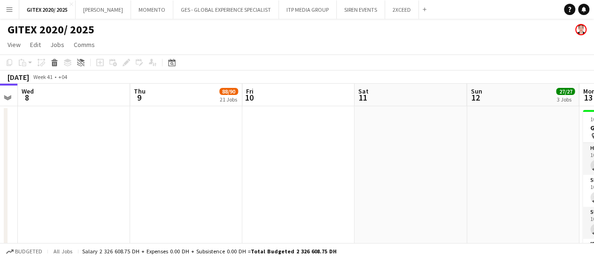
drag, startPoint x: 524, startPoint y: 174, endPoint x: 247, endPoint y: 166, distance: 277.0
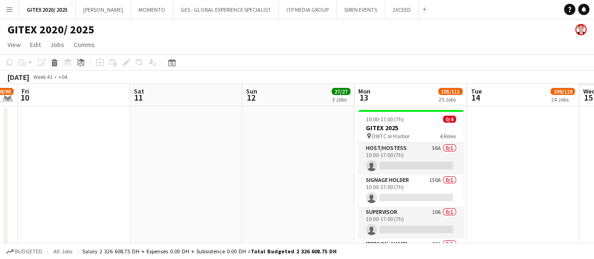
scroll to position [0, 276]
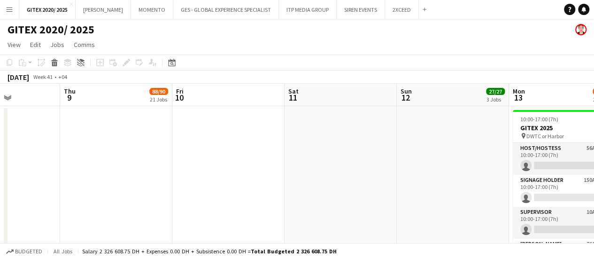
drag, startPoint x: 453, startPoint y: 171, endPoint x: 368, endPoint y: 167, distance: 85.0
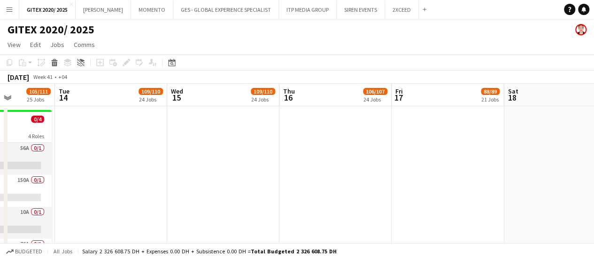
scroll to position [0, 336]
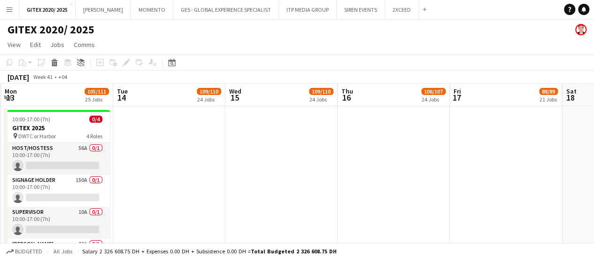
drag, startPoint x: 298, startPoint y: 160, endPoint x: 255, endPoint y: 160, distance: 42.7
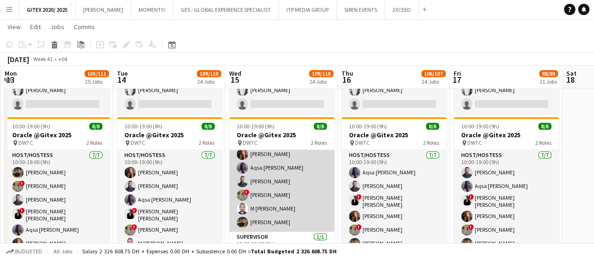
scroll to position [39, 0]
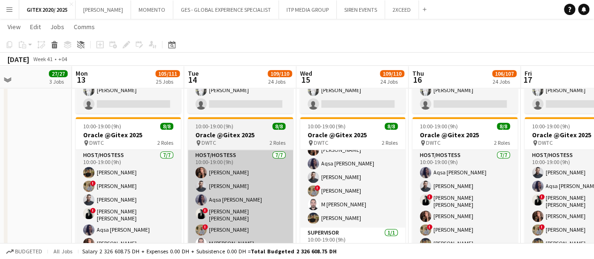
drag, startPoint x: 256, startPoint y: 188, endPoint x: 267, endPoint y: 185, distance: 12.1
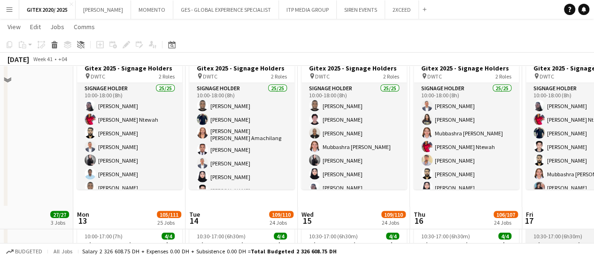
scroll to position [1596, 0]
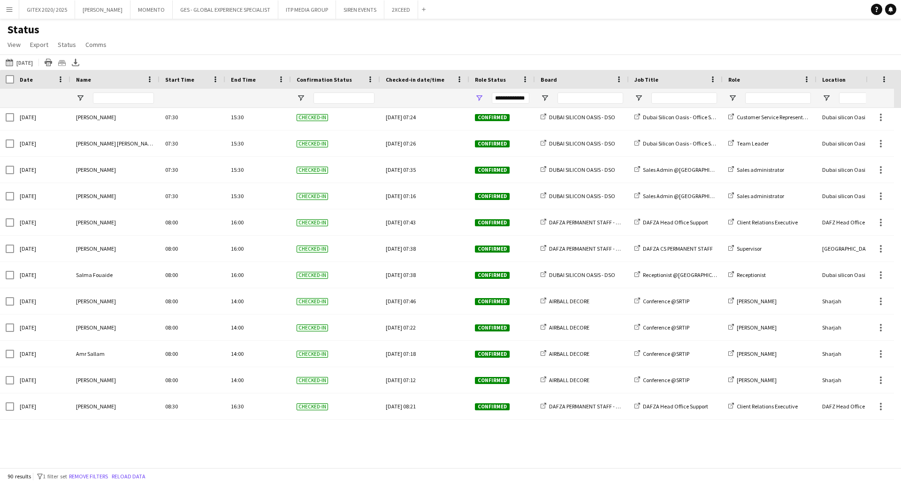
scroll to position [319, 0]
